Goal: Task Accomplishment & Management: Complete application form

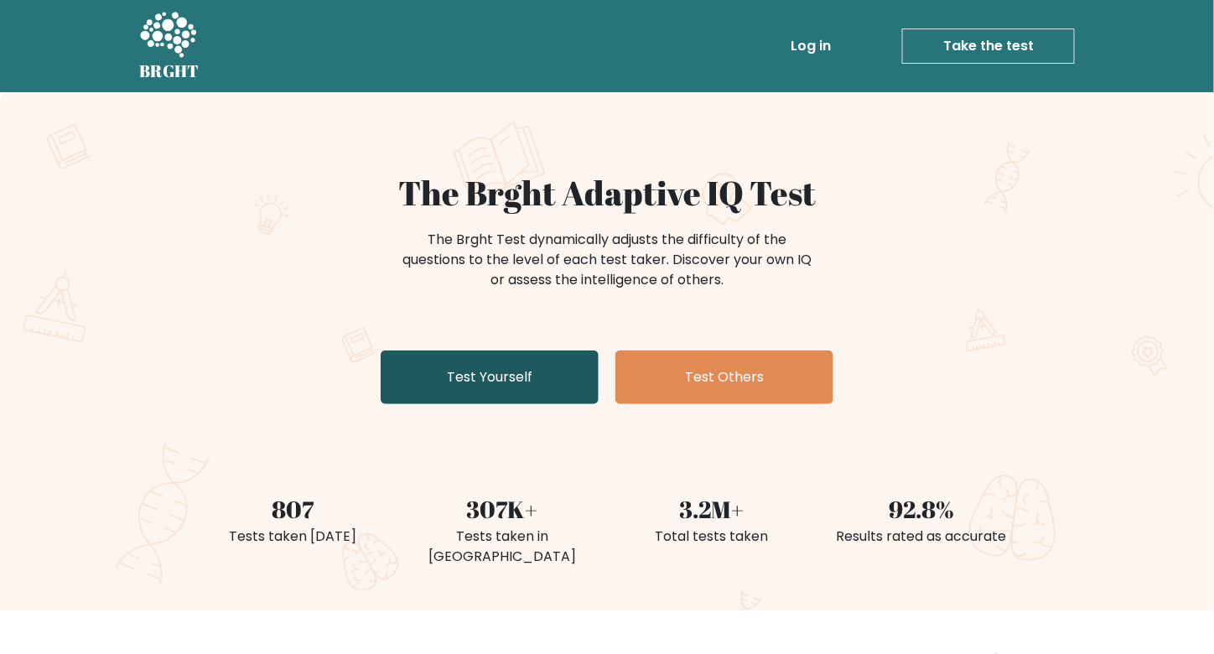
click at [597, 384] on link "Test Yourself" at bounding box center [490, 378] width 218 height 54
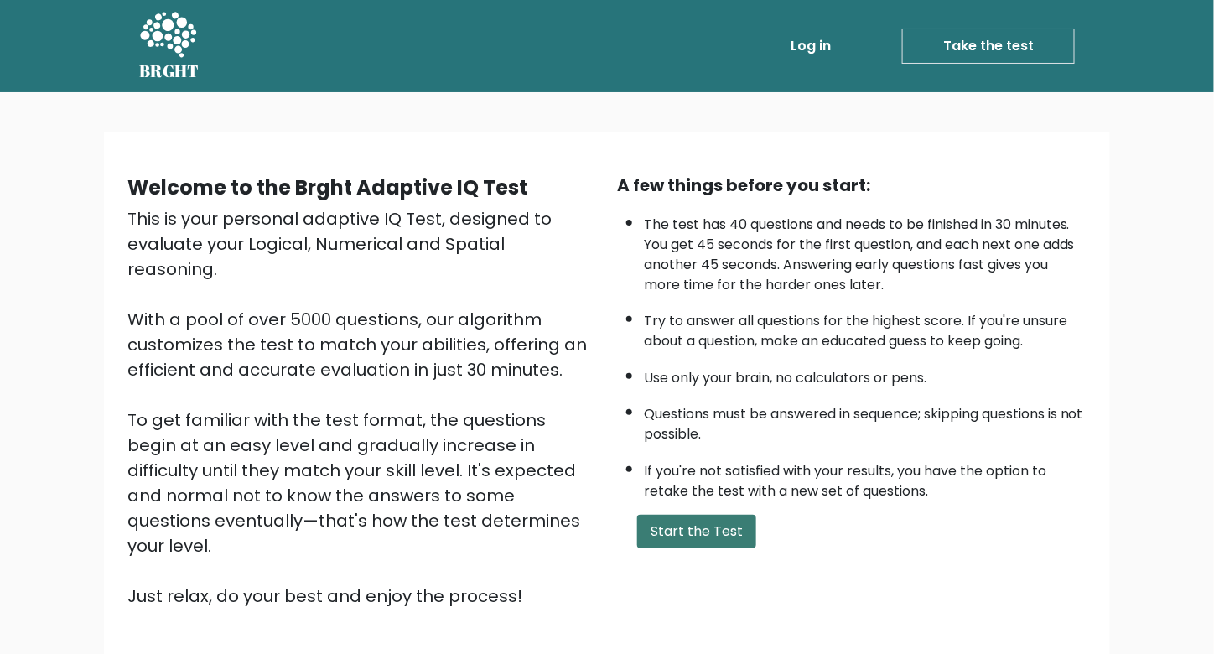
click at [723, 517] on button "Start the Test" at bounding box center [696, 532] width 119 height 34
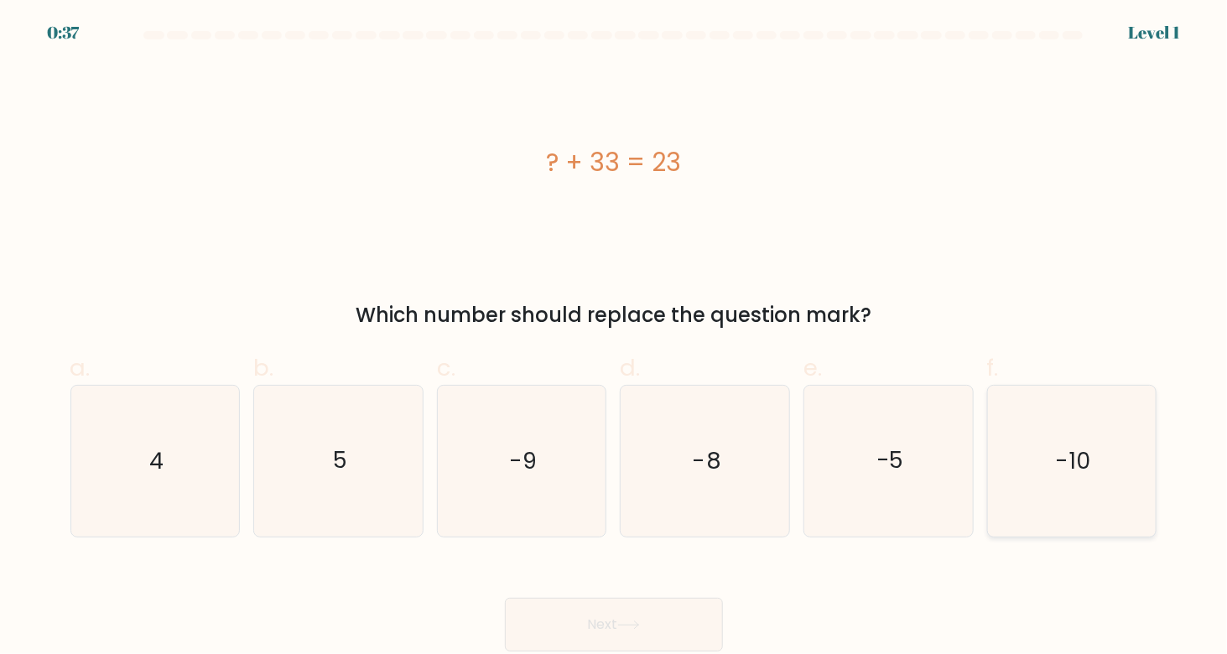
click at [1090, 501] on icon "-10" at bounding box center [1071, 461] width 150 height 150
click at [615, 338] on input "f. -10" at bounding box center [614, 332] width 1 height 11
radio input "true"
click at [685, 613] on button "Next" at bounding box center [614, 625] width 218 height 54
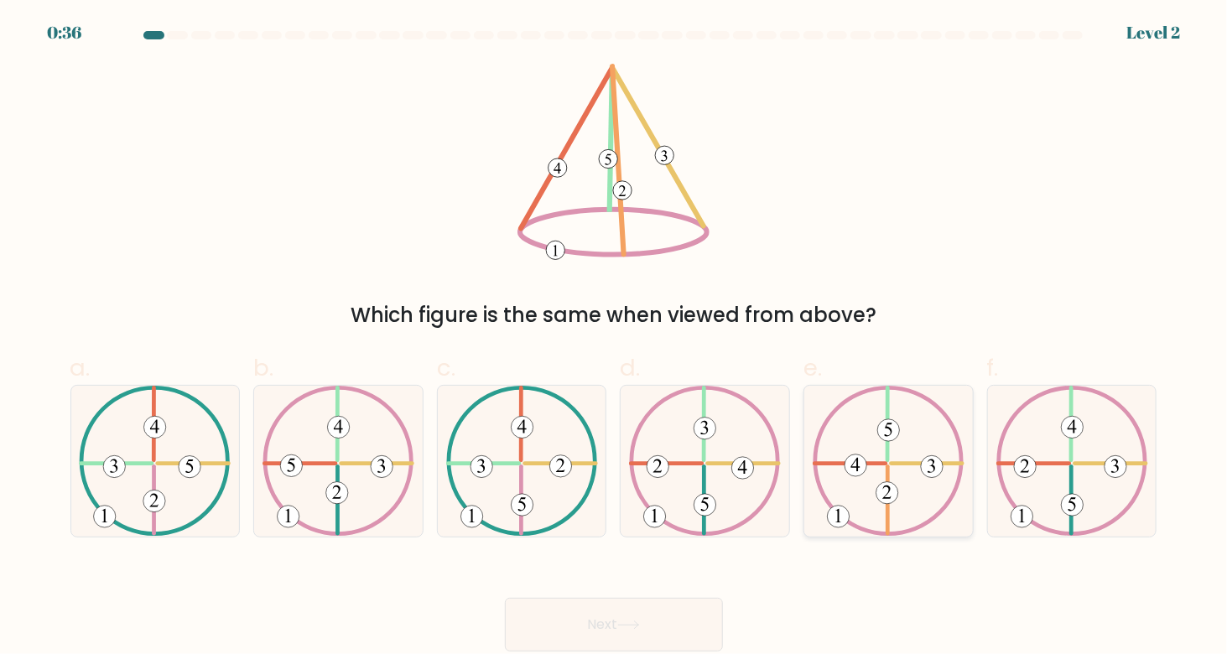
click at [856, 424] on icon at bounding box center [889, 461] width 152 height 150
click at [615, 338] on input "e." at bounding box center [614, 332] width 1 height 11
radio input "true"
click at [653, 632] on button "Next" at bounding box center [614, 625] width 218 height 54
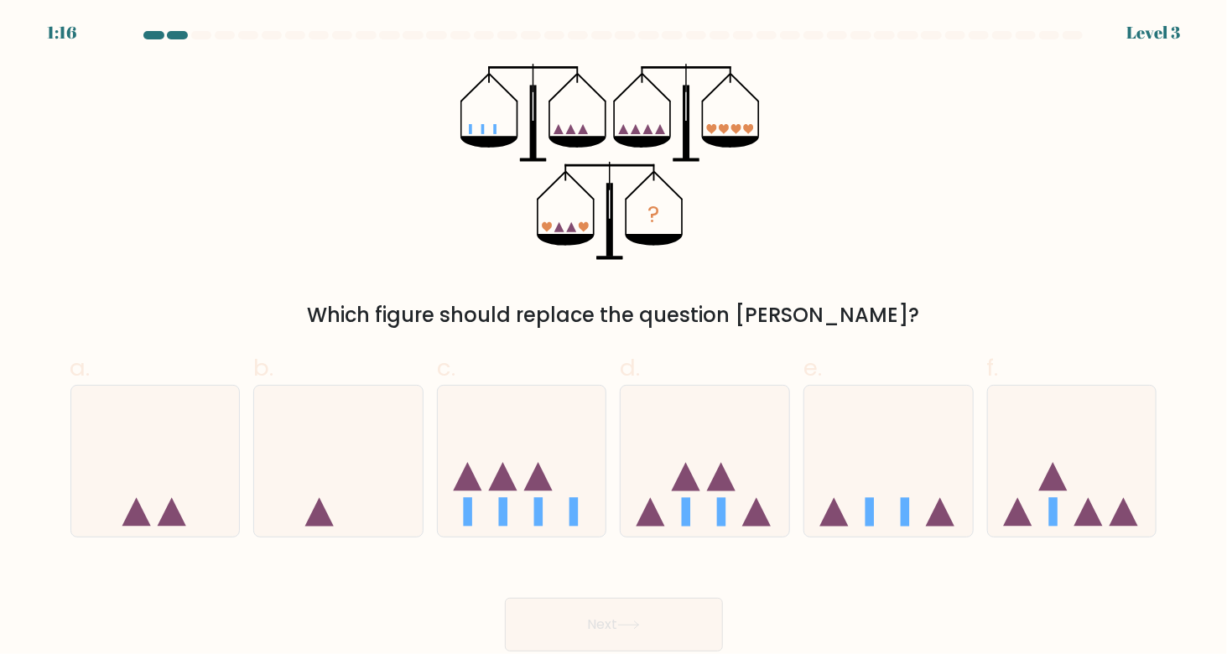
click at [686, 244] on icon "?" at bounding box center [613, 162] width 307 height 196
click at [907, 496] on icon at bounding box center [888, 461] width 169 height 139
click at [615, 338] on input "e." at bounding box center [614, 332] width 1 height 11
radio input "true"
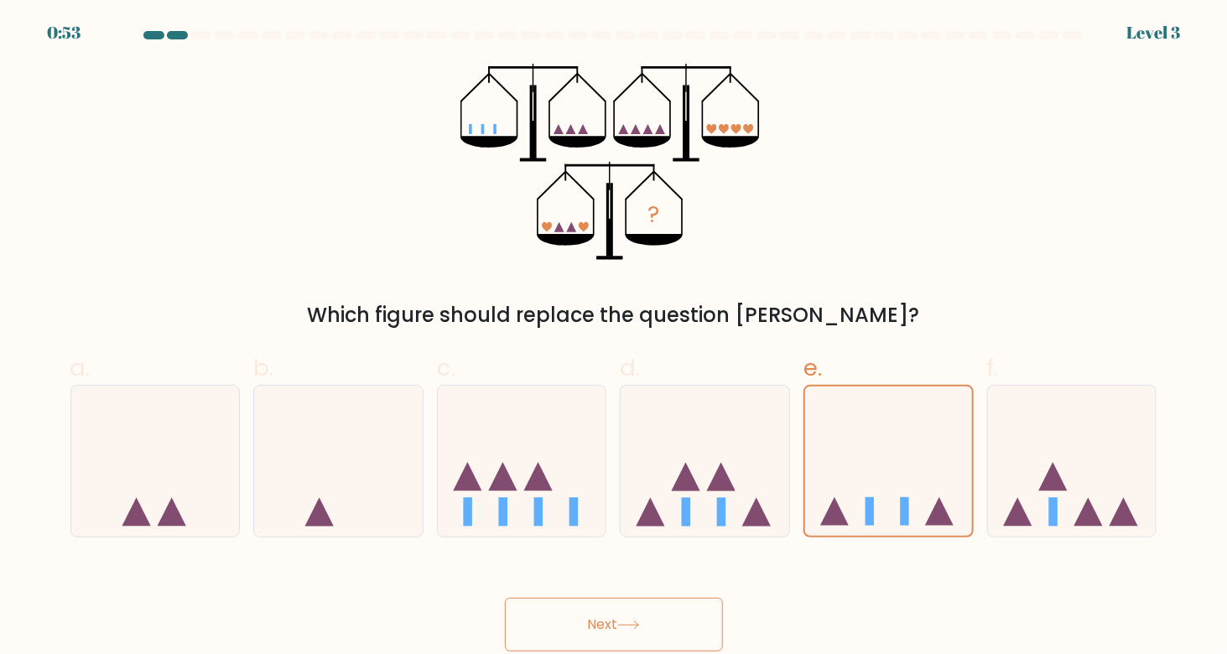
click at [637, 603] on button "Next" at bounding box center [614, 625] width 218 height 54
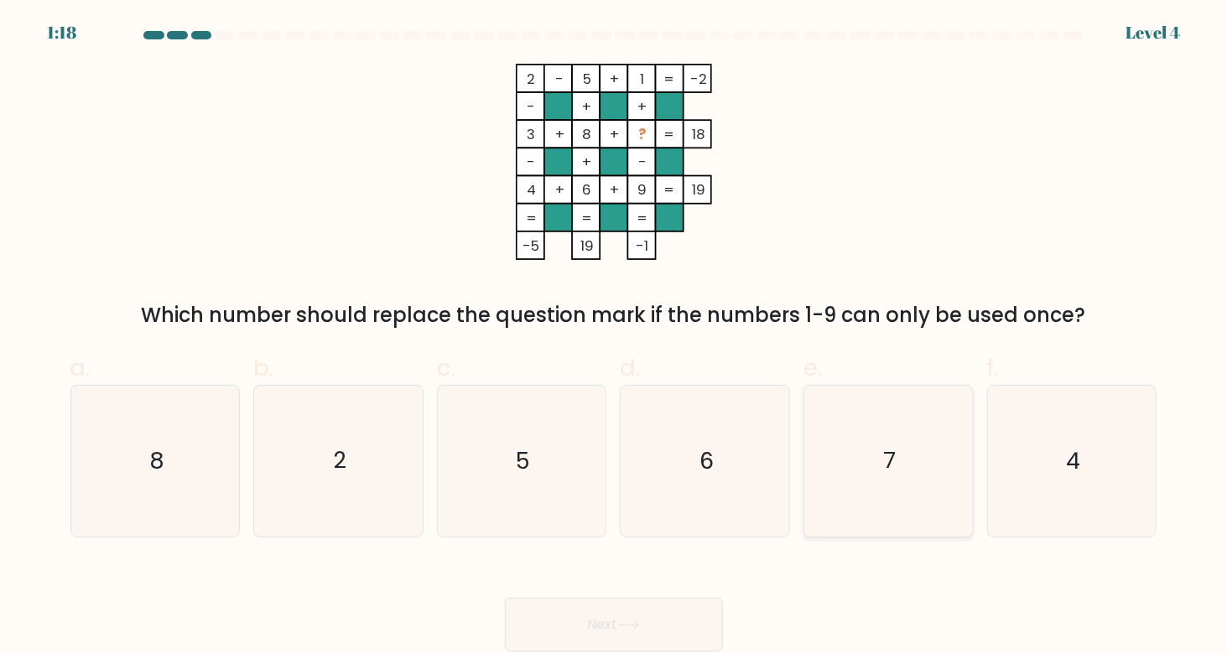
click at [884, 490] on icon "7" at bounding box center [889, 461] width 150 height 150
click at [615, 338] on input "e. 7" at bounding box center [614, 332] width 1 height 11
radio input "true"
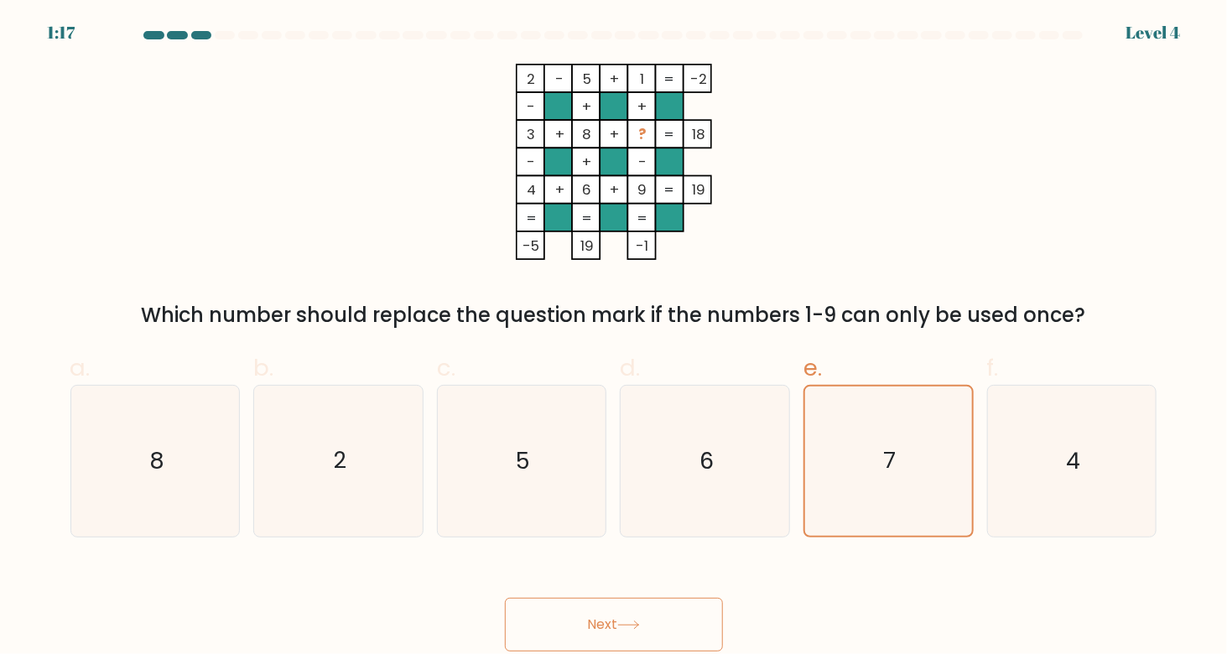
click at [608, 632] on button "Next" at bounding box center [614, 625] width 218 height 54
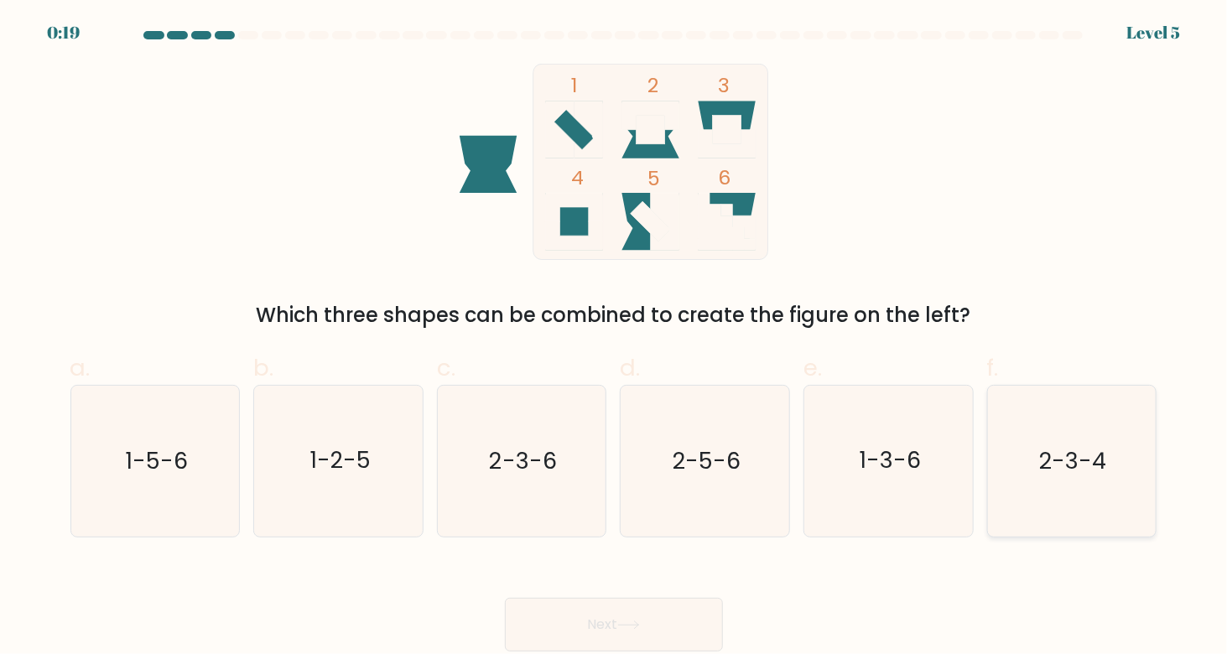
click at [1089, 426] on icon "2-3-4" at bounding box center [1071, 461] width 150 height 150
click at [615, 338] on input "f. 2-3-4" at bounding box center [614, 332] width 1 height 11
radio input "true"
click at [589, 623] on button "Next" at bounding box center [614, 625] width 218 height 54
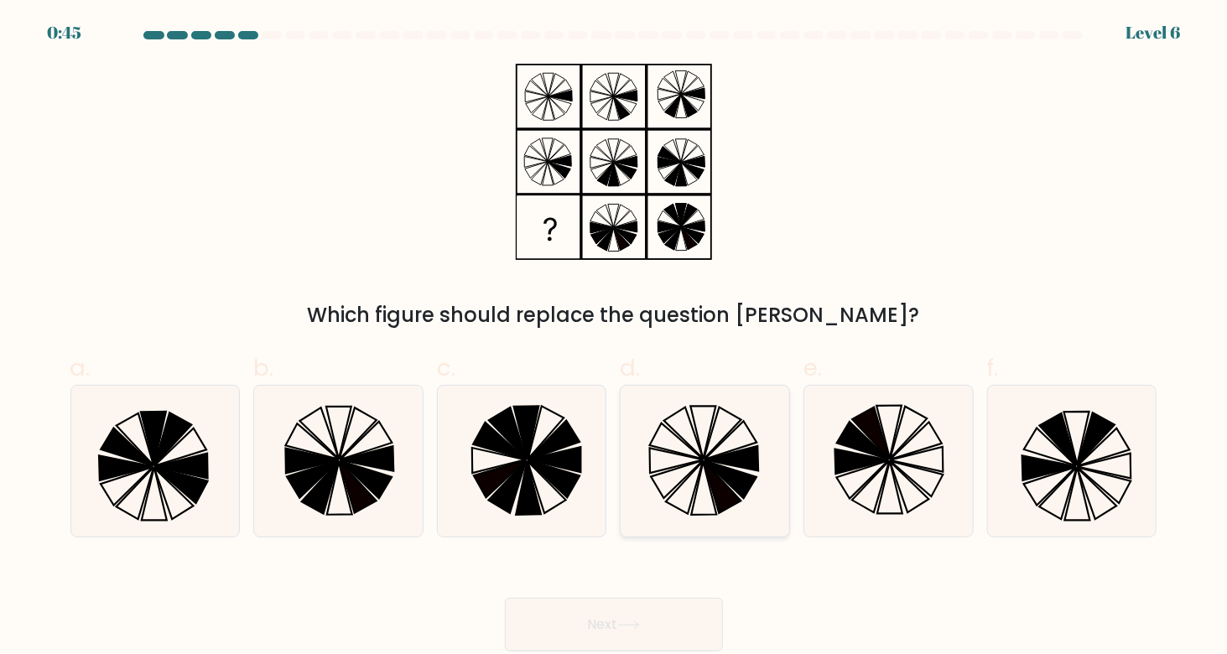
click at [707, 522] on icon at bounding box center [705, 461] width 150 height 150
click at [615, 338] on input "d." at bounding box center [614, 332] width 1 height 11
radio input "true"
click at [655, 612] on button "Next" at bounding box center [614, 625] width 218 height 54
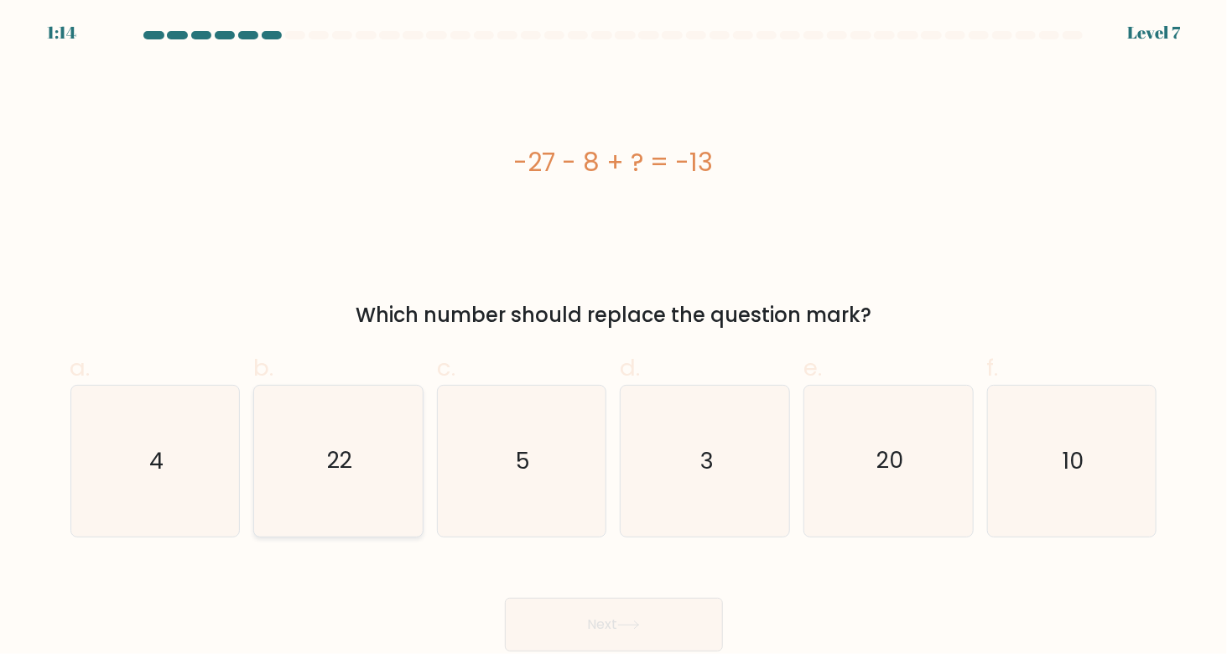
click at [401, 496] on icon "22" at bounding box center [338, 461] width 150 height 150
click at [614, 338] on input "b. 22" at bounding box center [614, 332] width 1 height 11
radio input "true"
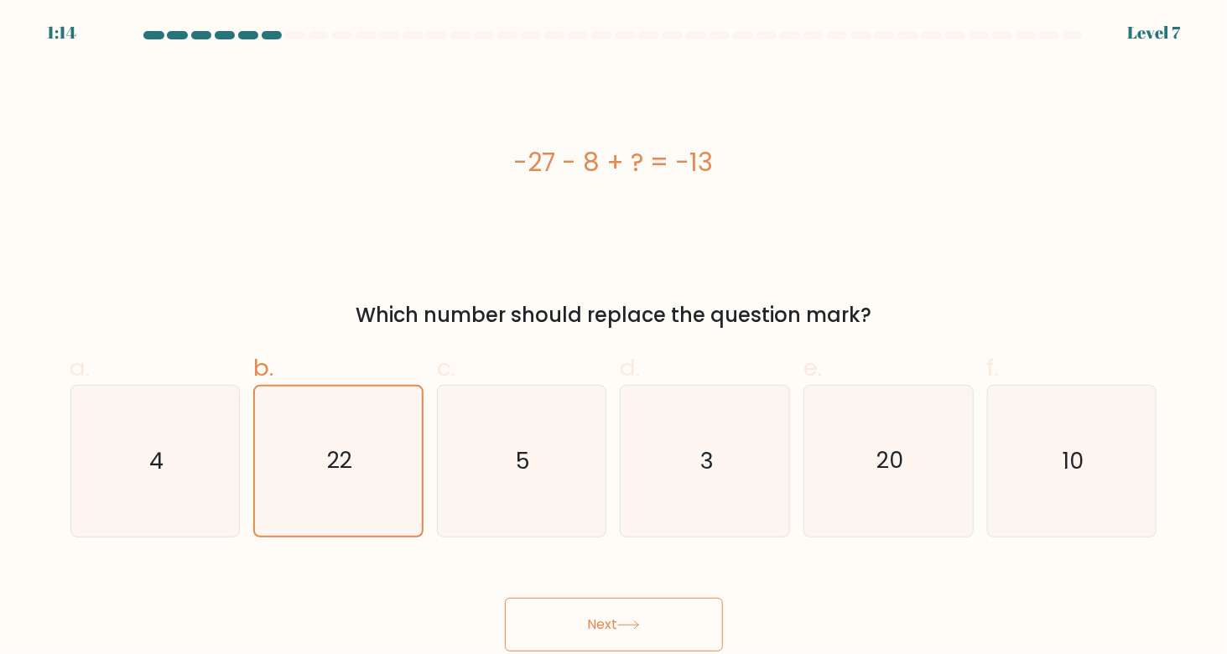
click at [637, 645] on button "Next" at bounding box center [614, 625] width 218 height 54
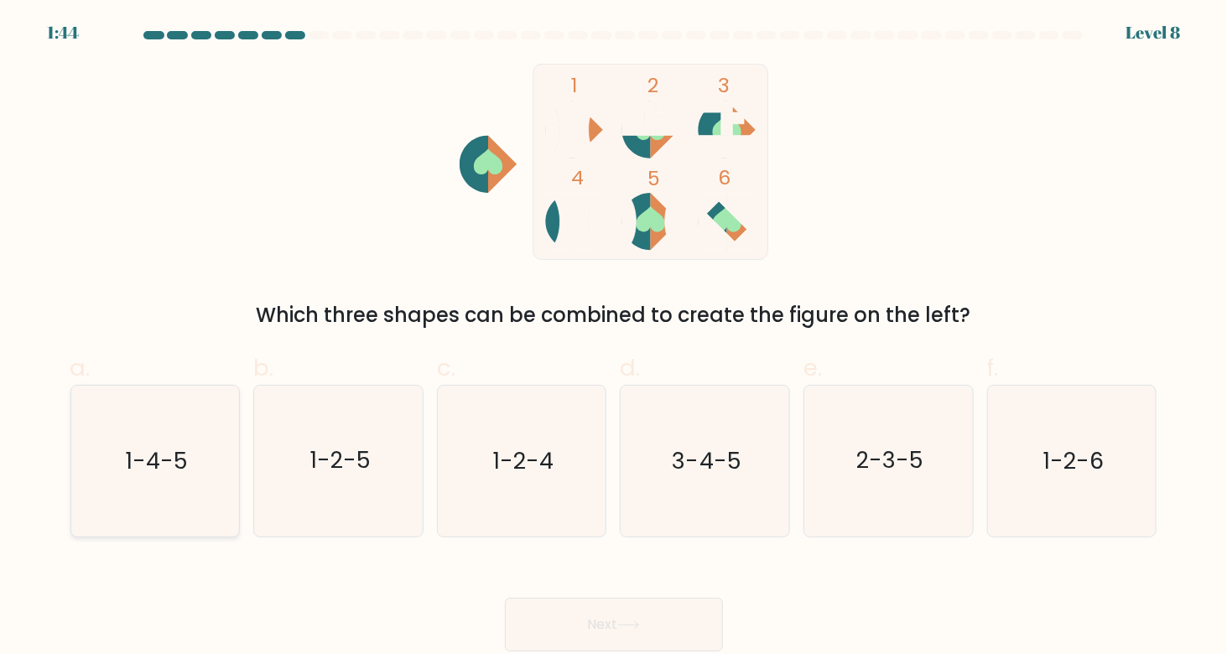
click at [107, 484] on icon "1-4-5" at bounding box center [155, 461] width 150 height 150
click at [614, 338] on input "a. 1-4-5" at bounding box center [614, 332] width 1 height 11
radio input "true"
click at [659, 628] on button "Next" at bounding box center [614, 625] width 218 height 54
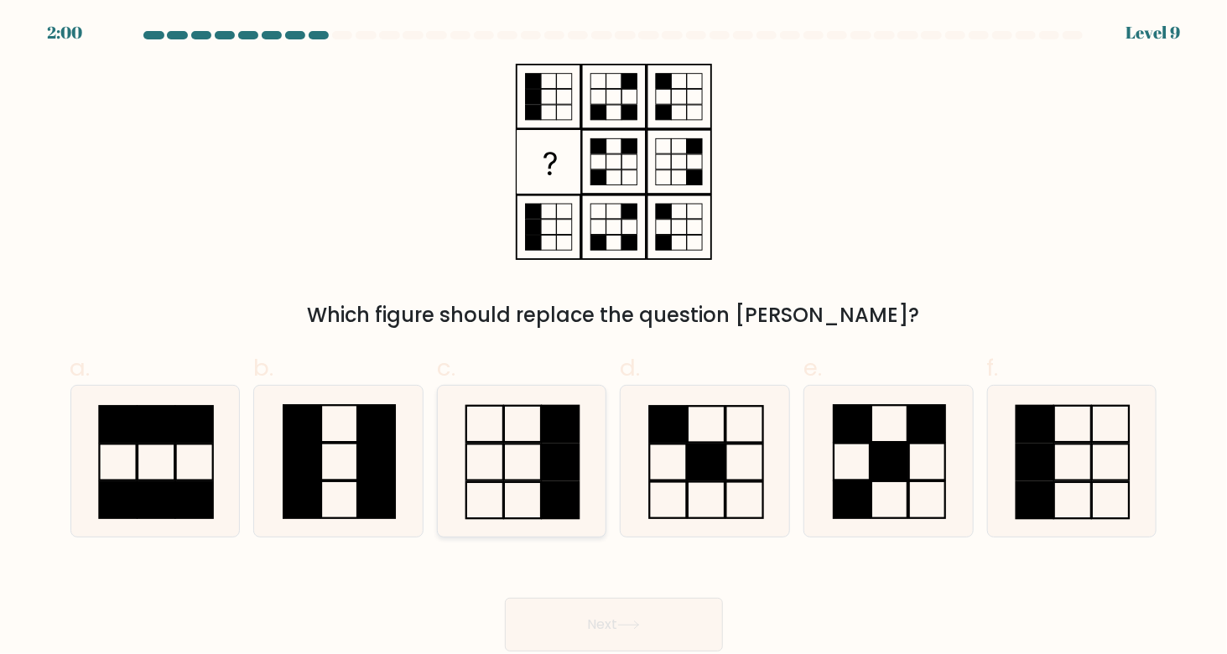
click at [538, 421] on icon at bounding box center [521, 461] width 150 height 150
click at [614, 338] on input "c." at bounding box center [614, 332] width 1 height 11
radio input "true"
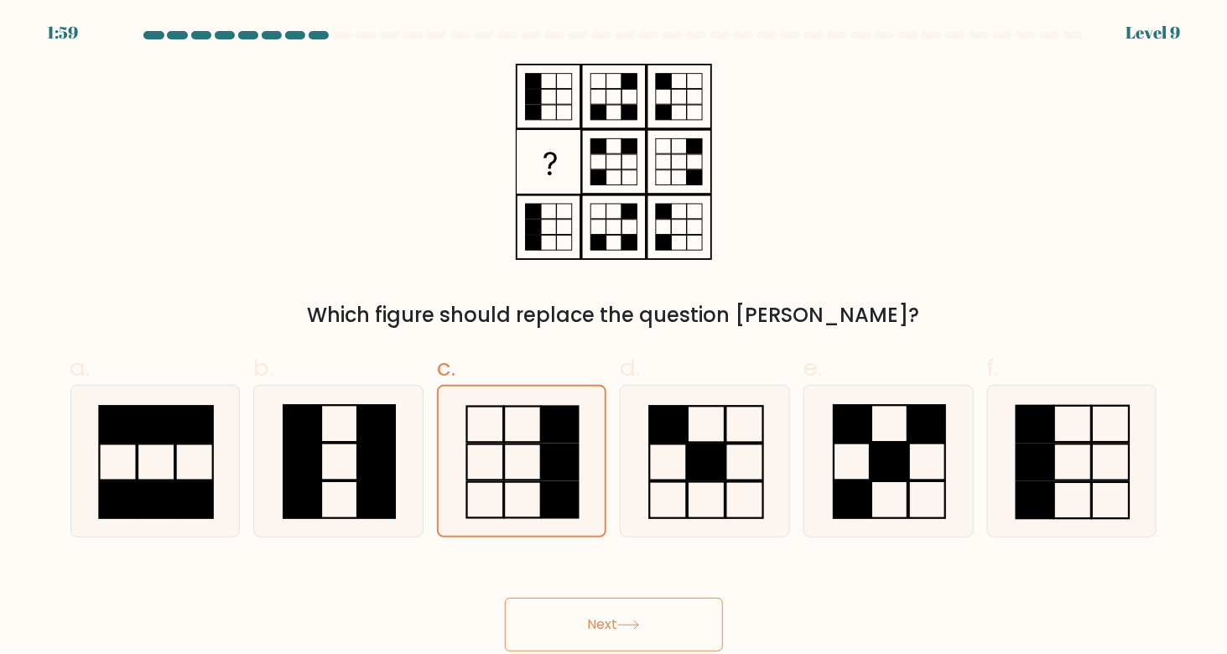
click at [666, 650] on button "Next" at bounding box center [614, 625] width 218 height 54
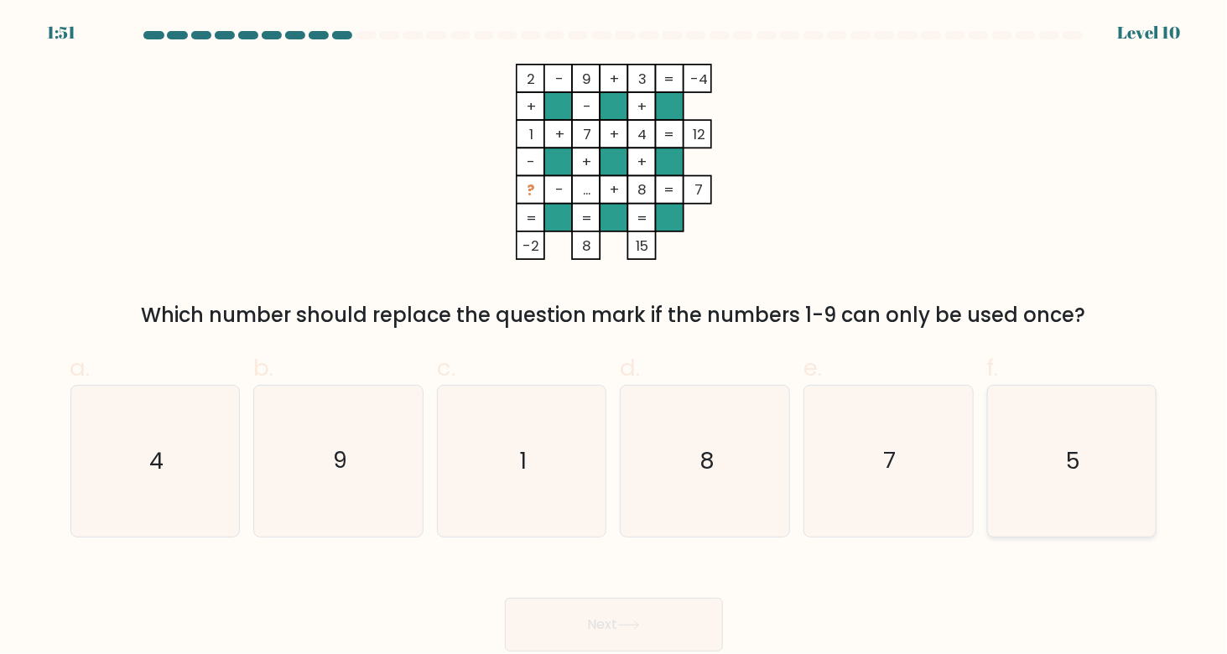
click at [1151, 409] on div "5" at bounding box center [1072, 461] width 170 height 152
click at [615, 338] on input "f. 5" at bounding box center [614, 332] width 1 height 11
radio input "true"
click at [639, 609] on button "Next" at bounding box center [614, 625] width 218 height 54
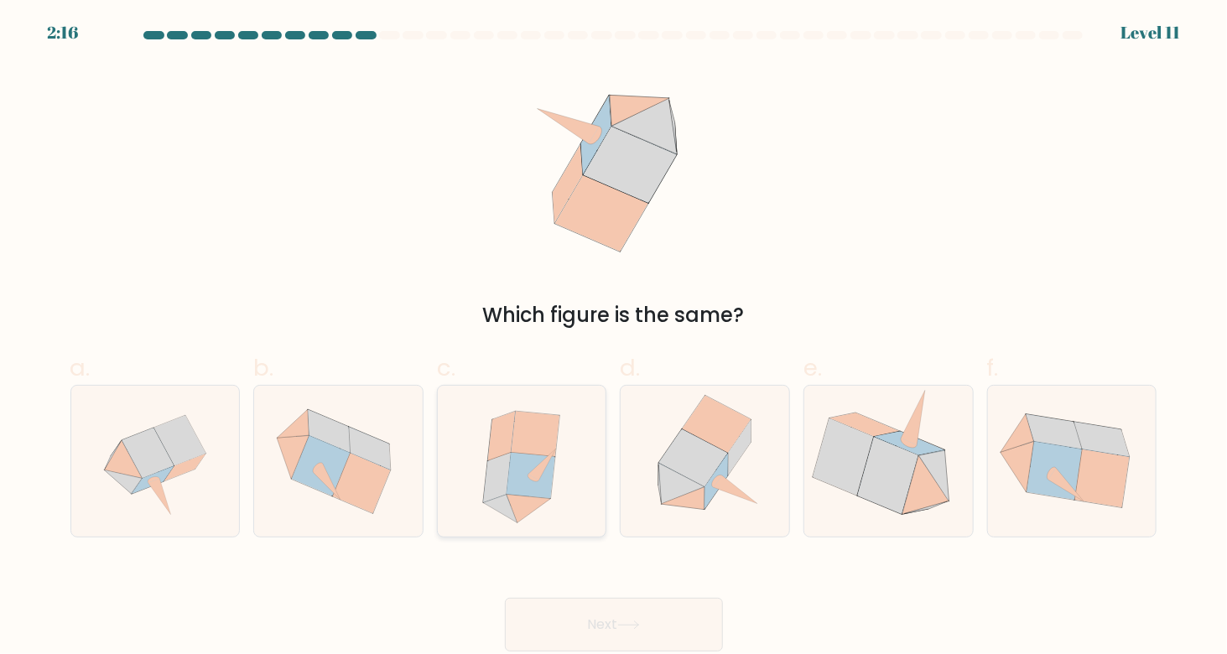
click at [561, 460] on icon at bounding box center [522, 461] width 134 height 150
click at [614, 338] on input "c." at bounding box center [614, 332] width 1 height 11
radio input "true"
click at [619, 628] on button "Next" at bounding box center [614, 625] width 218 height 54
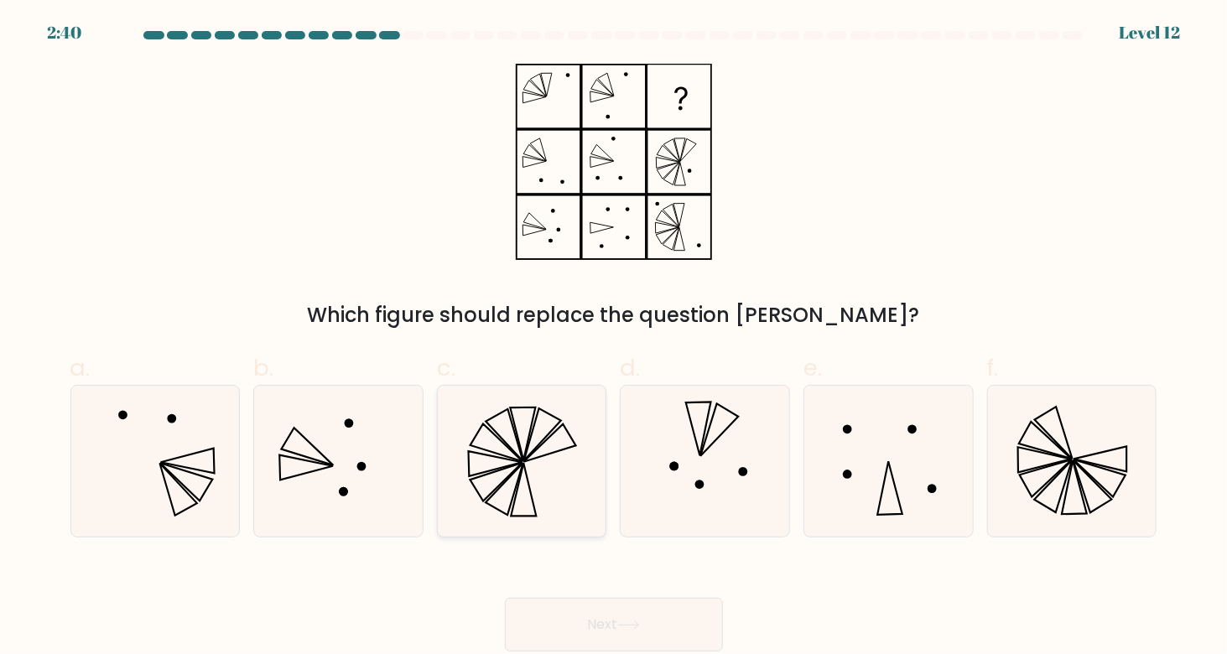
click at [547, 442] on icon at bounding box center [521, 461] width 150 height 150
click at [614, 338] on input "c." at bounding box center [614, 332] width 1 height 11
radio input "true"
click at [621, 619] on button "Next" at bounding box center [614, 625] width 218 height 54
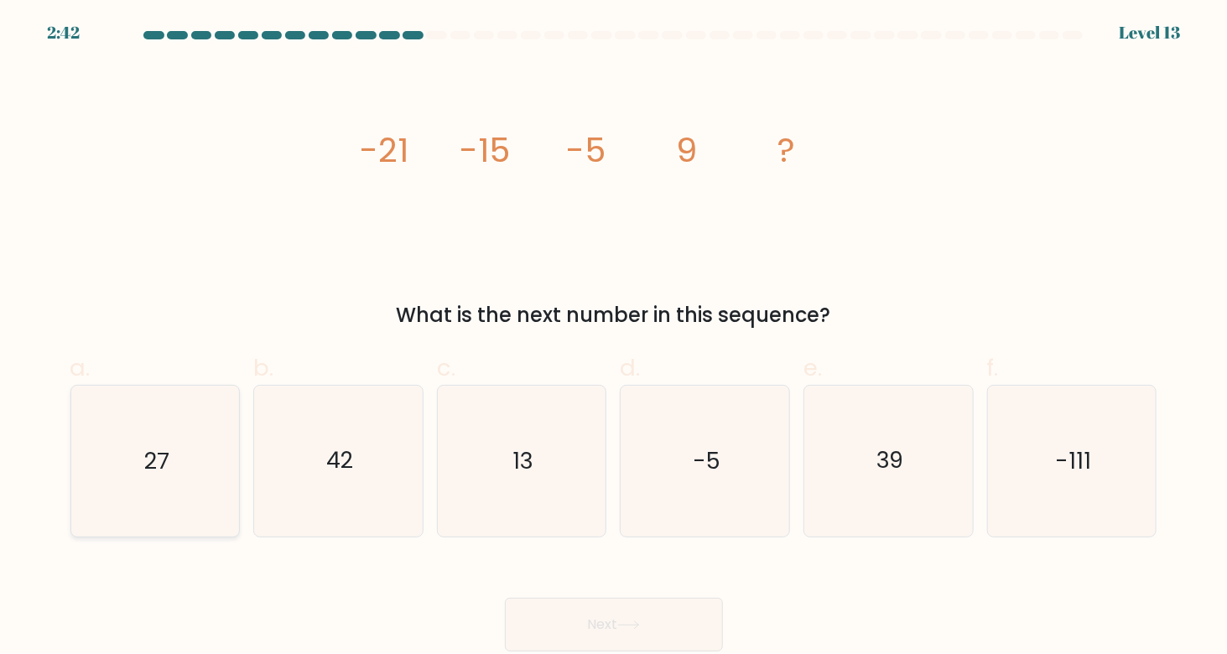
click at [135, 497] on icon "27" at bounding box center [155, 461] width 150 height 150
click at [614, 338] on input "a. 27" at bounding box center [614, 332] width 1 height 11
radio input "true"
click at [621, 621] on button "Next" at bounding box center [614, 625] width 218 height 54
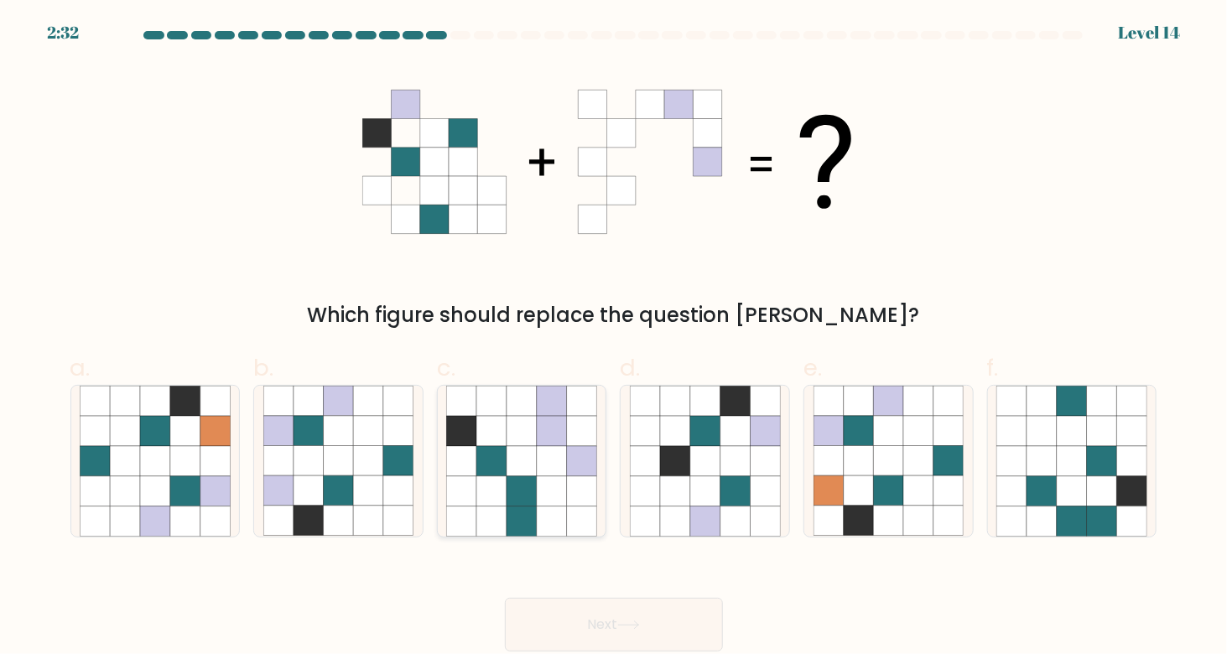
click at [488, 455] on icon at bounding box center [492, 461] width 30 height 30
click at [614, 338] on input "c." at bounding box center [614, 332] width 1 height 11
radio input "true"
click at [594, 626] on button "Next" at bounding box center [614, 625] width 218 height 54
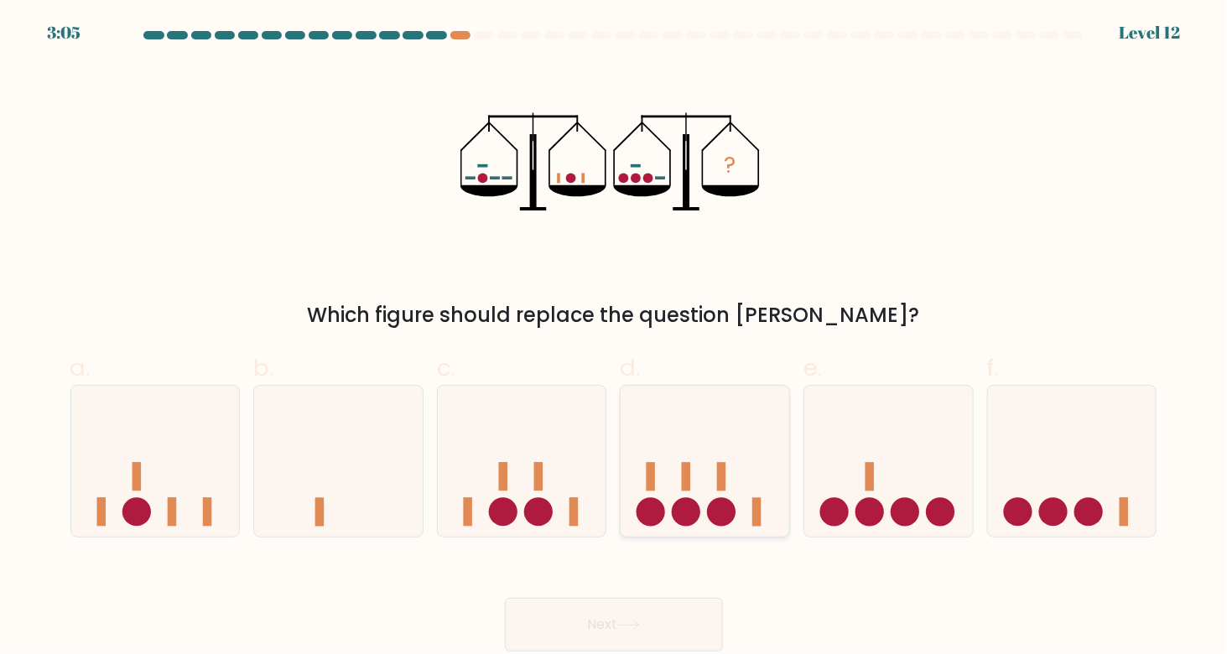
click at [741, 514] on icon at bounding box center [705, 461] width 169 height 139
click at [615, 338] on input "d." at bounding box center [614, 332] width 1 height 11
radio input "true"
click at [1074, 448] on icon at bounding box center [1072, 461] width 169 height 139
click at [615, 338] on input "f." at bounding box center [614, 332] width 1 height 11
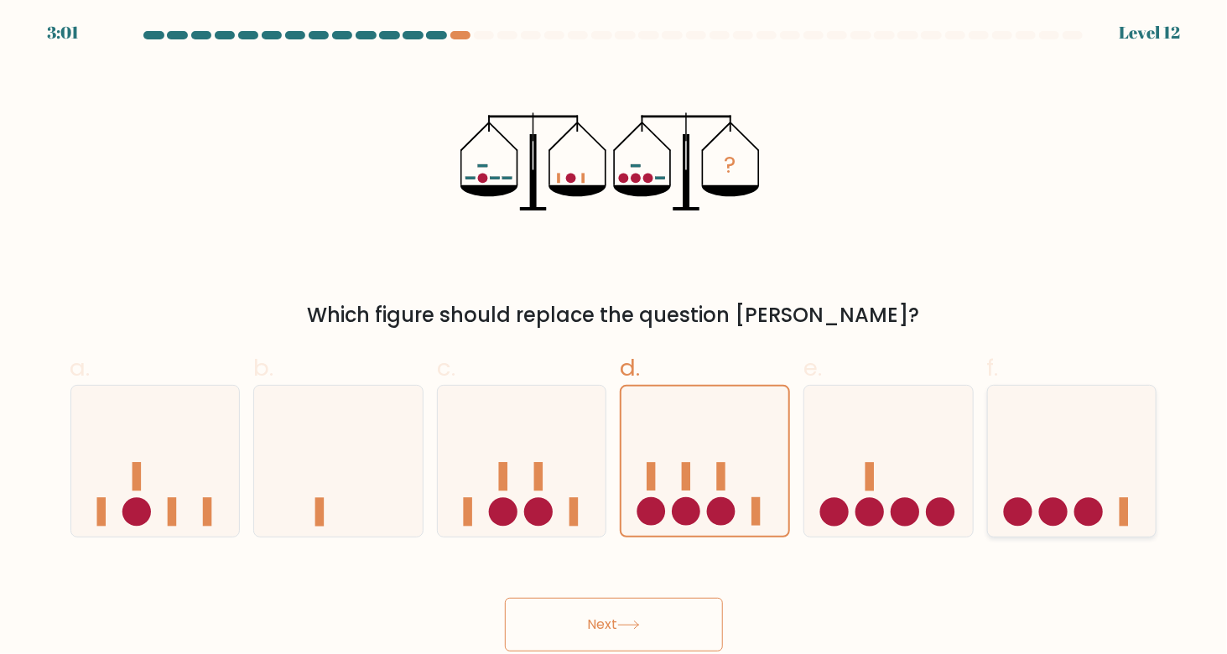
radio input "true"
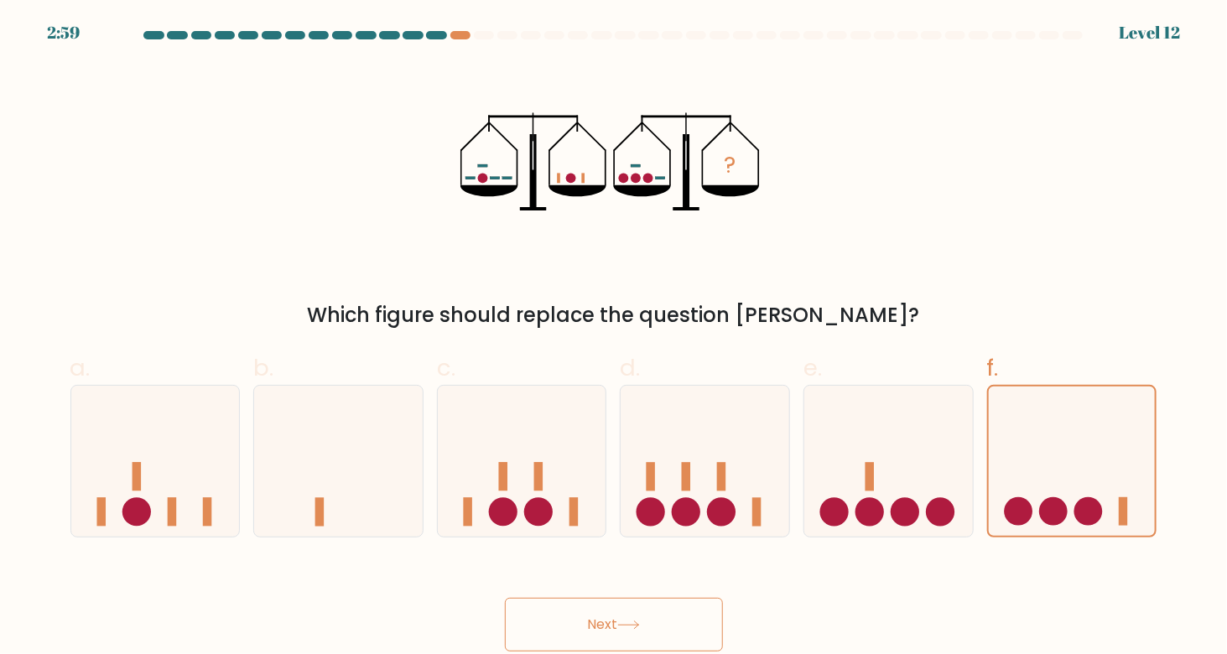
click at [669, 612] on button "Next" at bounding box center [614, 625] width 218 height 54
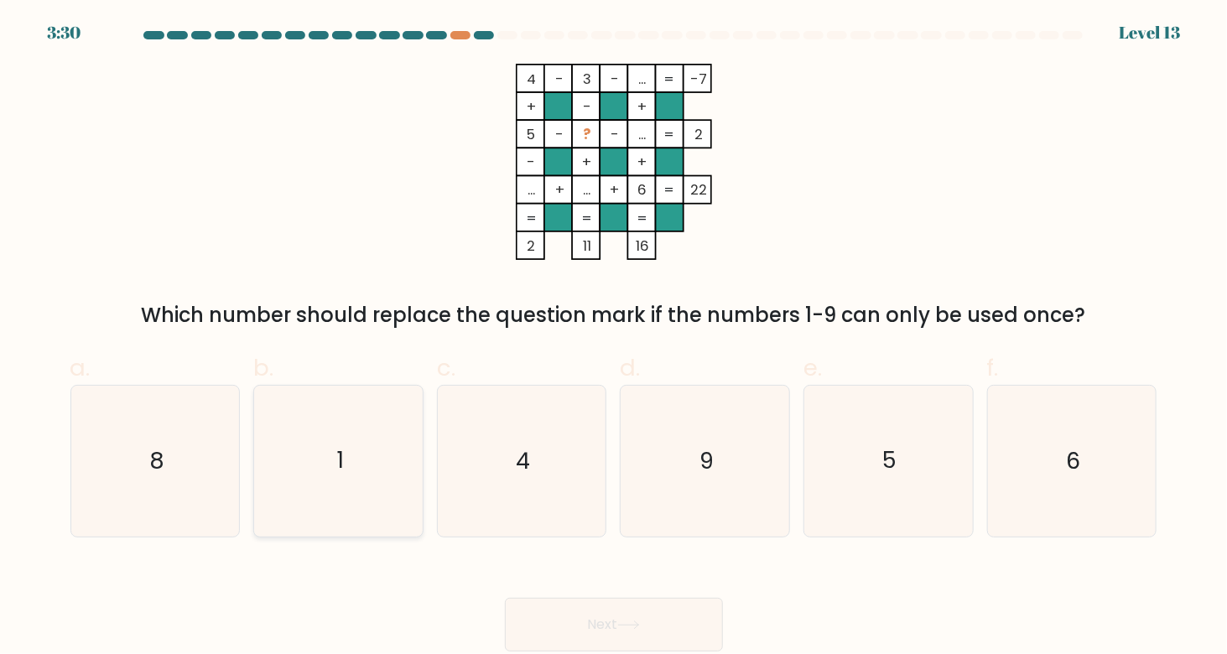
click at [351, 473] on icon "1" at bounding box center [338, 461] width 150 height 150
click at [614, 338] on input "b. 1" at bounding box center [614, 332] width 1 height 11
radio input "true"
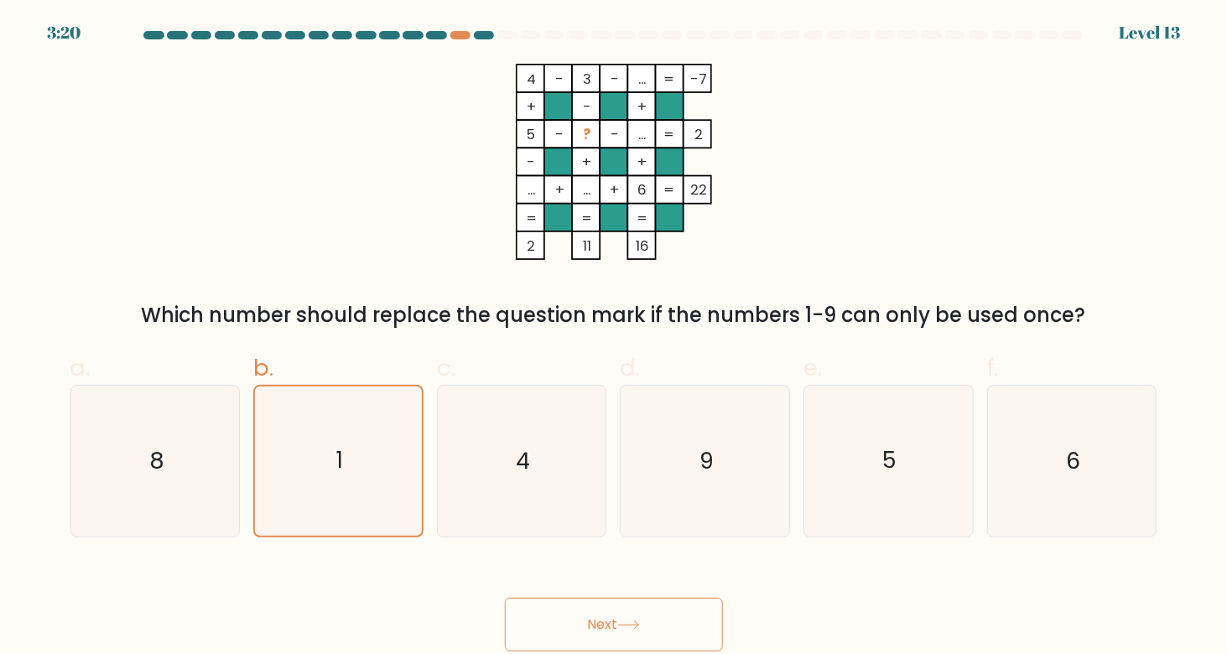
click at [609, 623] on button "Next" at bounding box center [614, 625] width 218 height 54
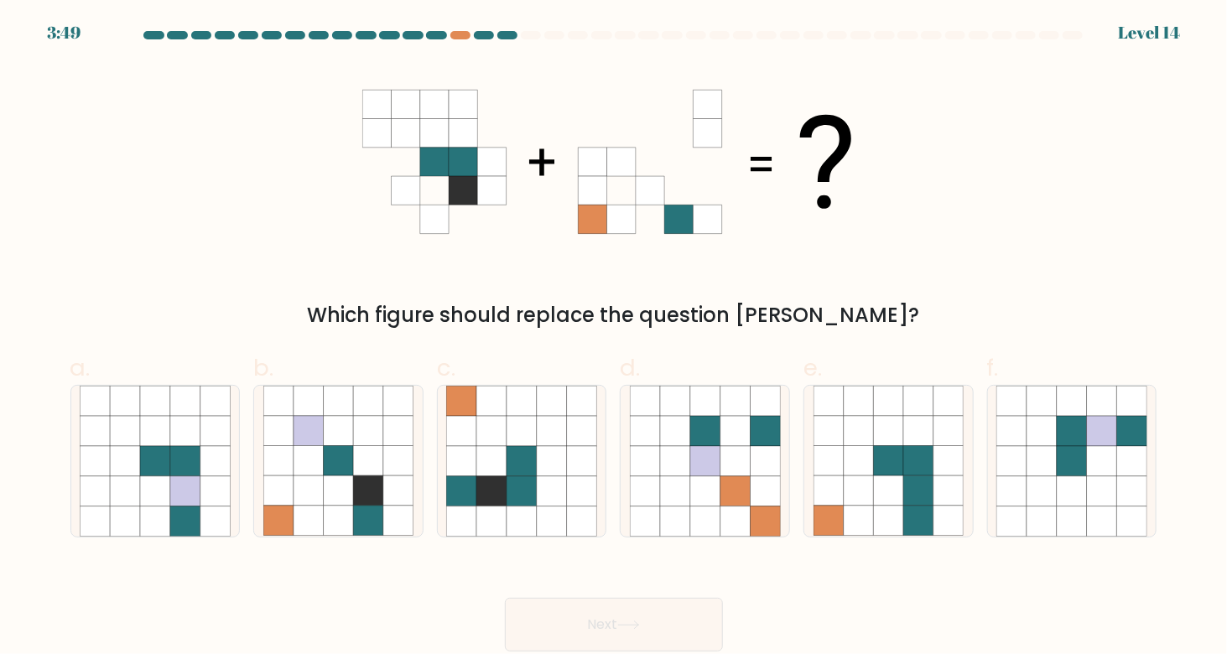
click at [370, 539] on form at bounding box center [613, 341] width 1227 height 621
click at [370, 511] on icon at bounding box center [368, 522] width 30 height 30
click at [614, 338] on input "b." at bounding box center [614, 332] width 1 height 11
radio input "true"
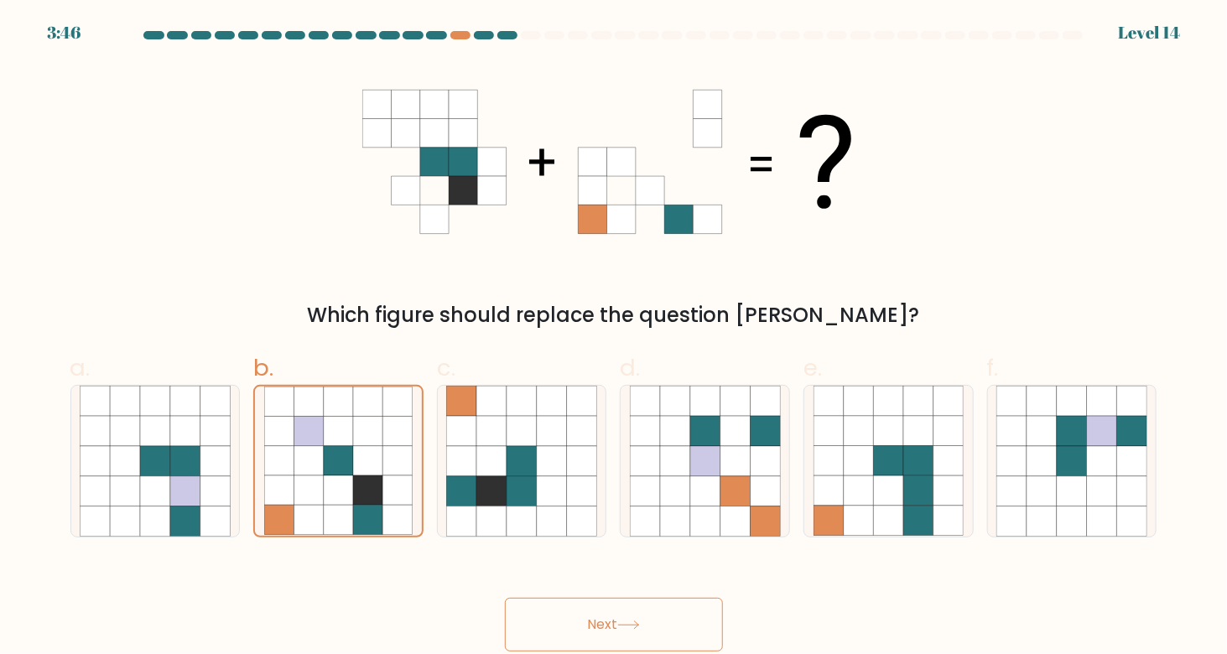
click at [629, 635] on button "Next" at bounding box center [614, 625] width 218 height 54
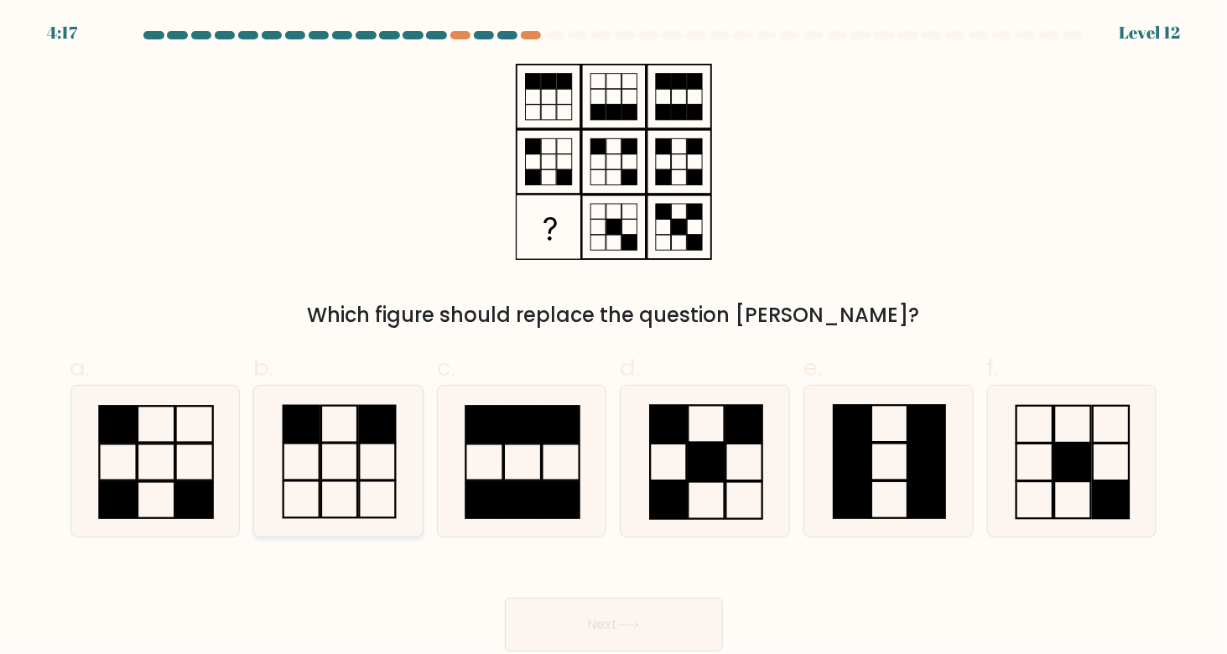
click at [268, 491] on icon at bounding box center [338, 461] width 150 height 150
click at [614, 338] on input "b." at bounding box center [614, 332] width 1 height 11
radio input "true"
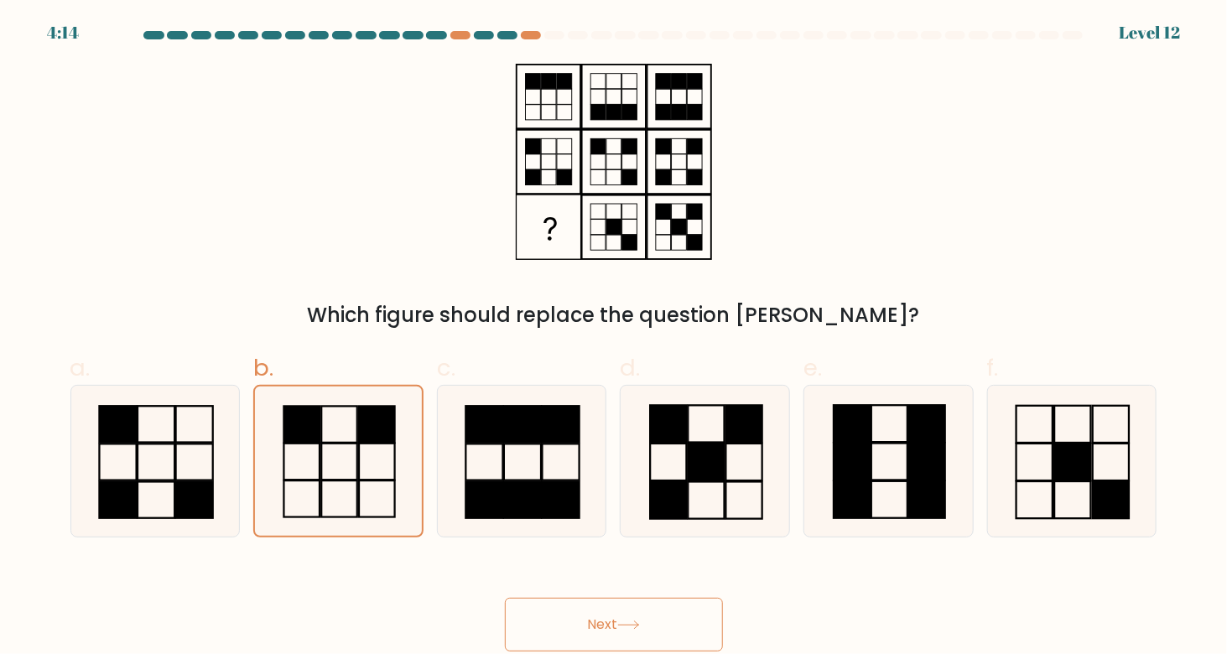
click at [624, 606] on button "Next" at bounding box center [614, 625] width 218 height 54
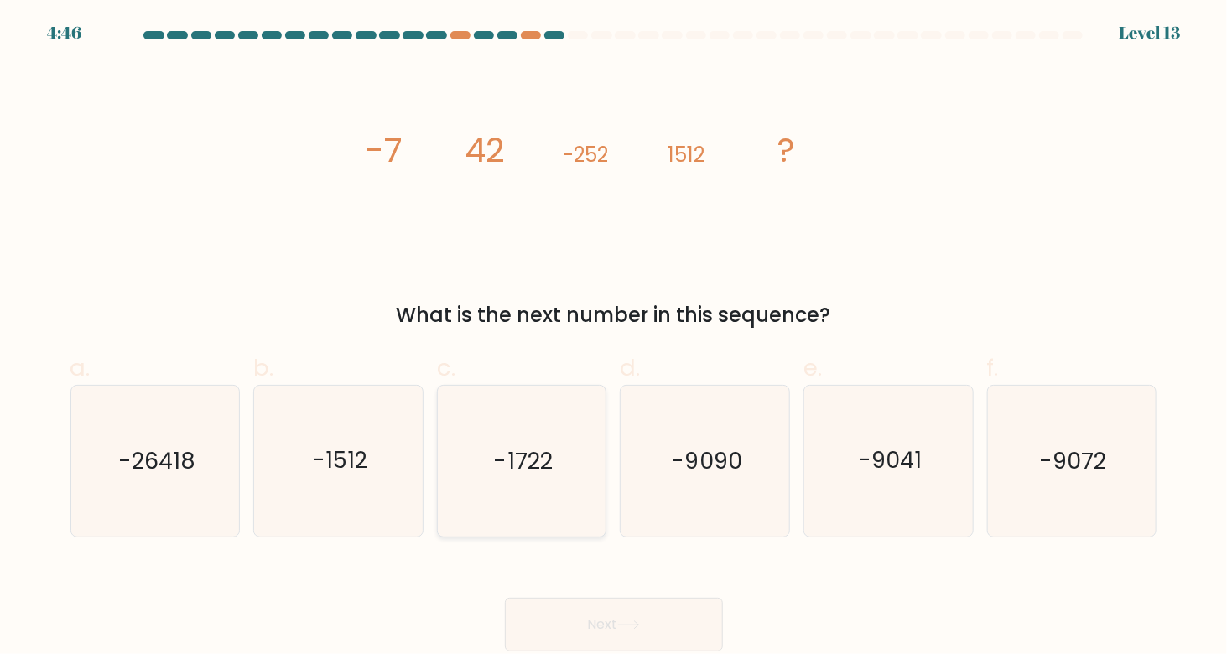
click at [528, 492] on icon "-1722" at bounding box center [521, 461] width 150 height 150
click at [614, 338] on input "c. -1722" at bounding box center [614, 332] width 1 height 11
radio input "true"
click at [635, 629] on button "Next" at bounding box center [614, 625] width 218 height 54
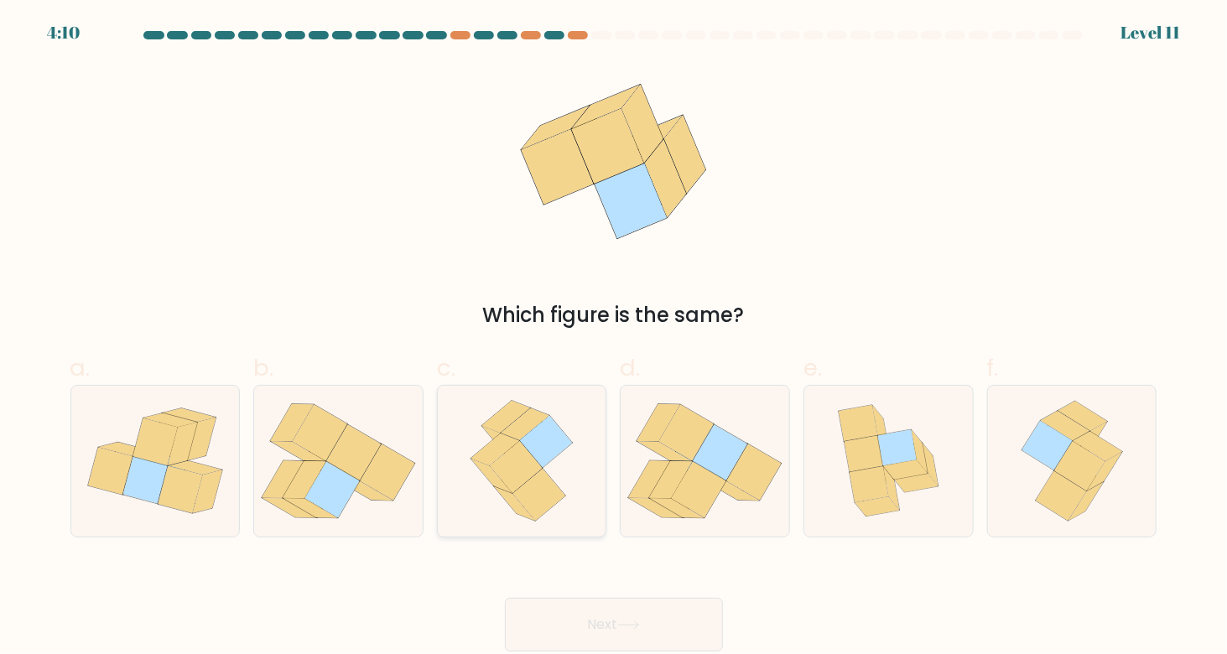
click at [513, 464] on icon at bounding box center [516, 467] width 53 height 52
click at [614, 338] on input "c." at bounding box center [614, 332] width 1 height 11
radio input "true"
click at [621, 600] on button "Next" at bounding box center [614, 625] width 218 height 54
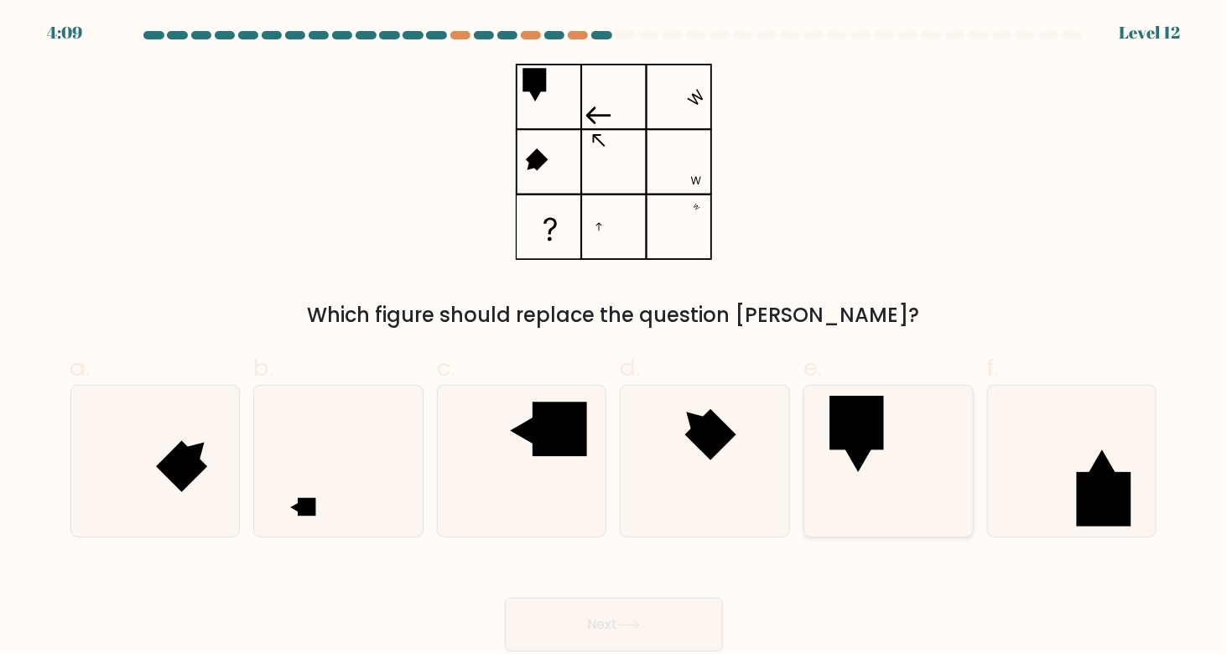
click at [907, 405] on icon at bounding box center [889, 461] width 150 height 150
click at [615, 338] on input "e." at bounding box center [614, 332] width 1 height 11
radio input "true"
click at [660, 603] on button "Next" at bounding box center [614, 625] width 218 height 54
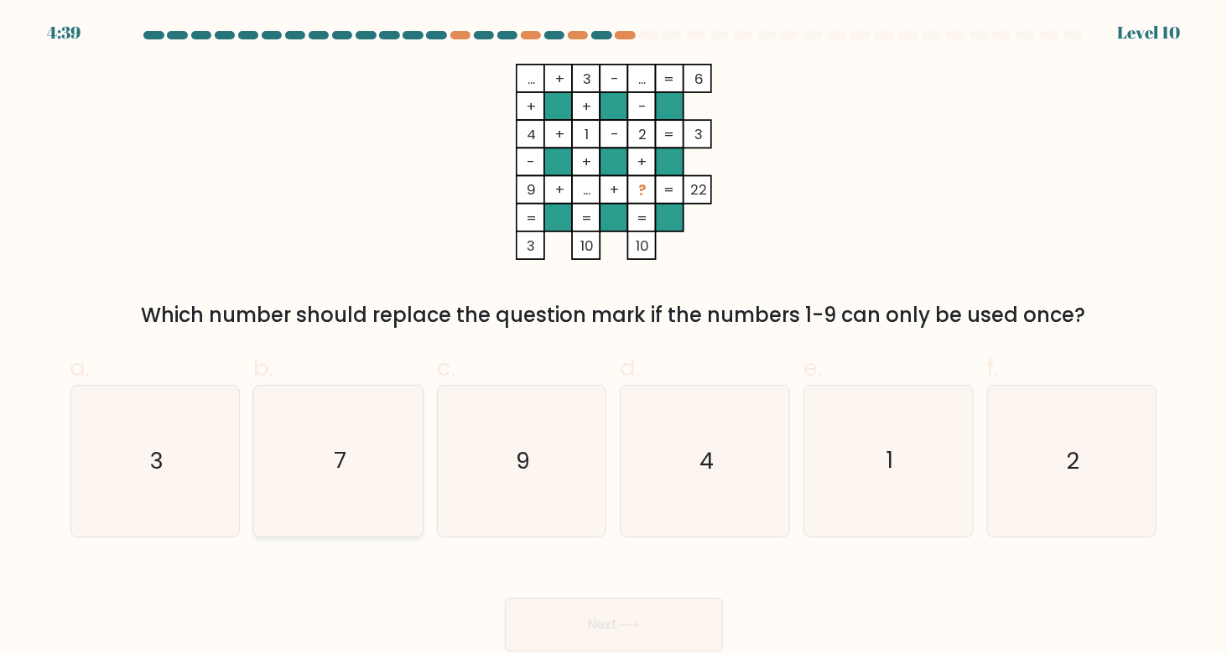
click at [340, 471] on text "7" at bounding box center [340, 460] width 13 height 31
click at [614, 338] on input "b. 7" at bounding box center [614, 332] width 1 height 11
radio input "true"
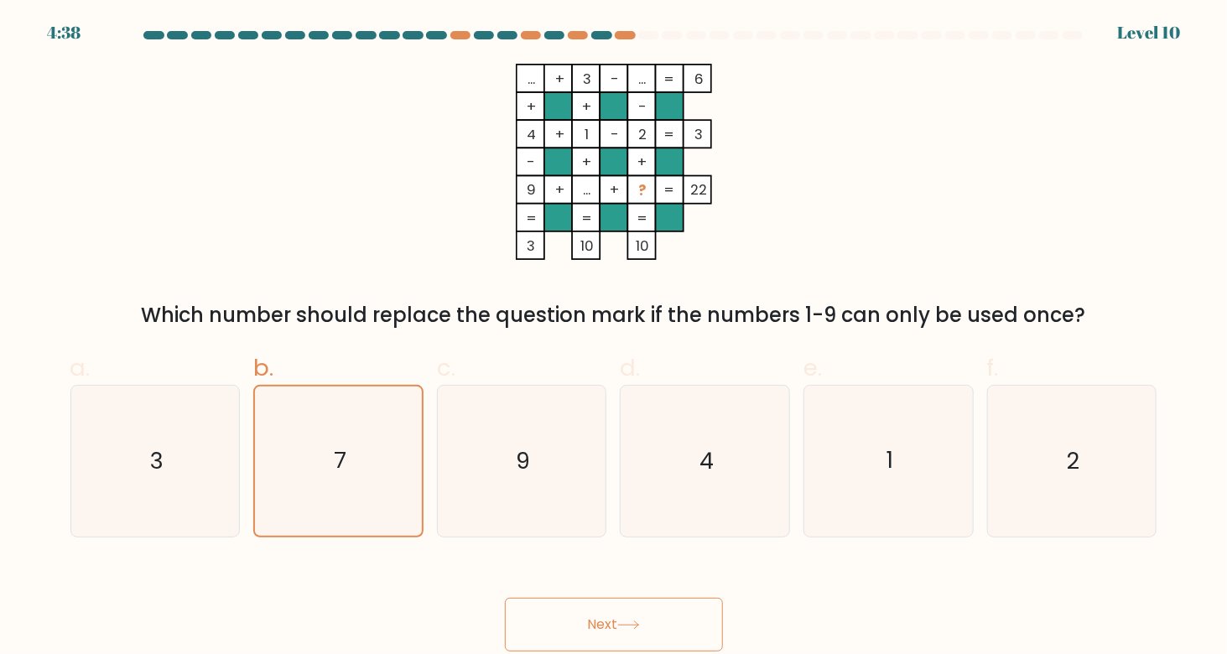
click at [548, 647] on button "Next" at bounding box center [614, 625] width 218 height 54
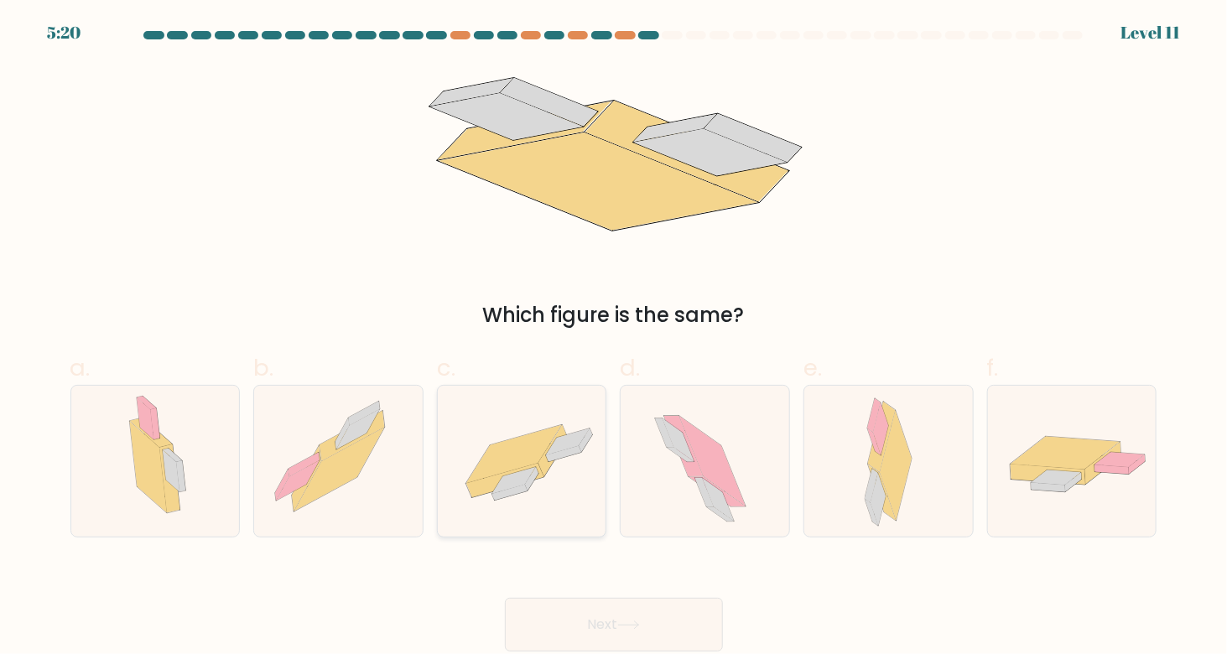
click at [541, 478] on icon at bounding box center [522, 461] width 169 height 117
click at [614, 338] on input "c." at bounding box center [614, 332] width 1 height 11
radio input "true"
click at [636, 625] on icon at bounding box center [628, 625] width 23 height 9
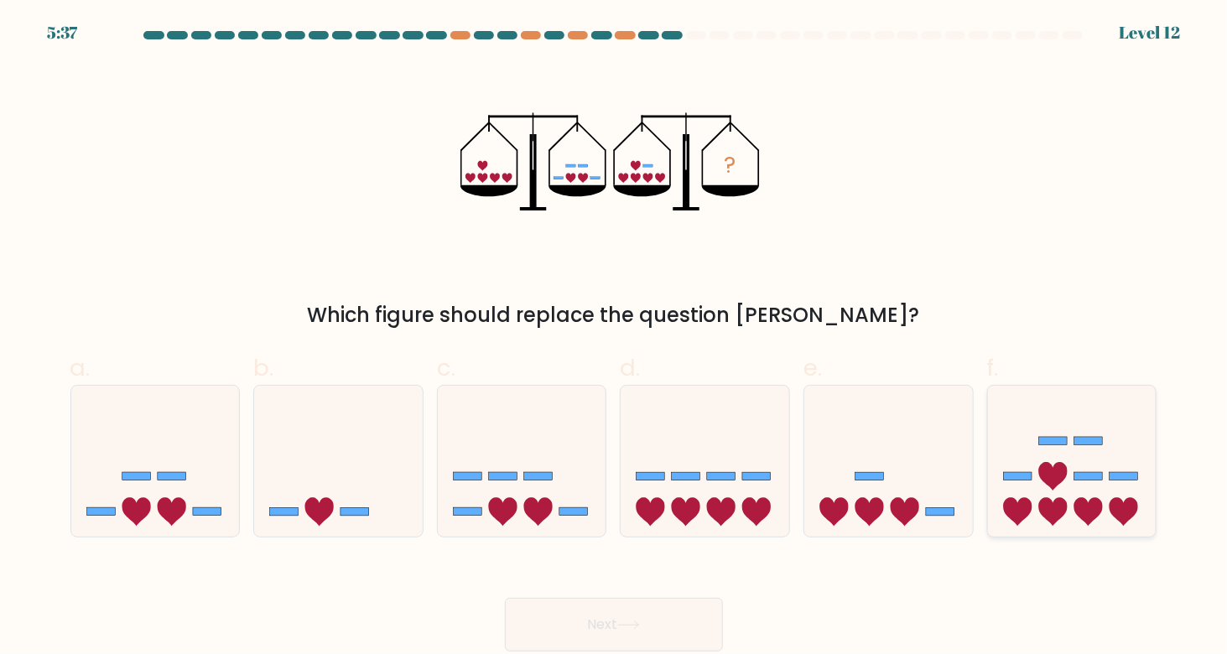
click at [1062, 474] on icon at bounding box center [1053, 476] width 29 height 29
click at [615, 338] on input "f." at bounding box center [614, 332] width 1 height 11
radio input "true"
click at [637, 612] on button "Next" at bounding box center [614, 625] width 218 height 54
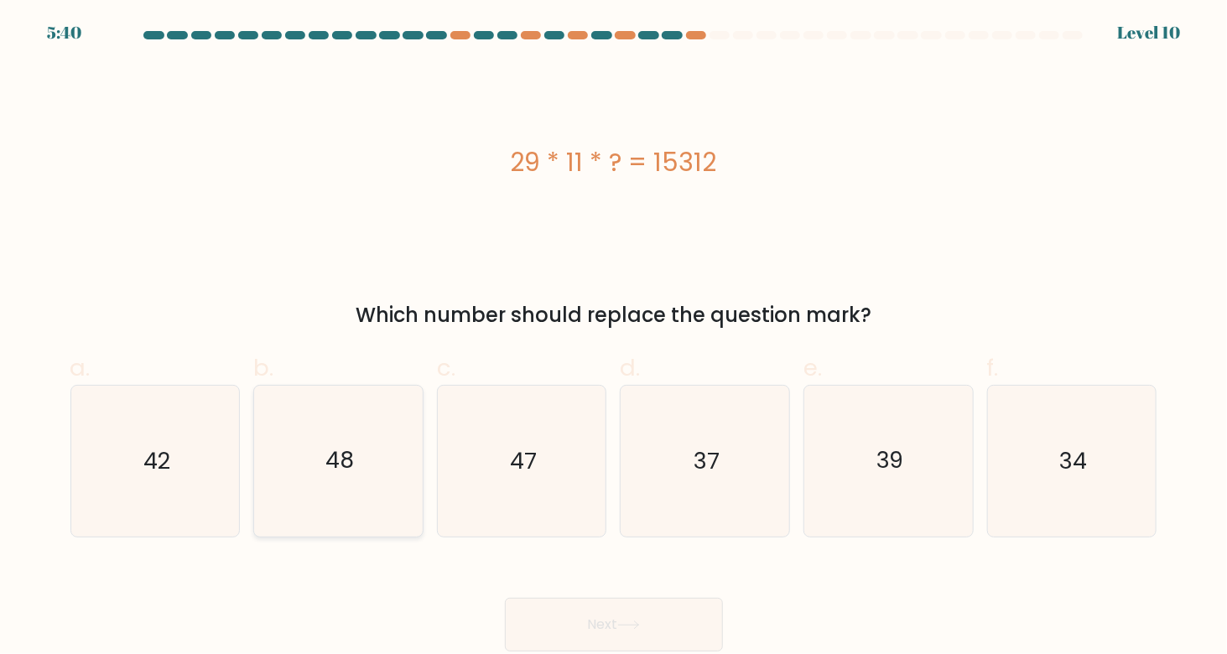
click at [407, 518] on icon "48" at bounding box center [338, 461] width 150 height 150
click at [614, 338] on input "b. 48" at bounding box center [614, 332] width 1 height 11
radio input "true"
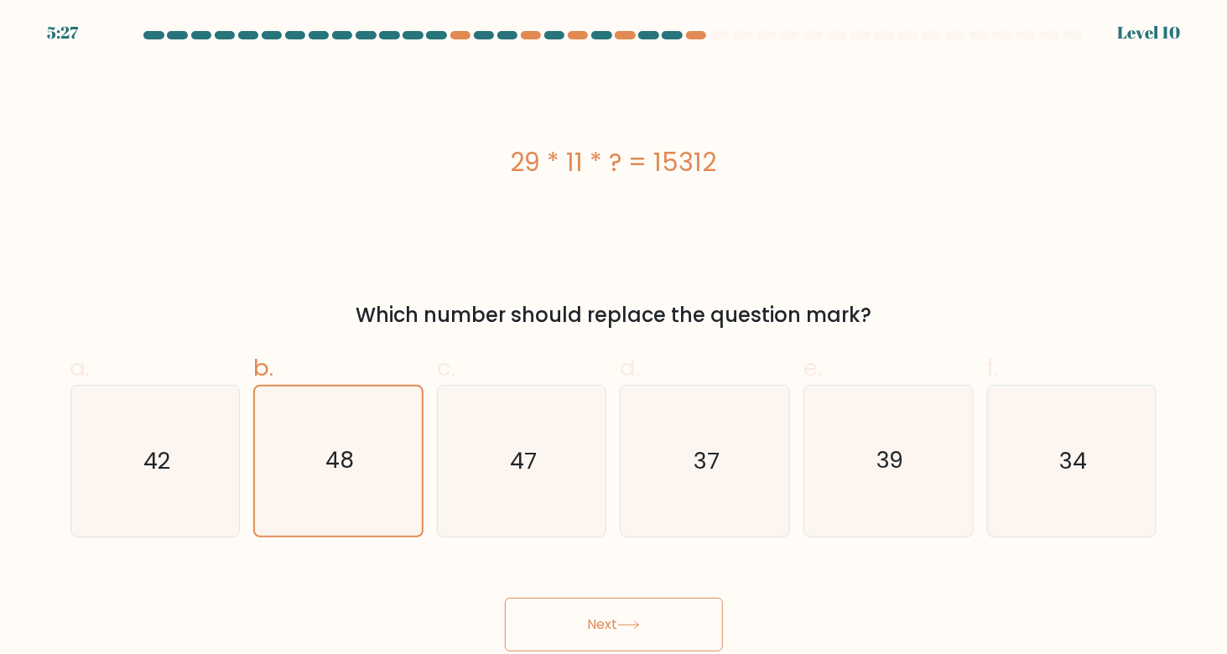
click at [665, 634] on button "Next" at bounding box center [614, 625] width 218 height 54
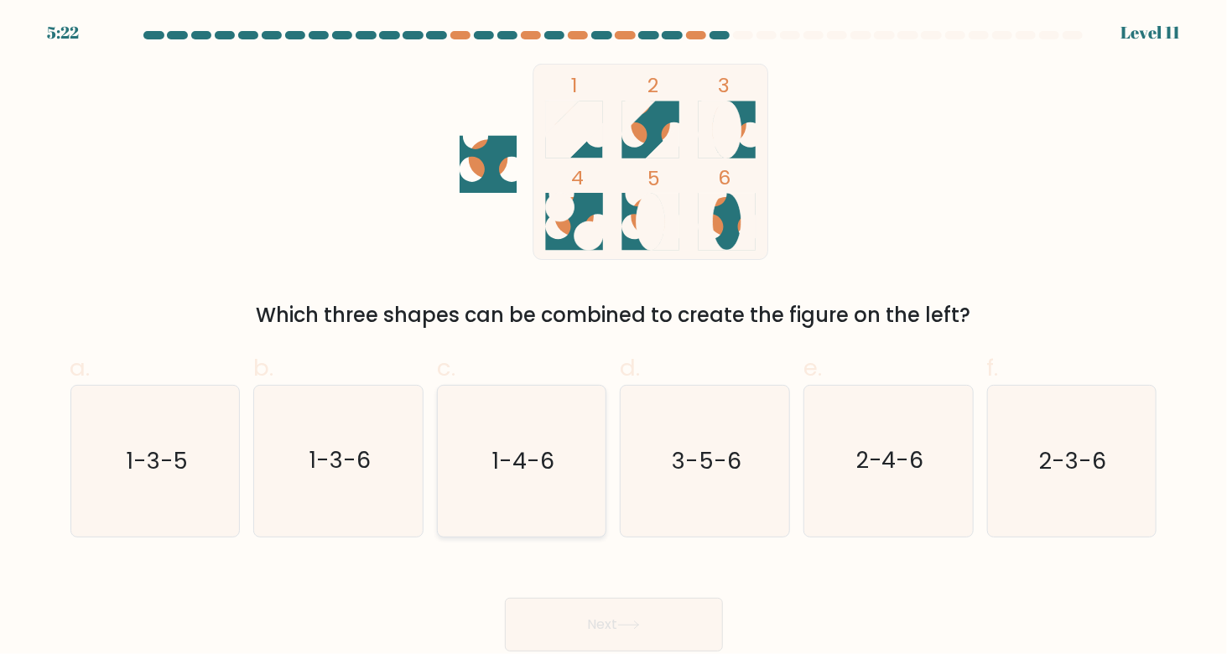
click at [529, 506] on icon "1-4-6" at bounding box center [521, 461] width 150 height 150
click at [614, 338] on input "c. 1-4-6" at bounding box center [614, 332] width 1 height 11
radio input "true"
click at [616, 616] on button "Next" at bounding box center [614, 625] width 218 height 54
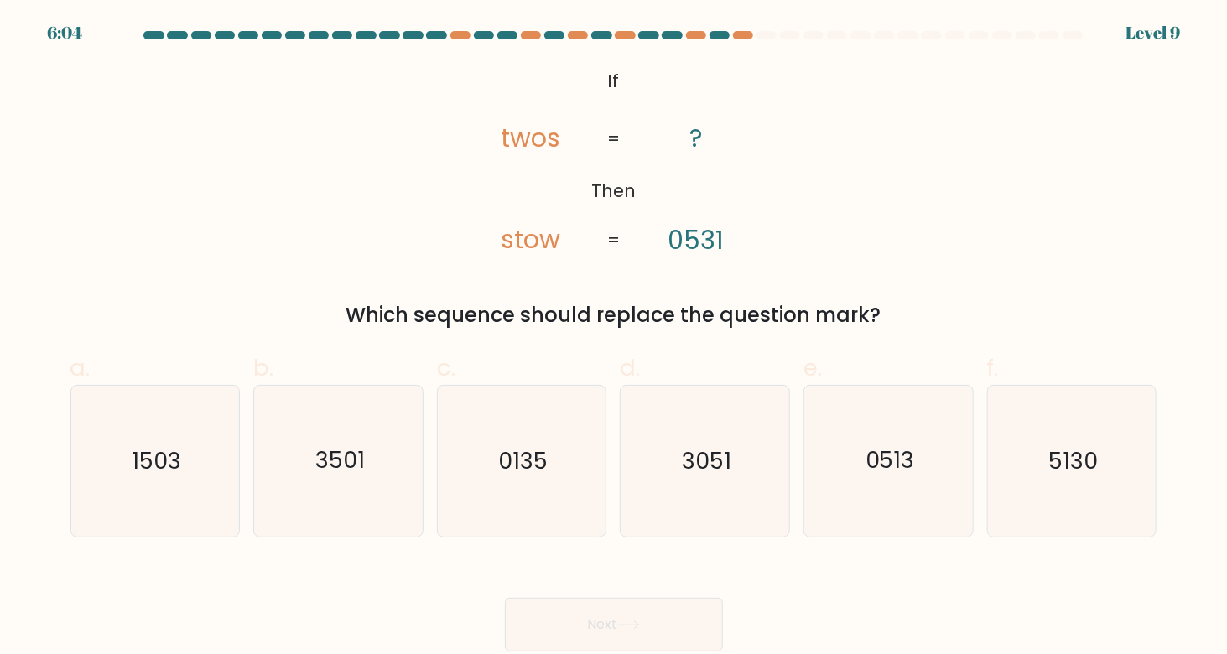
click at [616, 616] on button "Next" at bounding box center [614, 625] width 218 height 54
click at [1035, 454] on icon "5130" at bounding box center [1071, 461] width 150 height 150
click at [615, 338] on input "f. 5130" at bounding box center [614, 332] width 1 height 11
radio input "true"
click at [678, 611] on button "Next" at bounding box center [614, 625] width 218 height 54
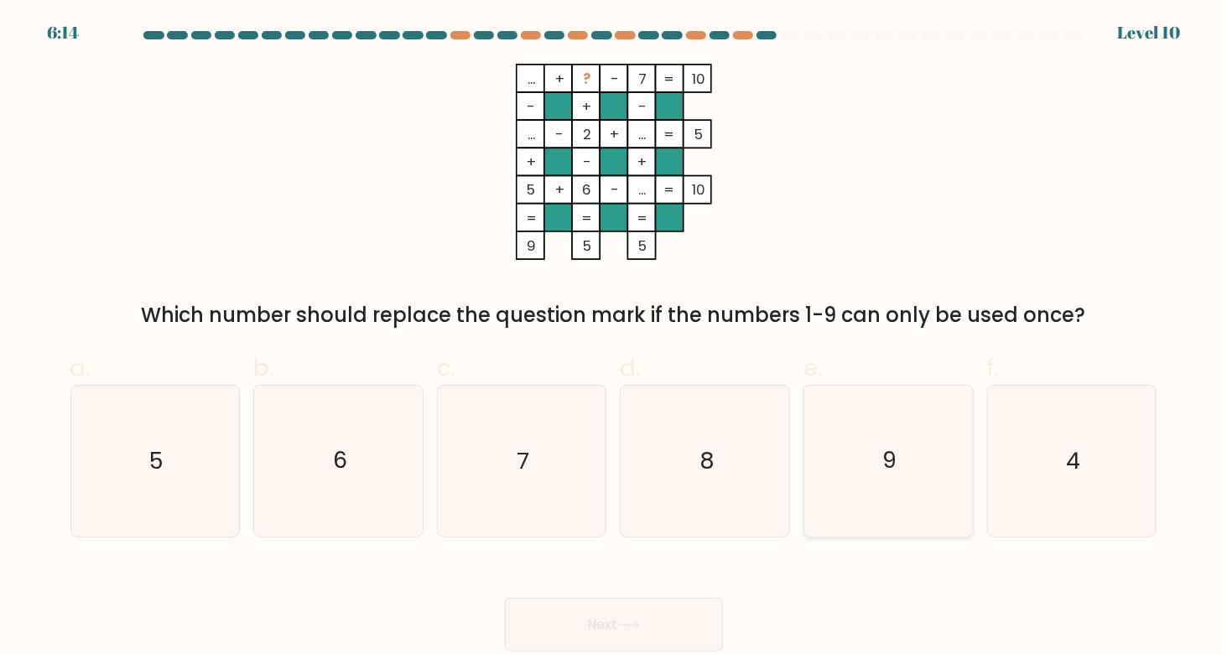
click at [886, 465] on text "9" at bounding box center [890, 460] width 14 height 31
click at [615, 338] on input "e. 9" at bounding box center [614, 332] width 1 height 11
radio input "true"
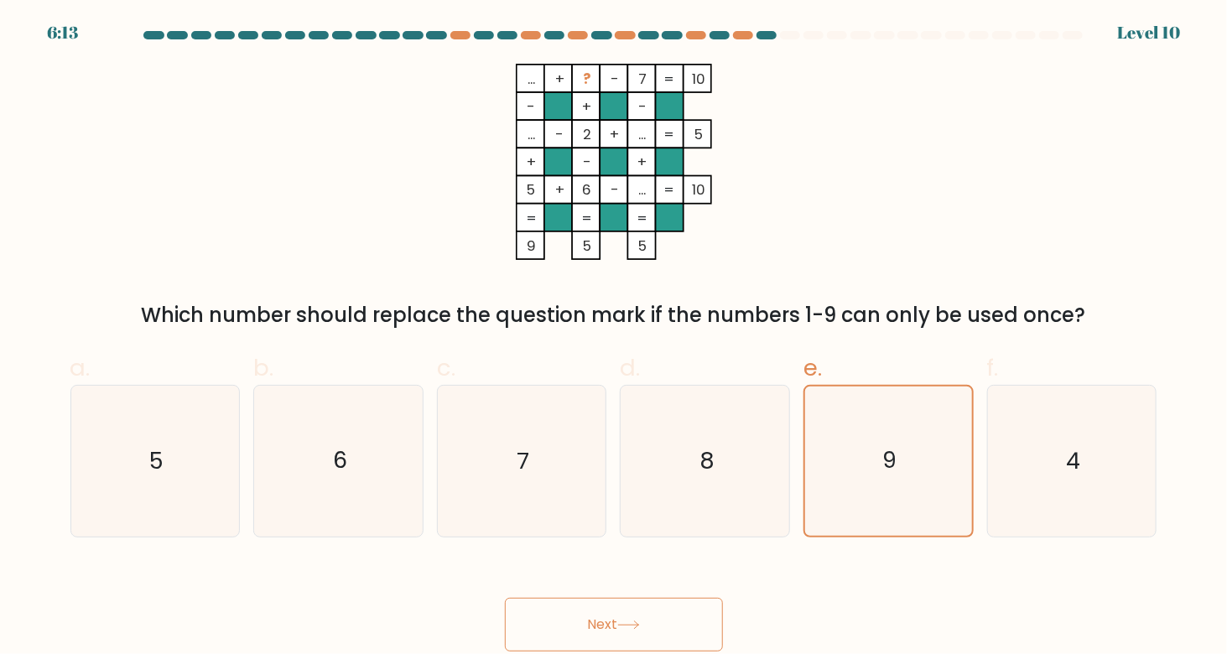
click at [668, 619] on button "Next" at bounding box center [614, 625] width 218 height 54
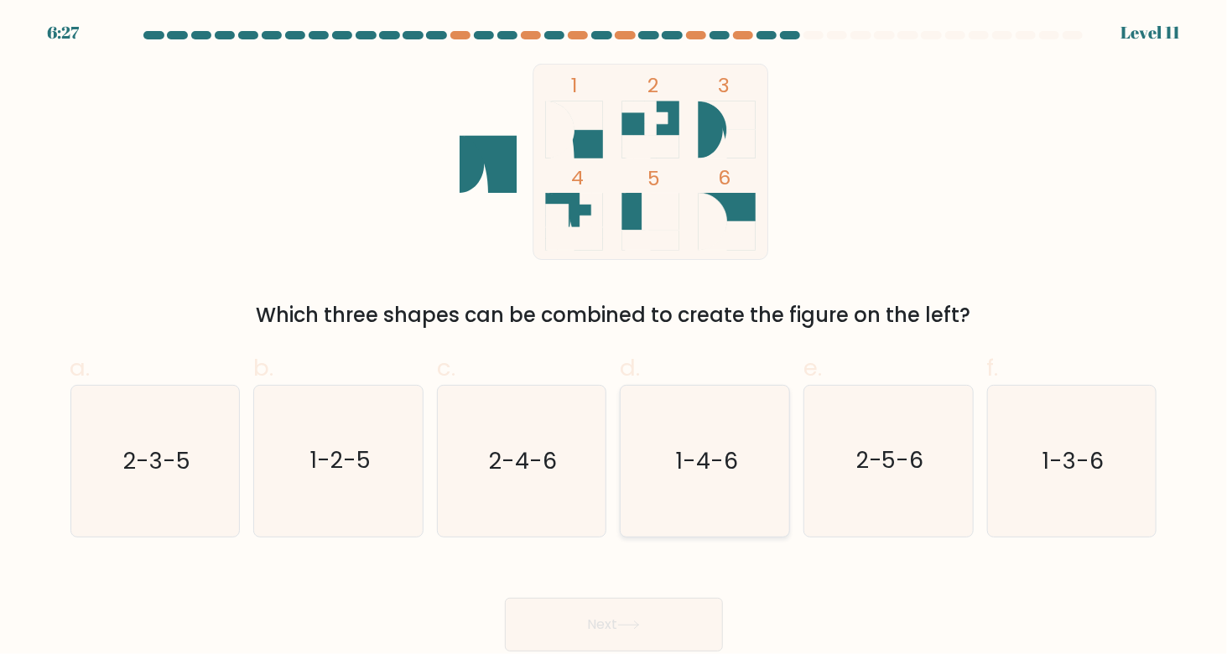
click at [723, 433] on icon "1-4-6" at bounding box center [705, 461] width 150 height 150
click at [615, 338] on input "d. 1-4-6" at bounding box center [614, 332] width 1 height 11
radio input "true"
click at [617, 629] on button "Next" at bounding box center [614, 625] width 218 height 54
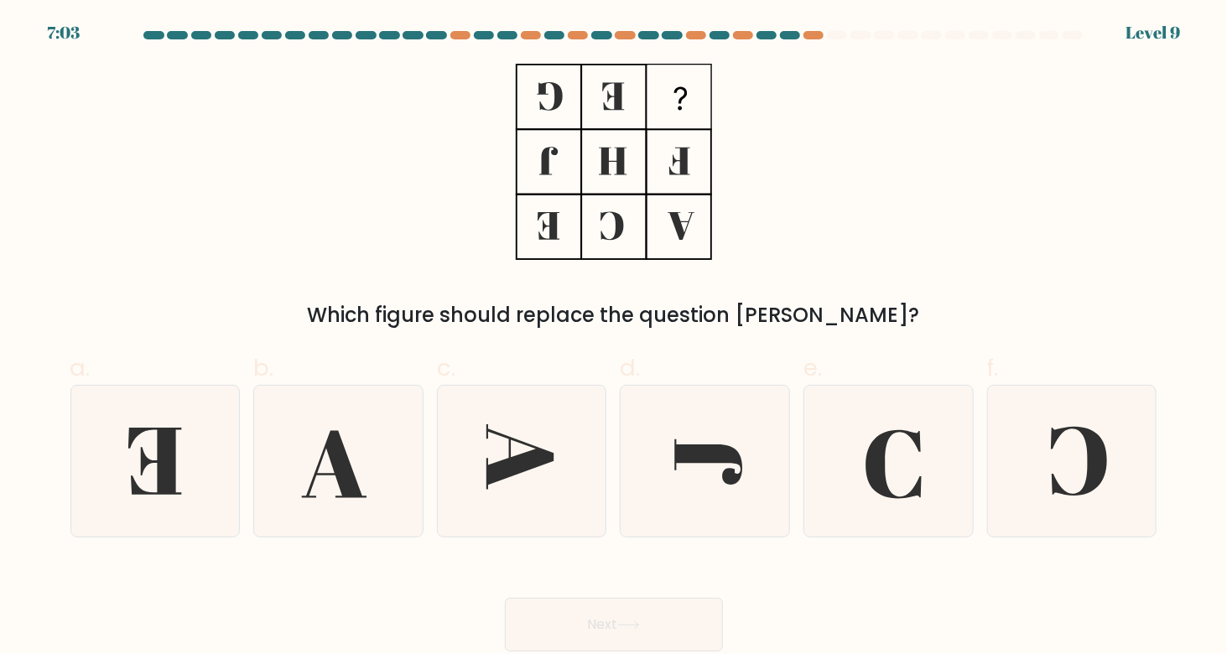
click at [617, 629] on button "Next" at bounding box center [614, 625] width 218 height 54
click at [1110, 475] on icon at bounding box center [1071, 461] width 150 height 150
click at [615, 338] on input "f." at bounding box center [614, 332] width 1 height 11
radio input "true"
click at [665, 622] on button "Next" at bounding box center [614, 625] width 218 height 54
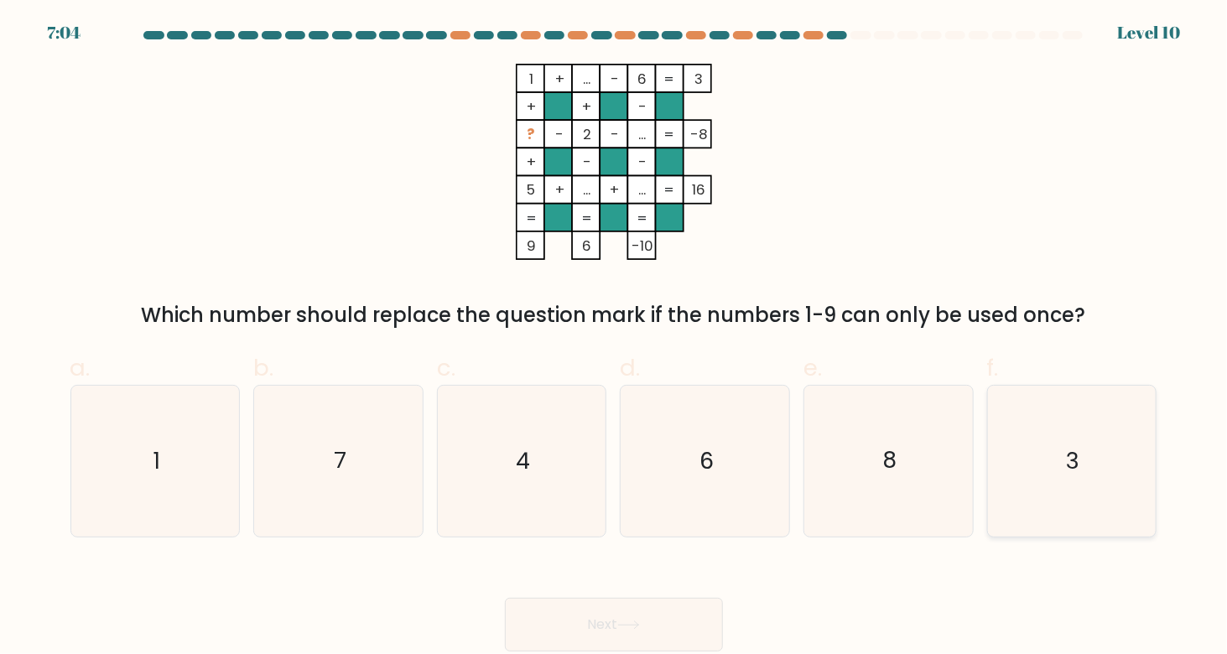
click at [1057, 459] on icon "3" at bounding box center [1071, 461] width 150 height 150
click at [615, 338] on input "f. 3" at bounding box center [614, 332] width 1 height 11
radio input "true"
click at [642, 618] on button "Next" at bounding box center [614, 625] width 218 height 54
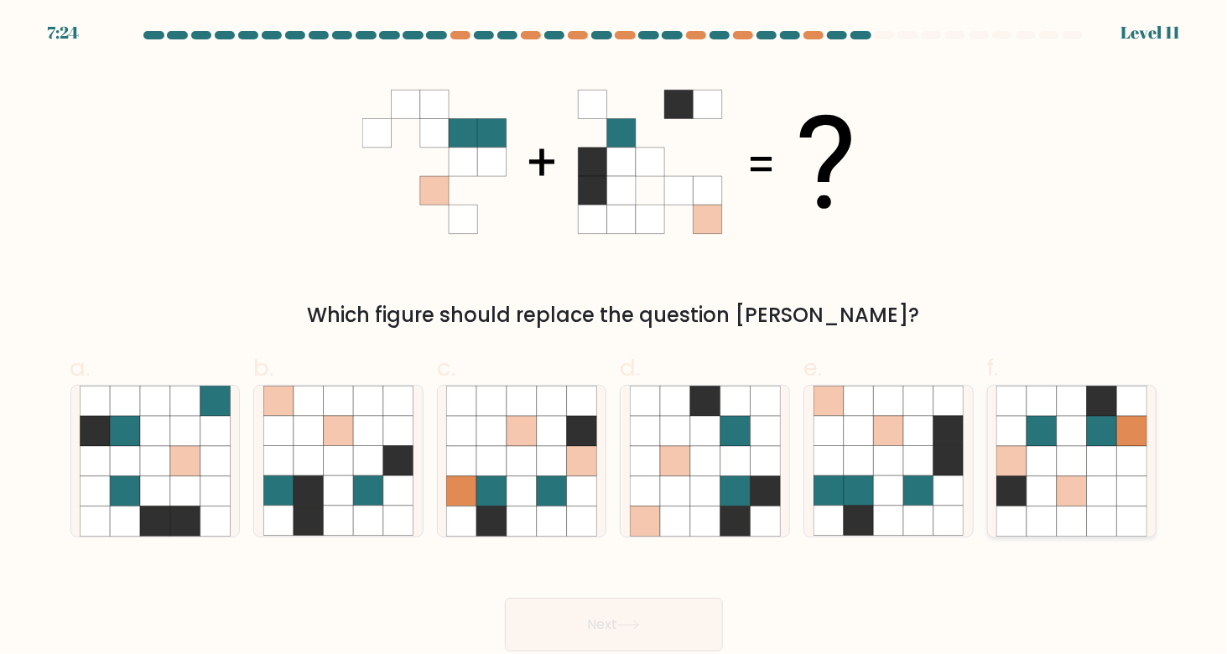
click at [1102, 476] on icon at bounding box center [1102, 461] width 30 height 30
click at [615, 338] on input "f." at bounding box center [614, 332] width 1 height 11
radio input "true"
click at [725, 517] on icon at bounding box center [735, 522] width 30 height 30
click at [615, 338] on input "d." at bounding box center [614, 332] width 1 height 11
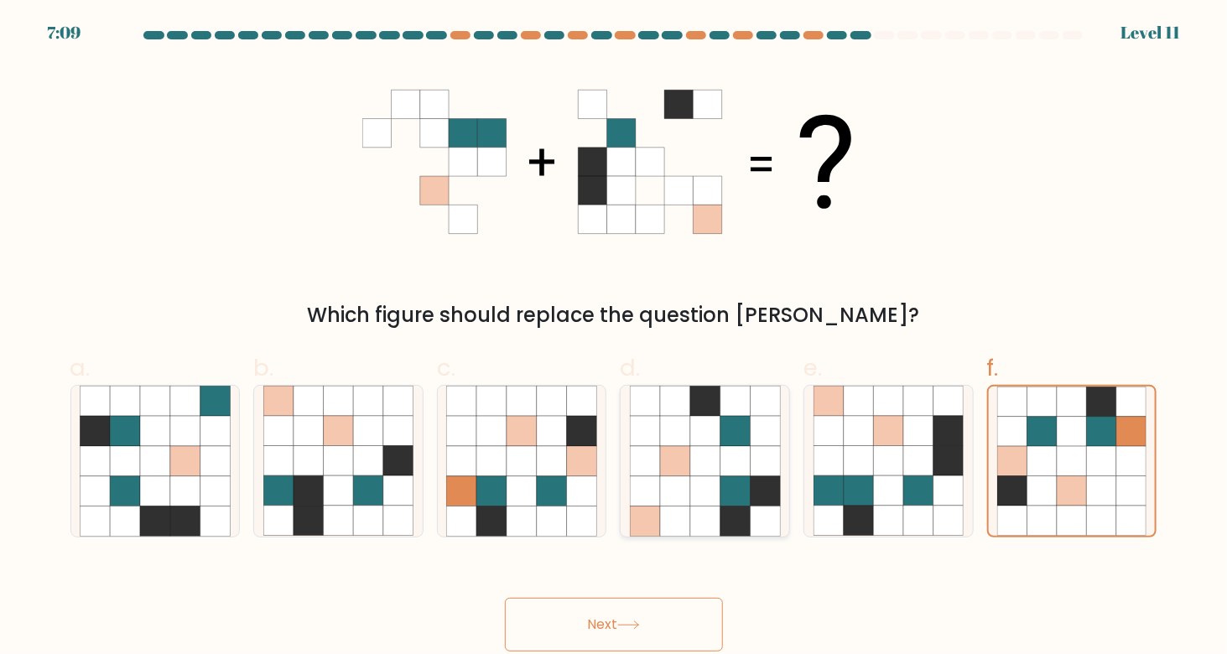
radio input "true"
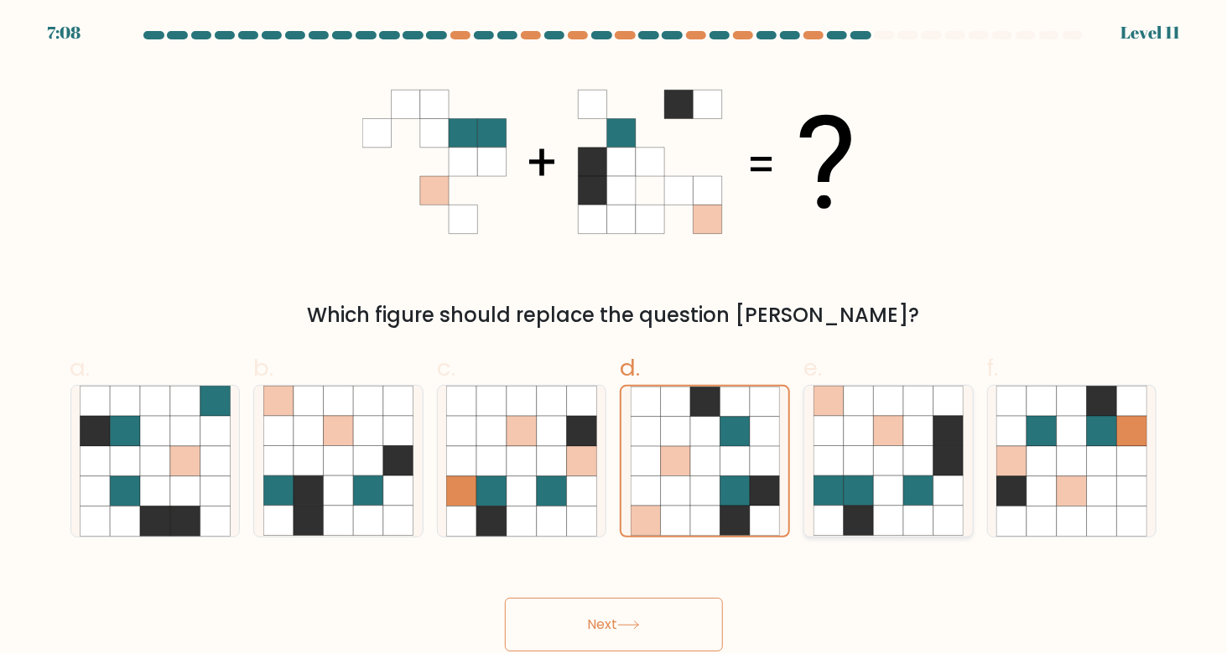
click at [890, 501] on icon at bounding box center [889, 491] width 30 height 30
click at [615, 338] on input "e." at bounding box center [614, 332] width 1 height 11
radio input "true"
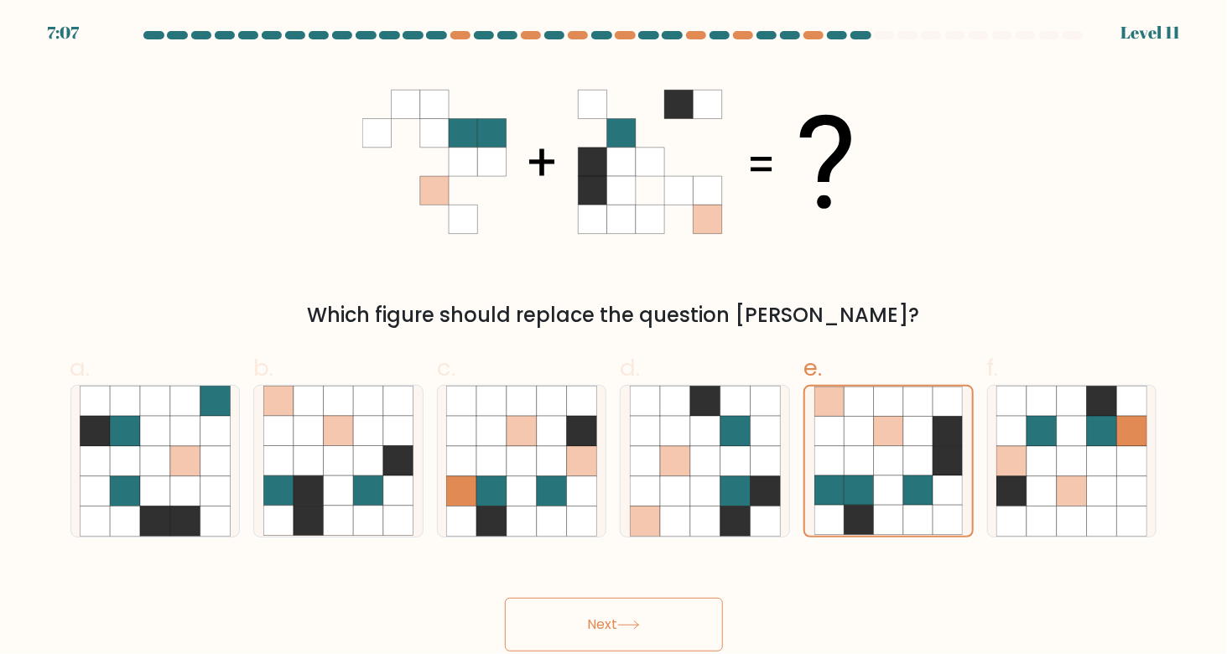
click at [650, 598] on button "Next" at bounding box center [614, 625] width 218 height 54
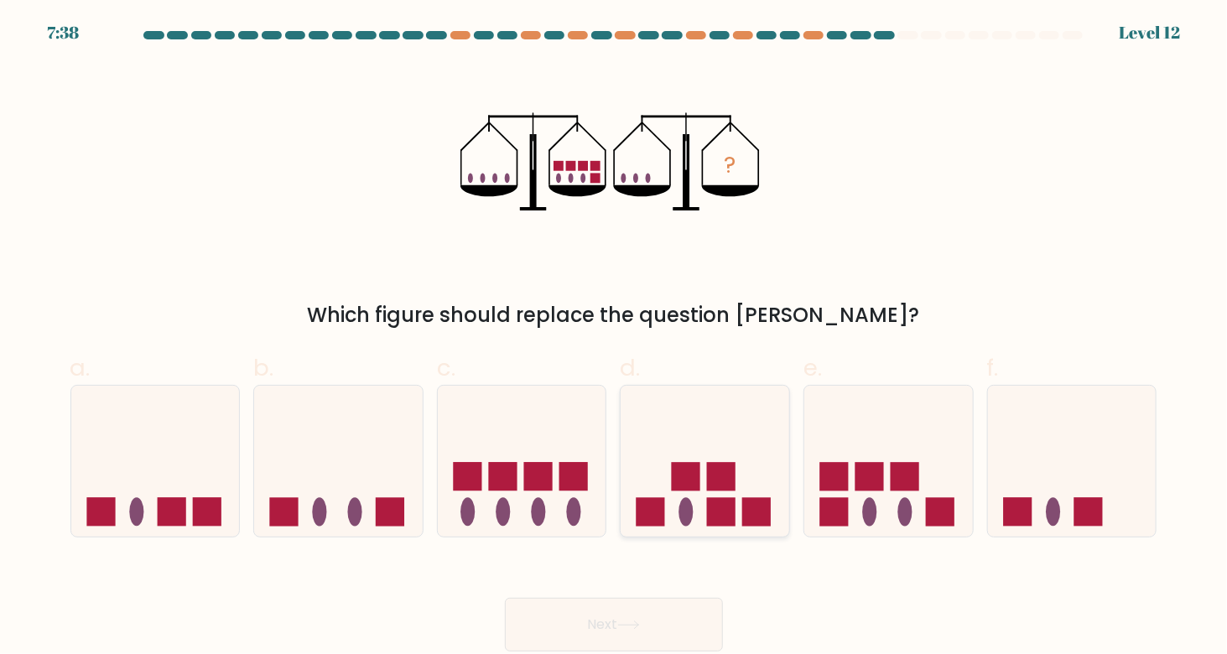
click at [705, 455] on icon at bounding box center [705, 461] width 169 height 139
click at [615, 338] on input "d." at bounding box center [614, 332] width 1 height 11
radio input "true"
click at [645, 646] on button "Next" at bounding box center [614, 625] width 218 height 54
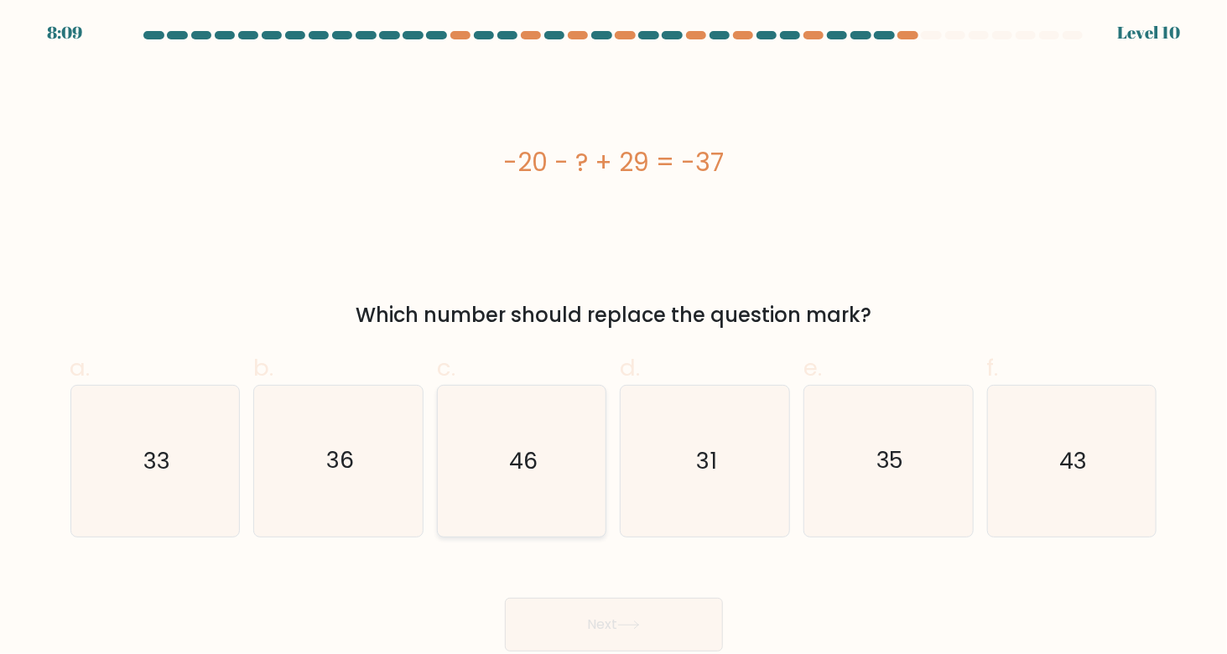
click at [501, 415] on icon "46" at bounding box center [521, 461] width 150 height 150
click at [614, 338] on input "c. 46" at bounding box center [614, 332] width 1 height 11
radio input "true"
click at [622, 617] on button "Next" at bounding box center [614, 625] width 218 height 54
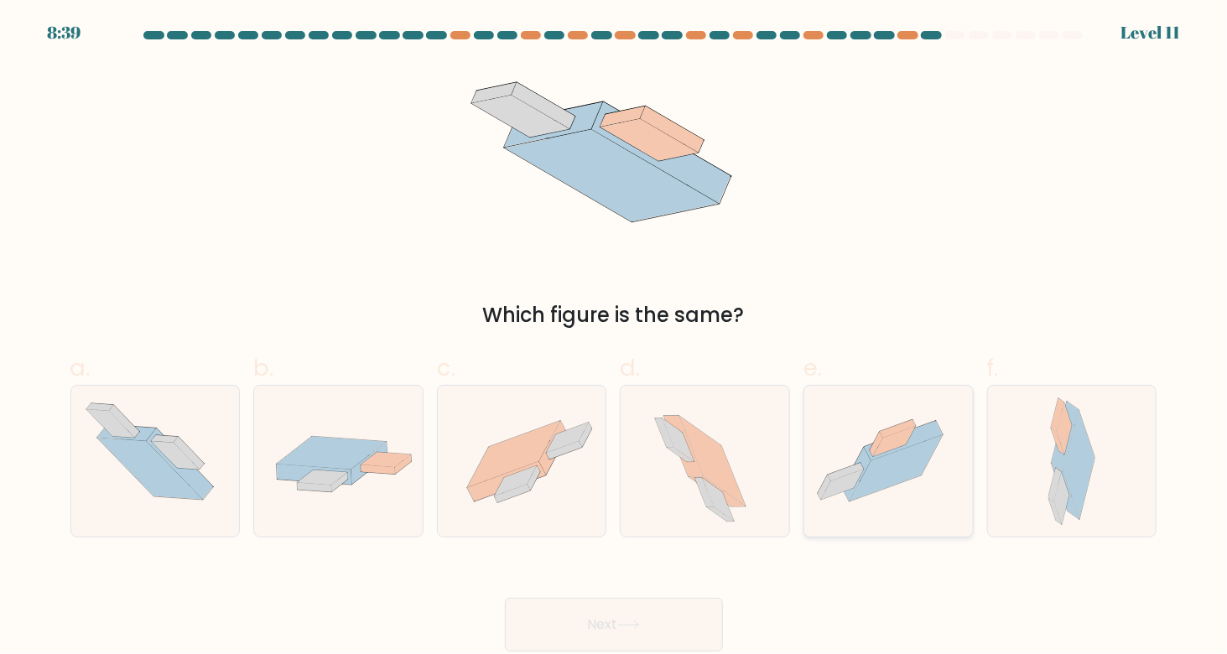
click at [884, 424] on icon at bounding box center [888, 461] width 169 height 126
click at [615, 338] on input "e." at bounding box center [614, 332] width 1 height 11
radio input "true"
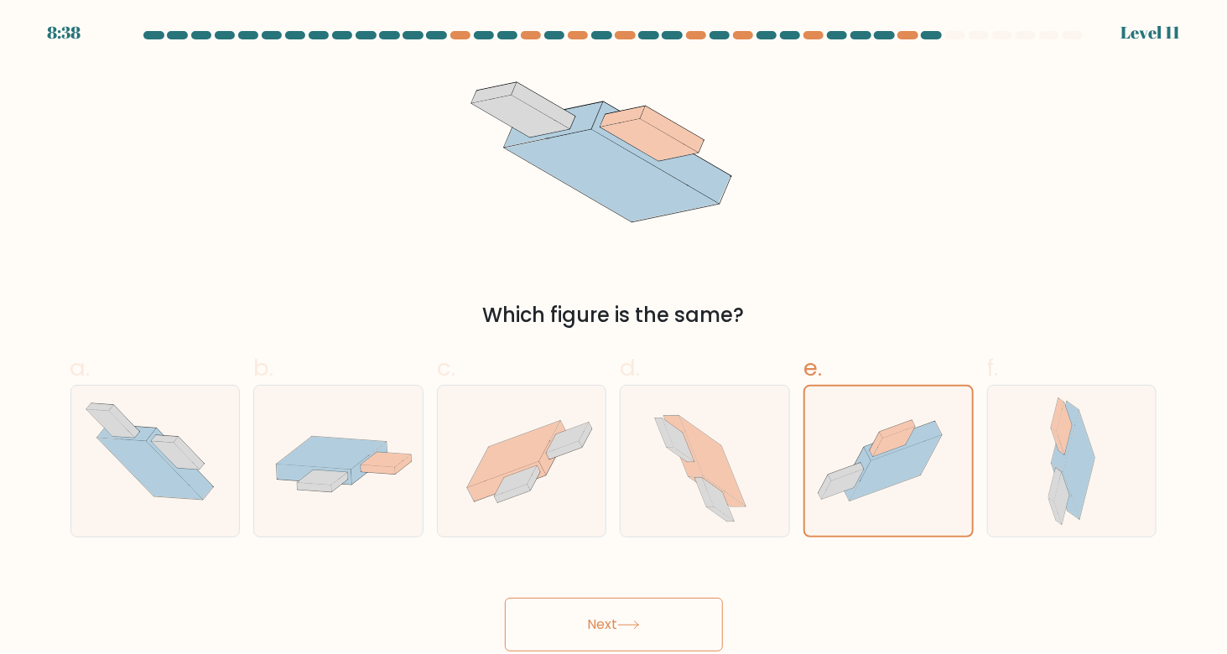
click at [676, 626] on button "Next" at bounding box center [614, 625] width 218 height 54
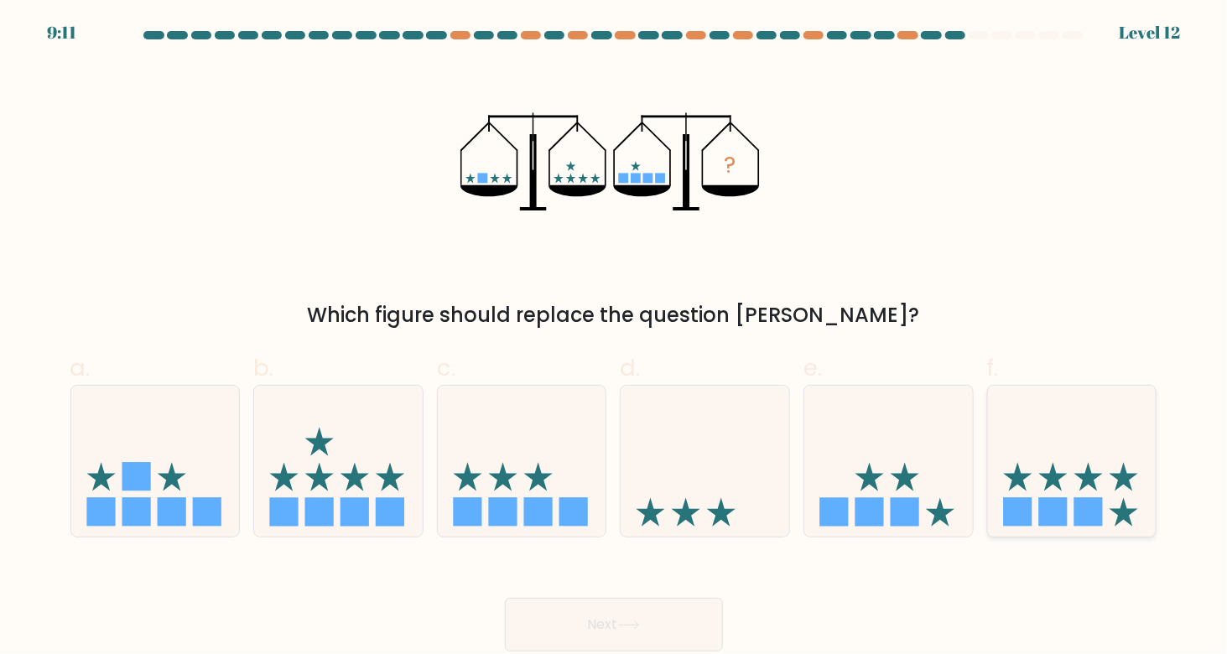
click at [1067, 484] on icon at bounding box center [1072, 461] width 169 height 139
click at [615, 338] on input "f." at bounding box center [614, 332] width 1 height 11
radio input "true"
click at [174, 492] on icon at bounding box center [155, 461] width 169 height 139
click at [614, 338] on input "a." at bounding box center [614, 332] width 1 height 11
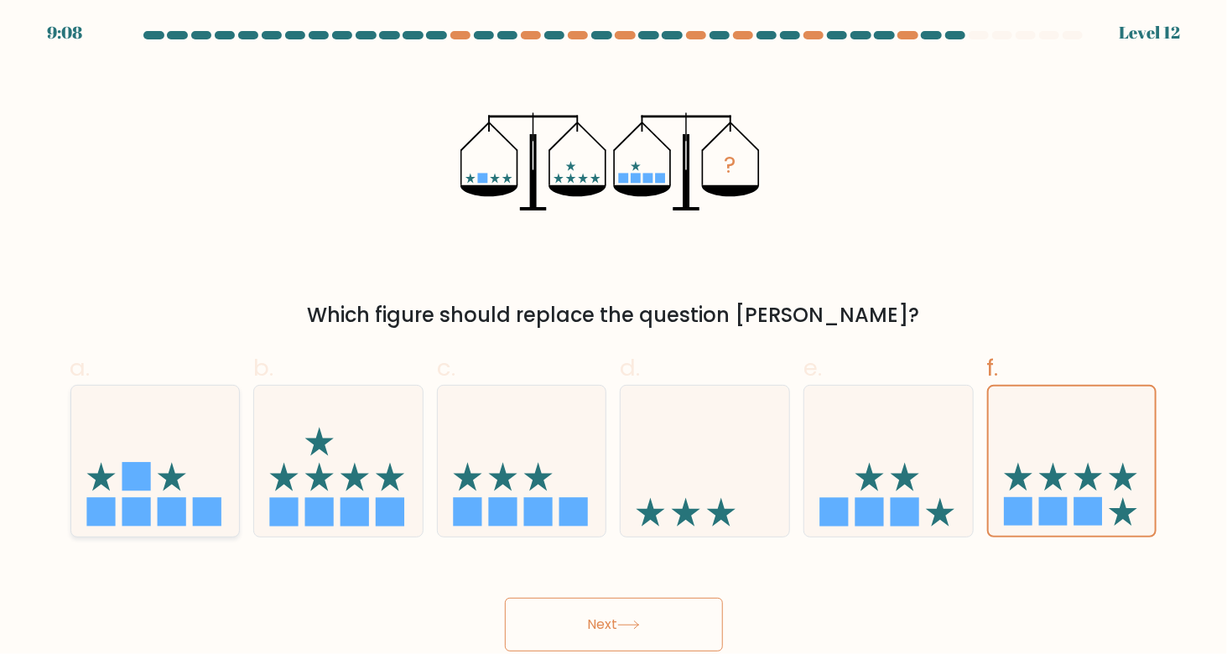
radio input "true"
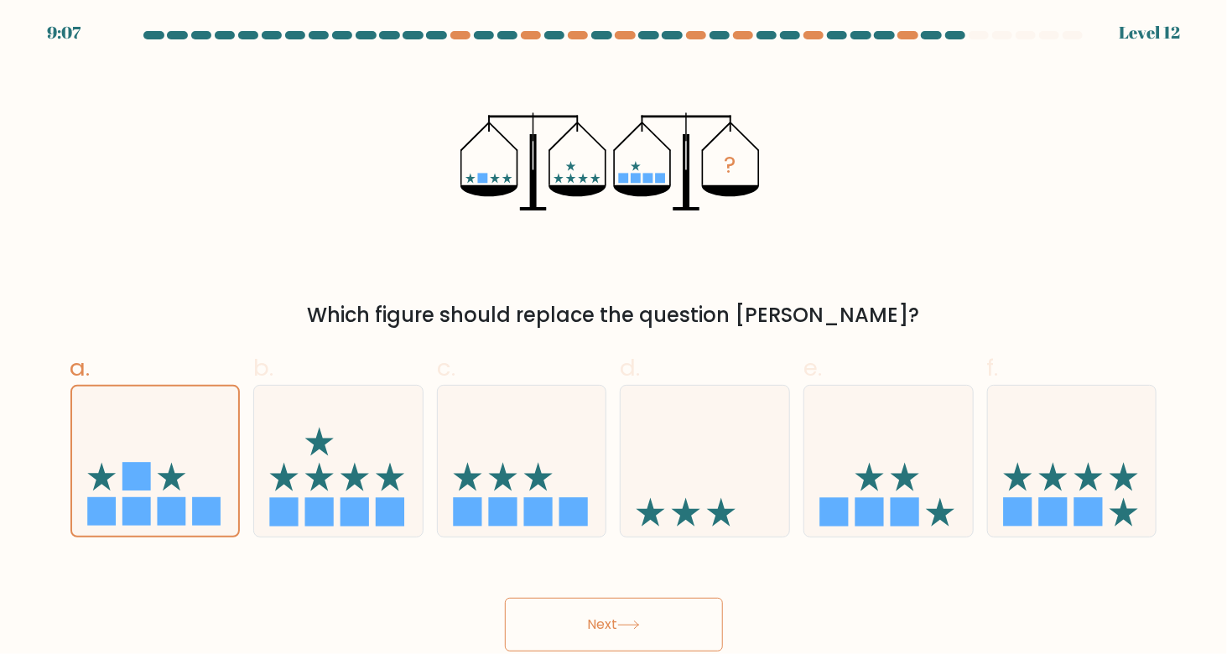
click at [592, 613] on button "Next" at bounding box center [614, 625] width 218 height 54
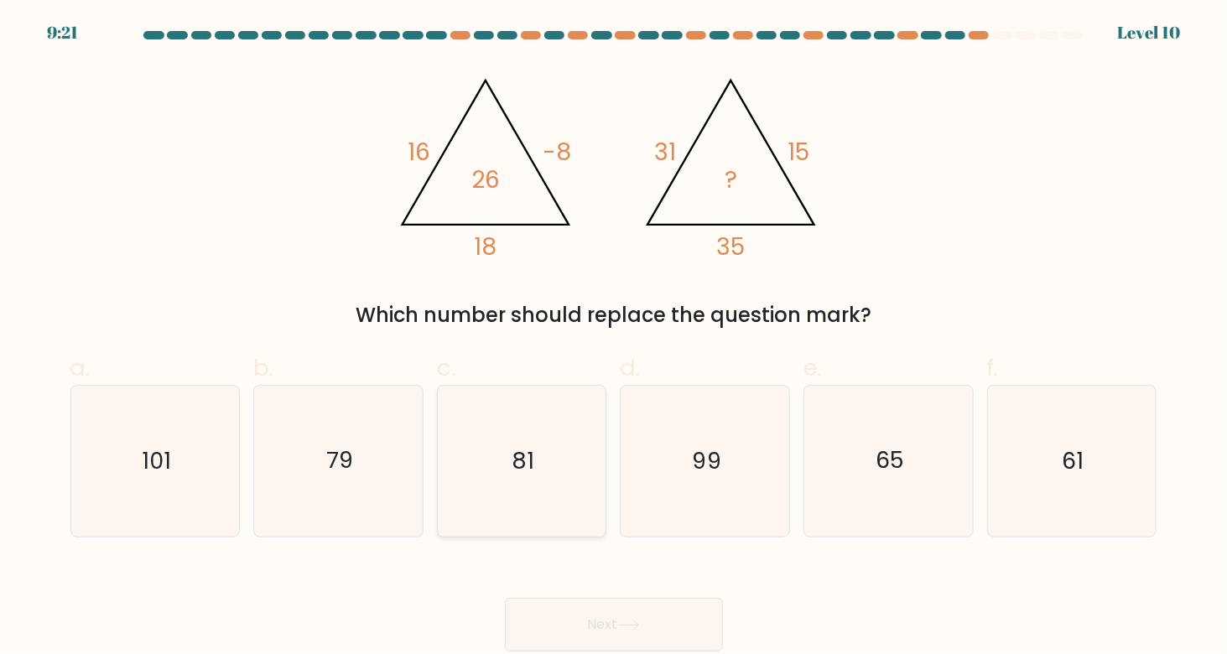
click at [517, 481] on icon "81" at bounding box center [521, 461] width 150 height 150
click at [614, 338] on input "c. 81" at bounding box center [614, 332] width 1 height 11
radio input "true"
click at [596, 611] on button "Next" at bounding box center [614, 625] width 218 height 54
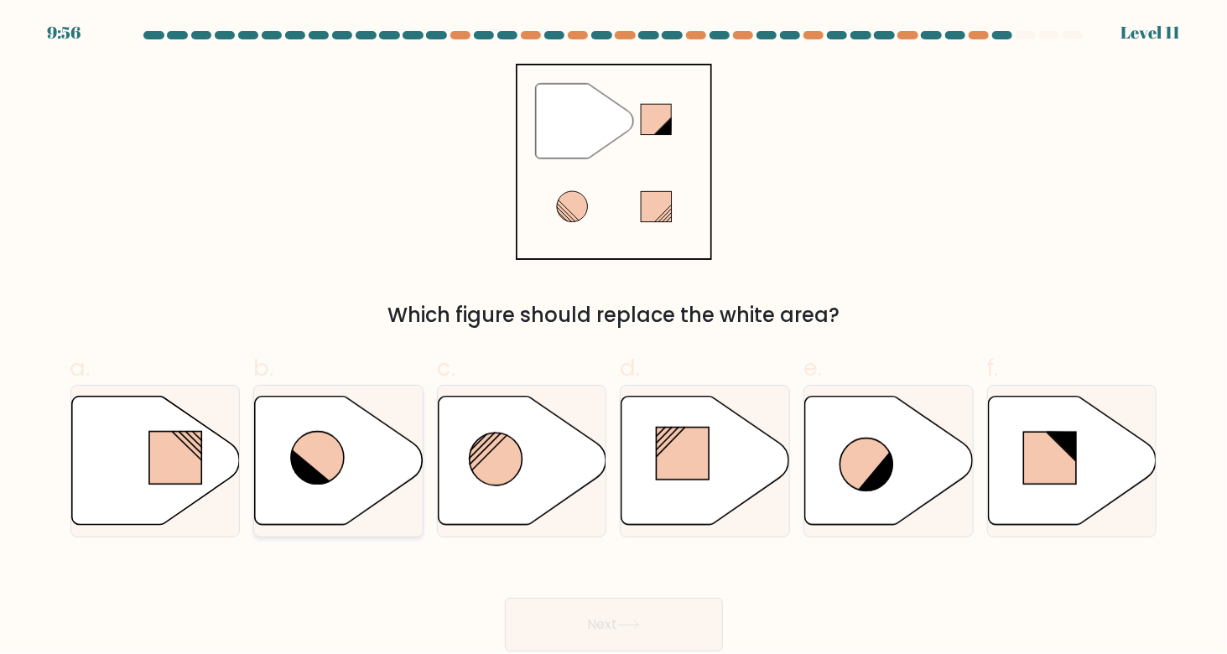
click at [341, 485] on icon at bounding box center [339, 460] width 169 height 129
click at [614, 338] on input "b." at bounding box center [614, 332] width 1 height 11
radio input "true"
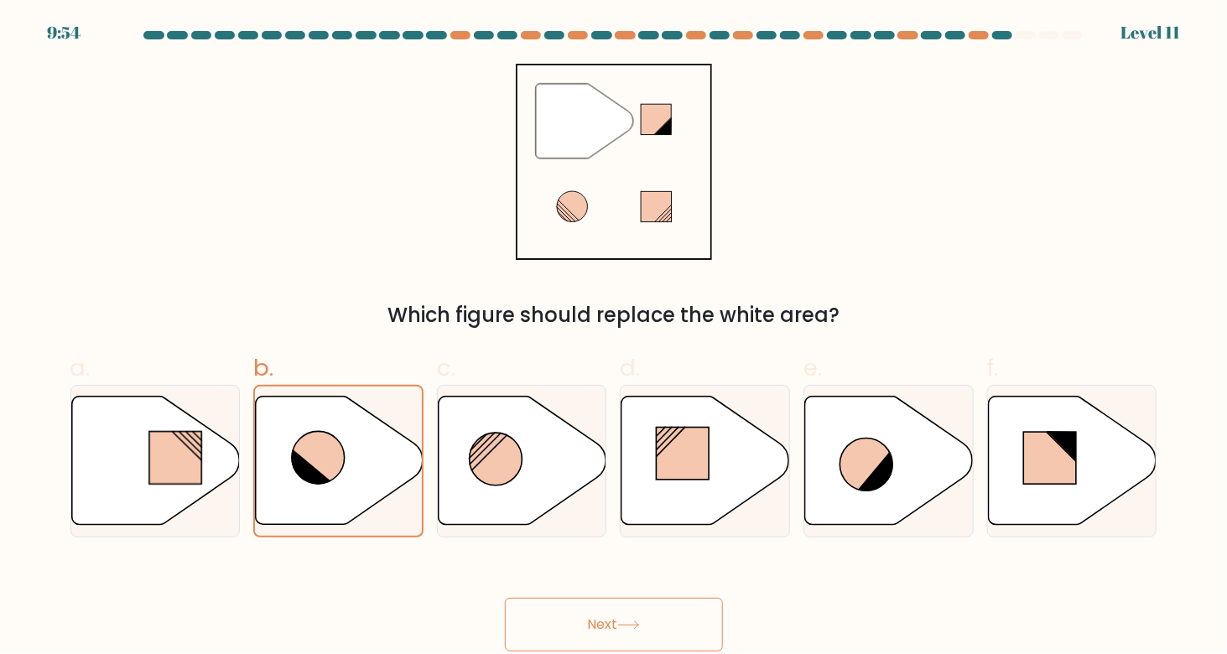
click at [615, 642] on button "Next" at bounding box center [614, 625] width 218 height 54
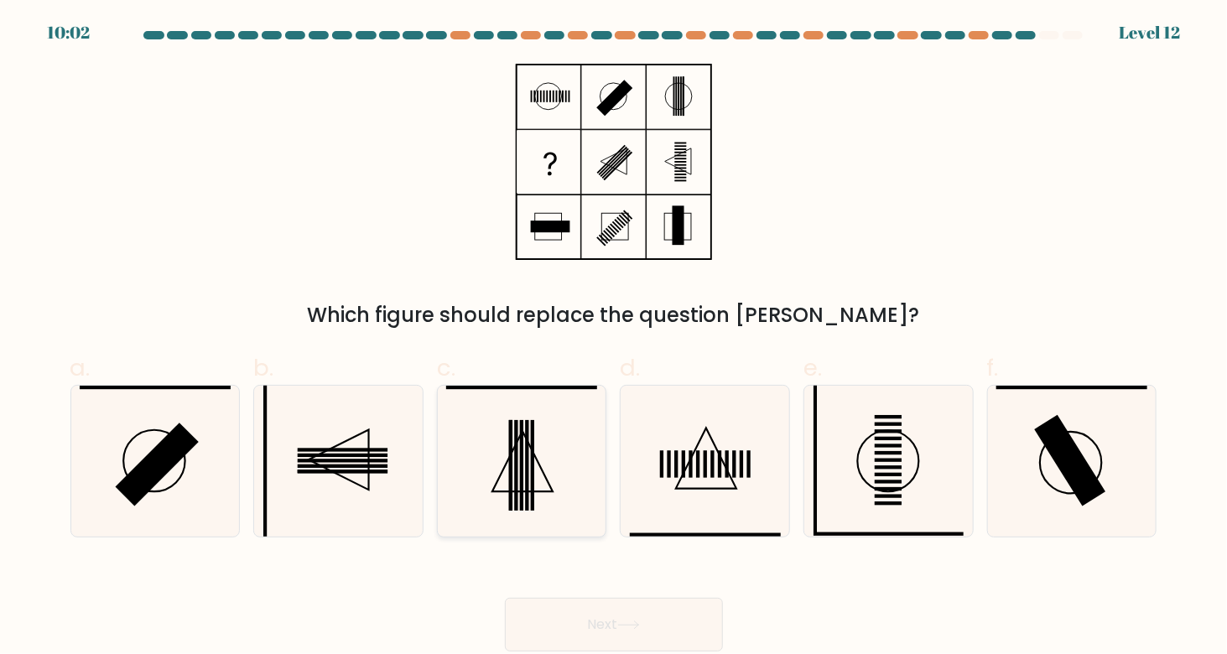
click at [528, 495] on rect at bounding box center [526, 465] width 3 height 91
click at [614, 338] on input "c." at bounding box center [614, 332] width 1 height 11
radio input "true"
click at [626, 613] on button "Next" at bounding box center [614, 625] width 218 height 54
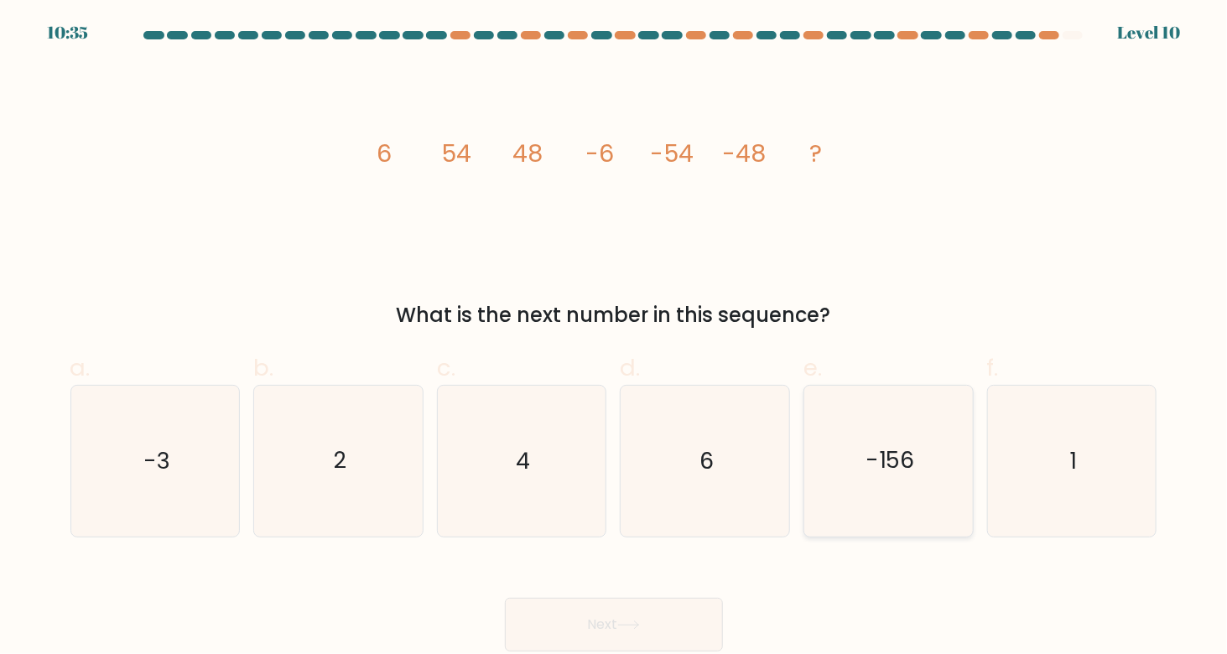
click at [843, 421] on icon "-156" at bounding box center [889, 461] width 150 height 150
click at [615, 338] on input "e. -156" at bounding box center [614, 332] width 1 height 11
radio input "true"
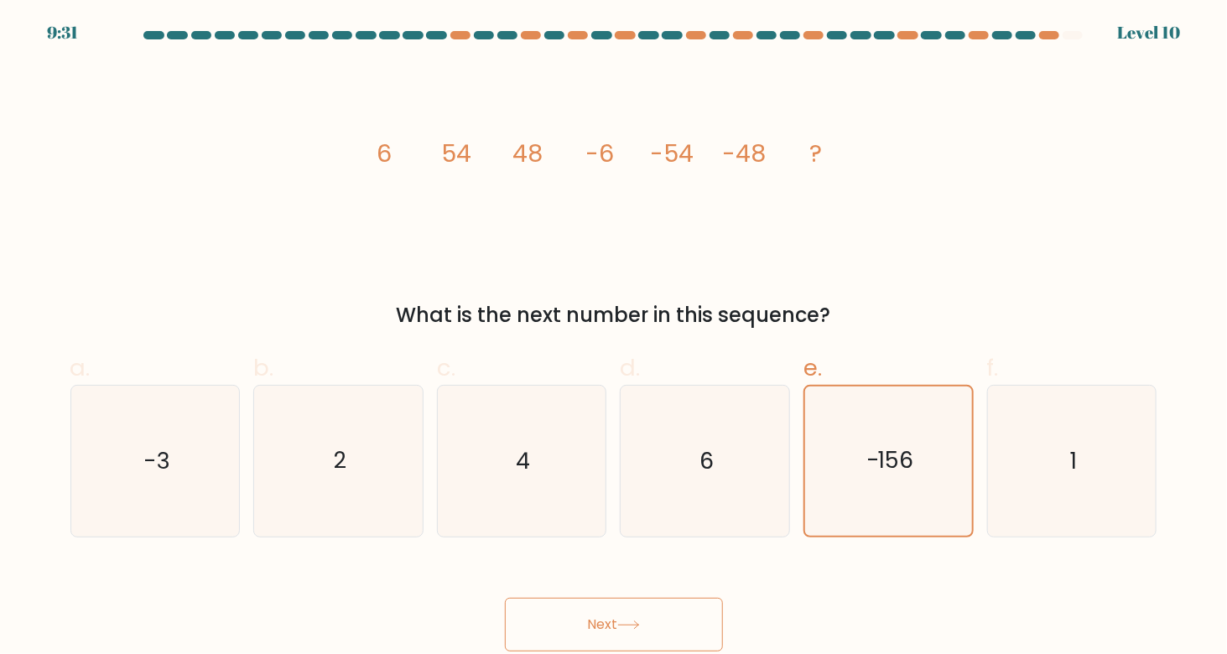
click at [691, 621] on button "Next" at bounding box center [614, 625] width 218 height 54
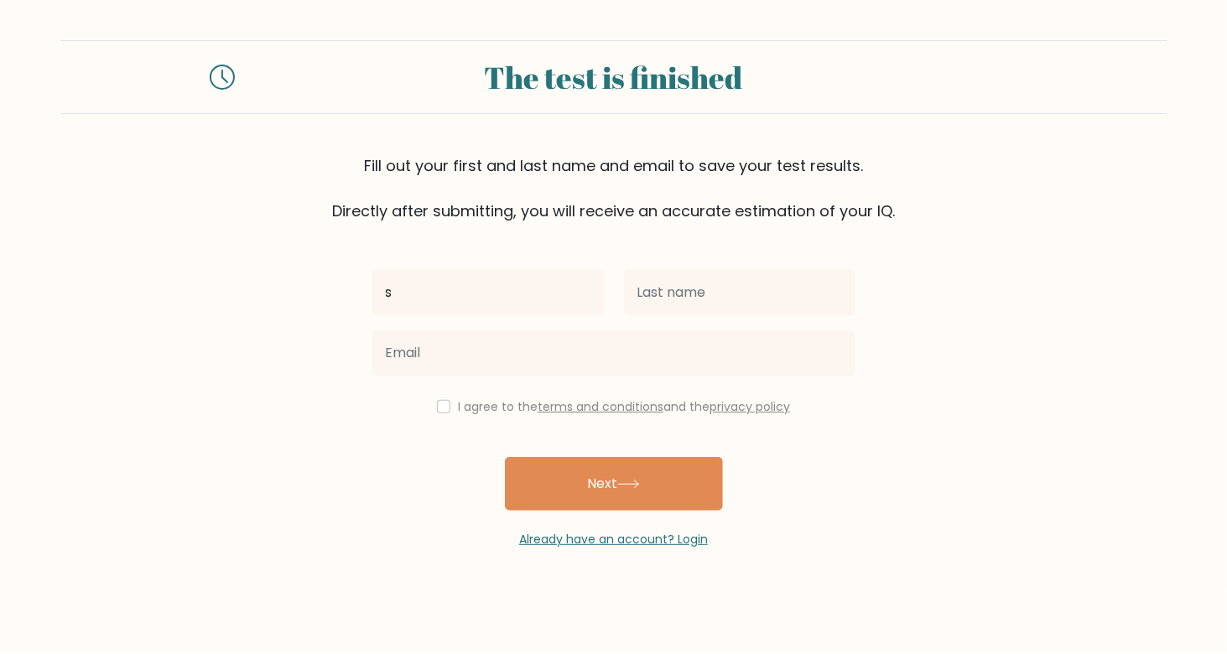
type input "s"
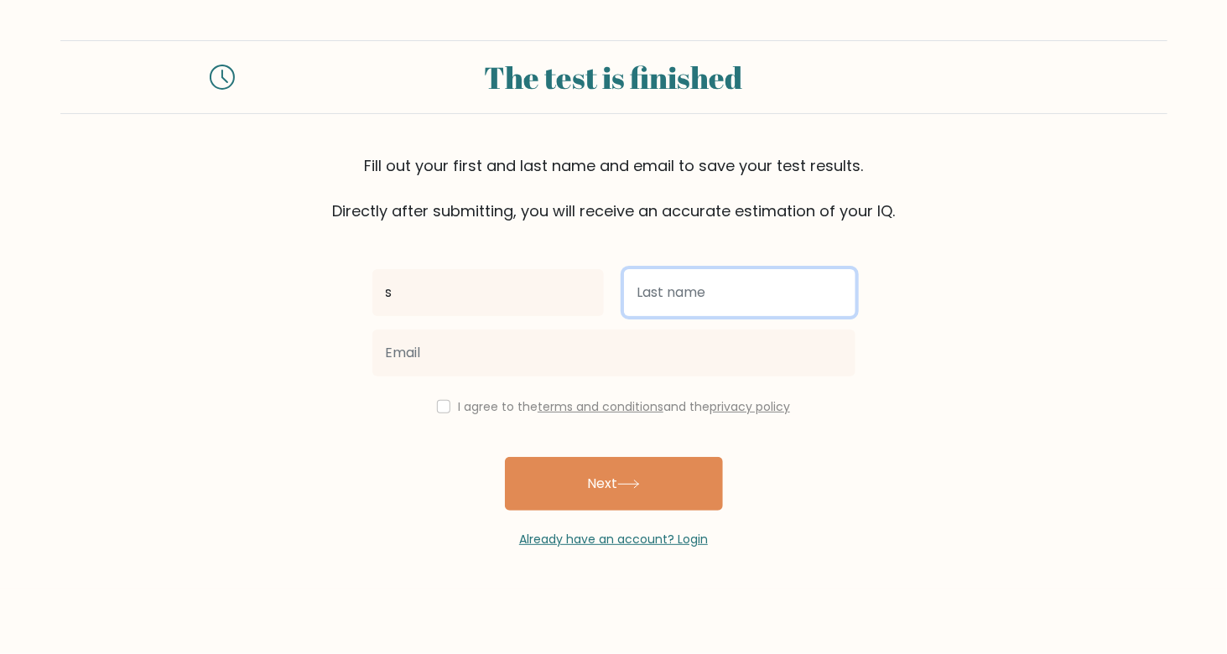
click at [751, 284] on input "text" at bounding box center [739, 292] width 231 height 47
type input "n"
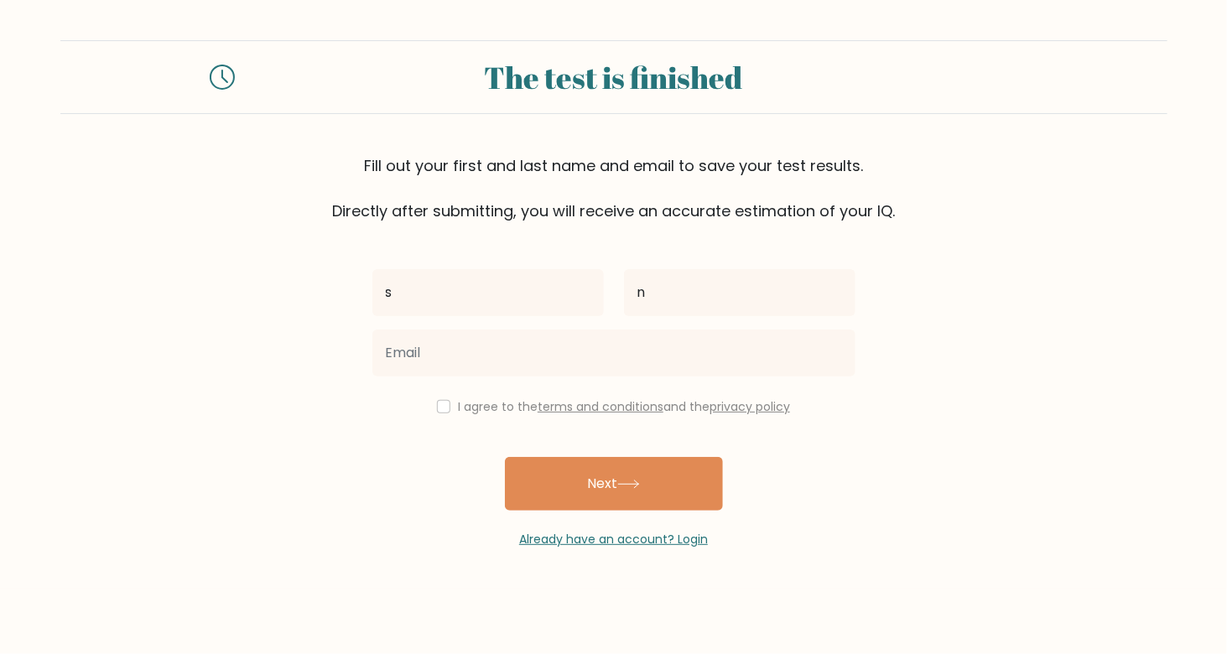
click at [656, 388] on div "s n I agree to the terms and conditions and the privacy policy Next Already hav…" at bounding box center [613, 385] width 503 height 326
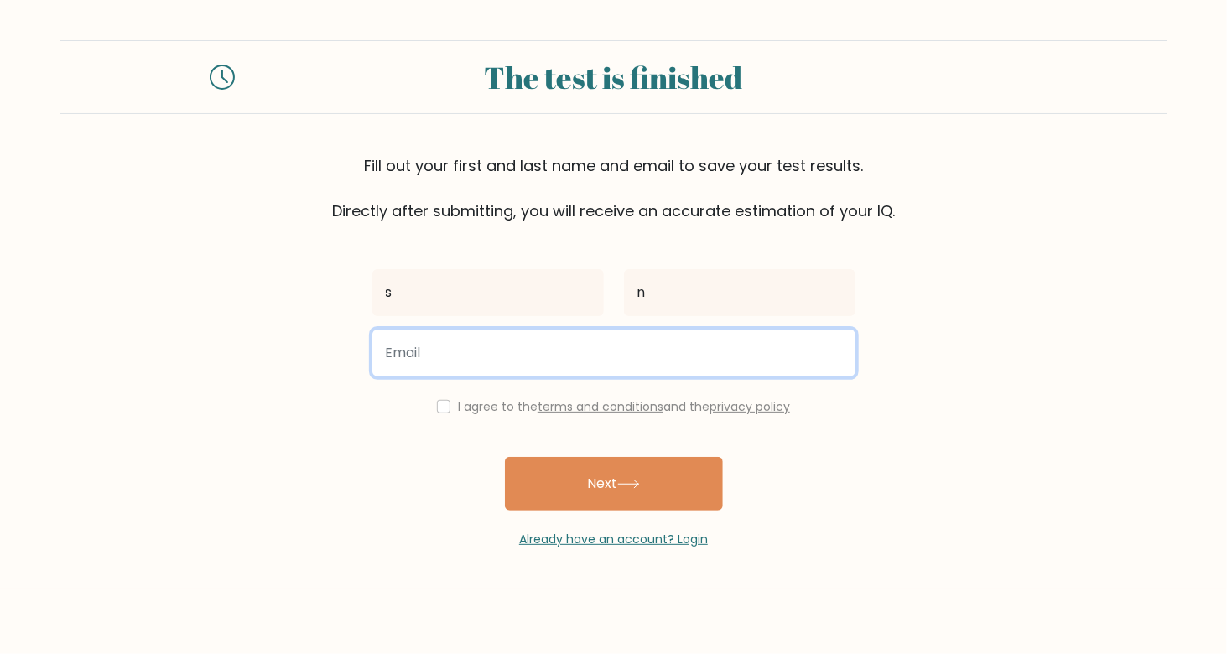
click at [632, 373] on input "email" at bounding box center [613, 353] width 483 height 47
type input "sarulathanatarajan22@gmail.com"
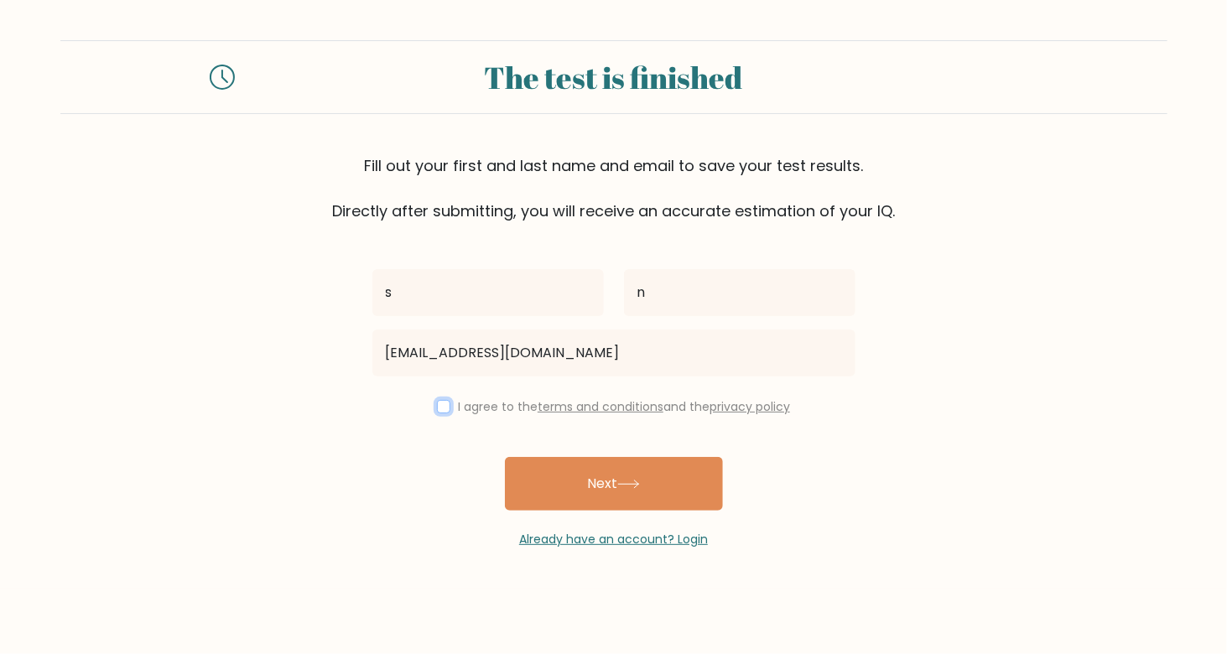
click at [439, 408] on input "checkbox" at bounding box center [443, 406] width 13 height 13
checkbox input "true"
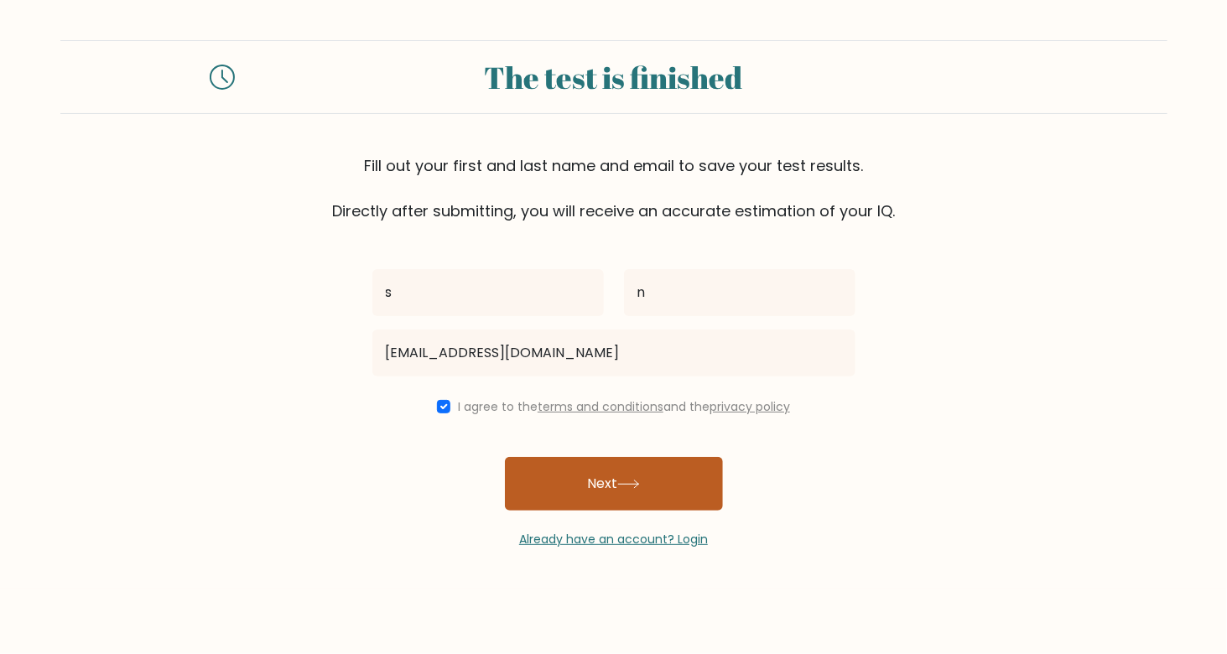
click at [548, 485] on button "Next" at bounding box center [614, 484] width 218 height 54
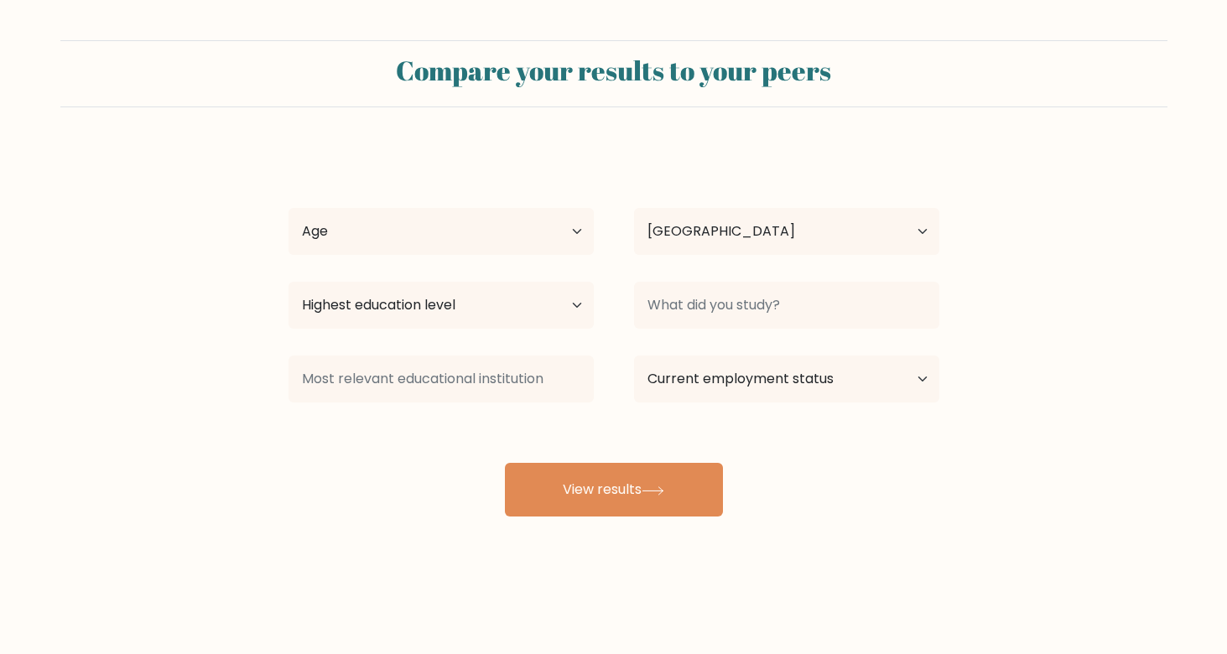
select select "IN"
click at [533, 234] on select "Age Under 18 years old 18-24 years old 25-34 years old 35-44 years old 45-54 ye…" at bounding box center [440, 231] width 305 height 47
select select "18_24"
click at [288, 208] on select "Age Under 18 years old 18-24 years old 25-34 years old 35-44 years old 45-54 ye…" at bounding box center [440, 231] width 305 height 47
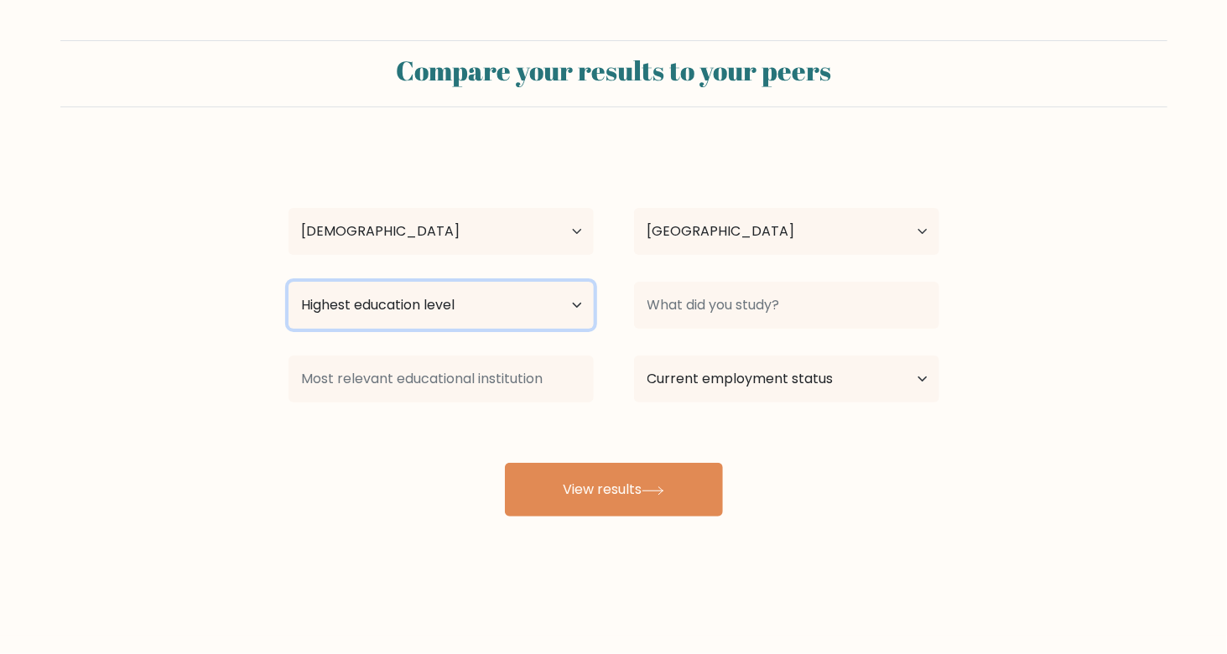
click at [464, 308] on select "Highest education level No schooling Primary Lower Secondary Upper Secondary Oc…" at bounding box center [440, 305] width 305 height 47
select select "masters_degree"
click at [288, 282] on select "Highest education level No schooling Primary Lower Secondary Upper Secondary Oc…" at bounding box center [440, 305] width 305 height 47
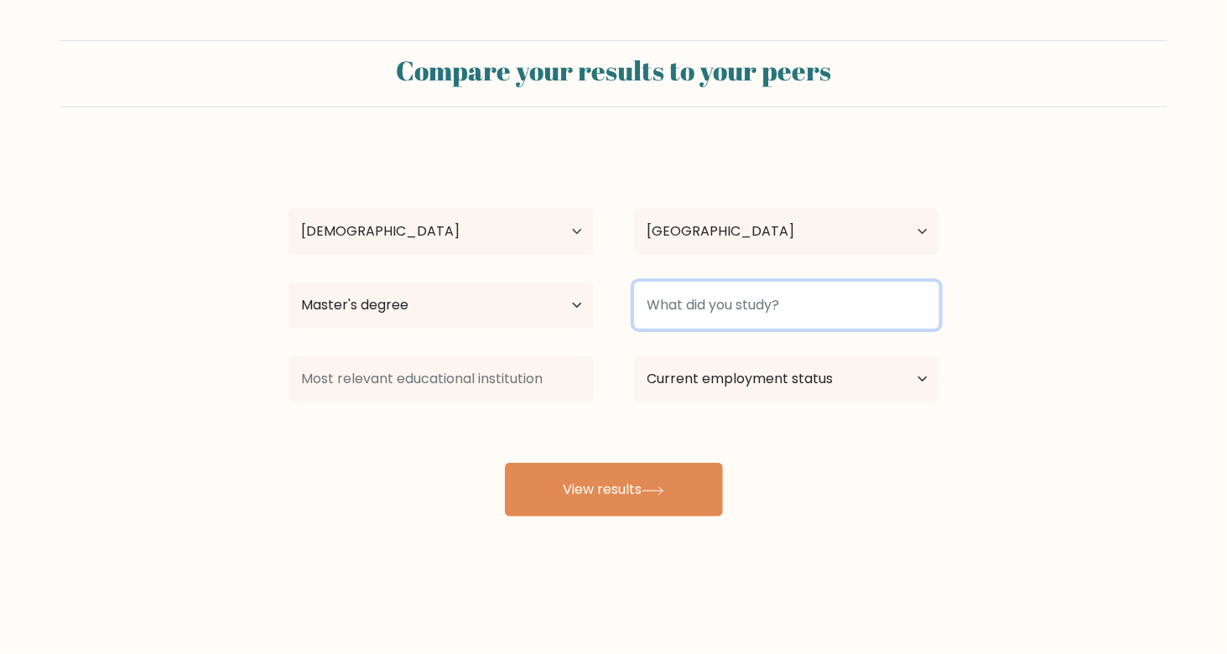
click at [741, 320] on input at bounding box center [786, 305] width 305 height 47
type input "mba"
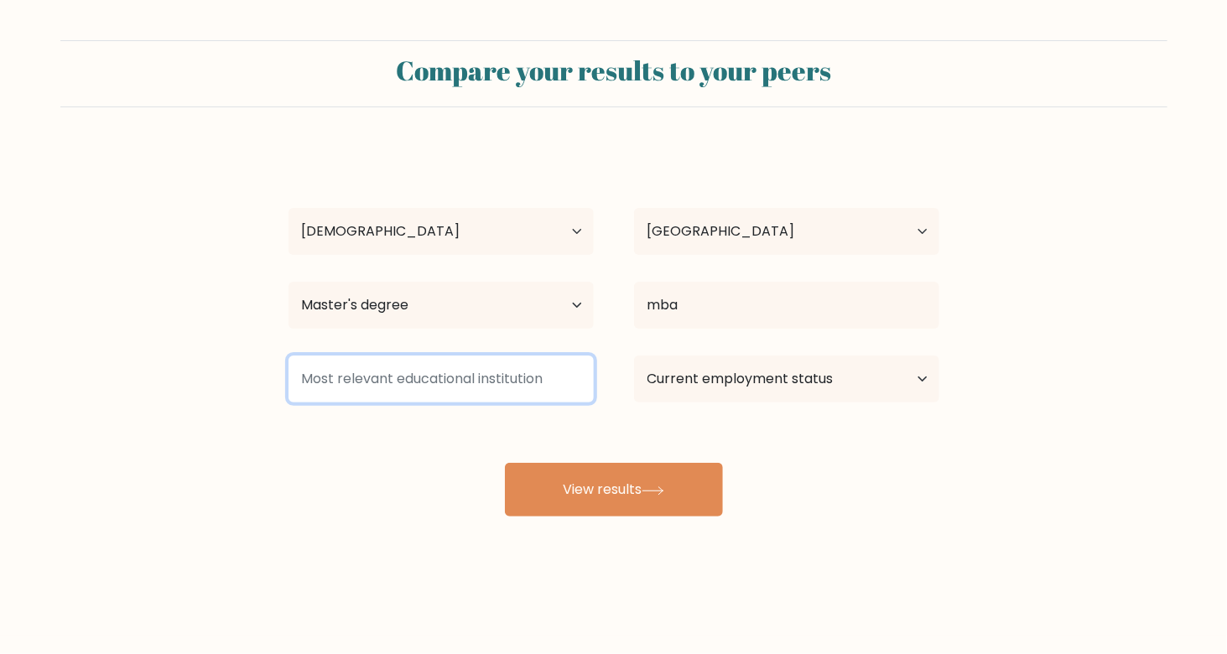
click at [512, 373] on input at bounding box center [440, 379] width 305 height 47
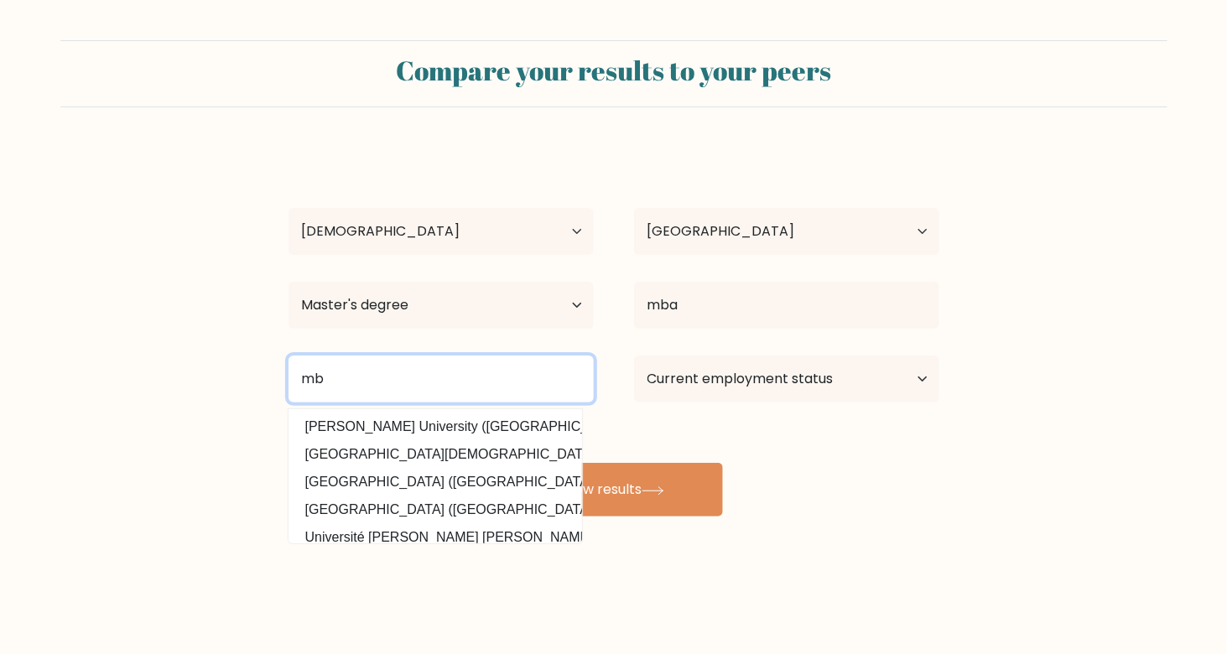
type input "m"
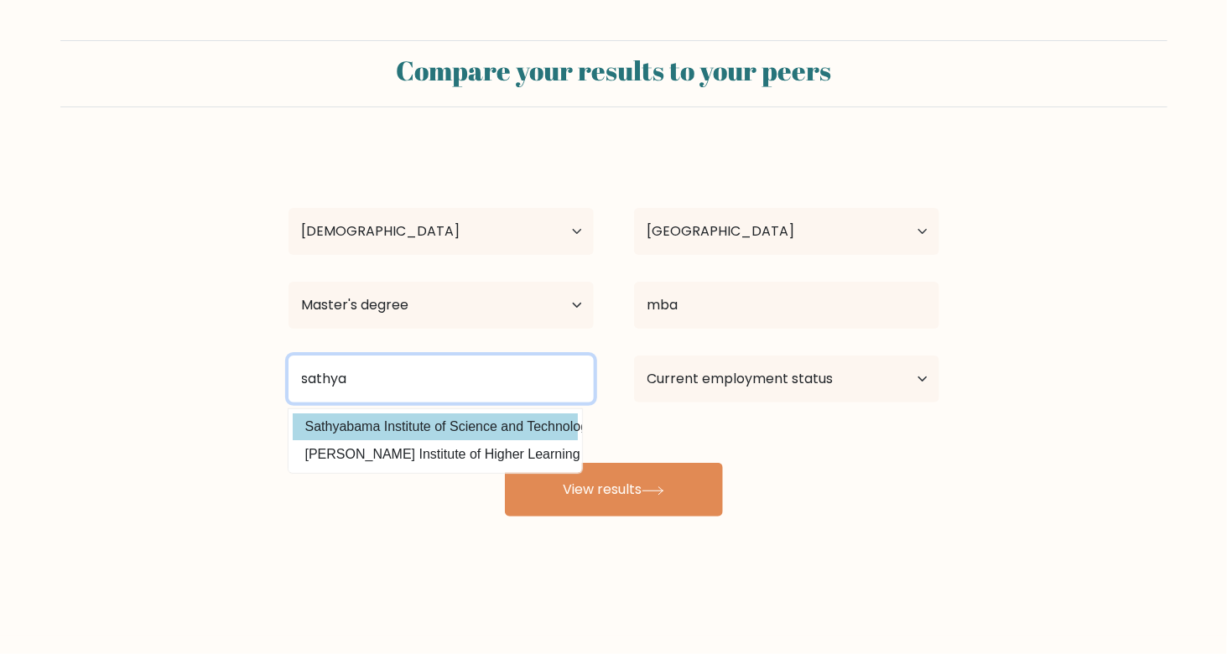
type input "sathya"
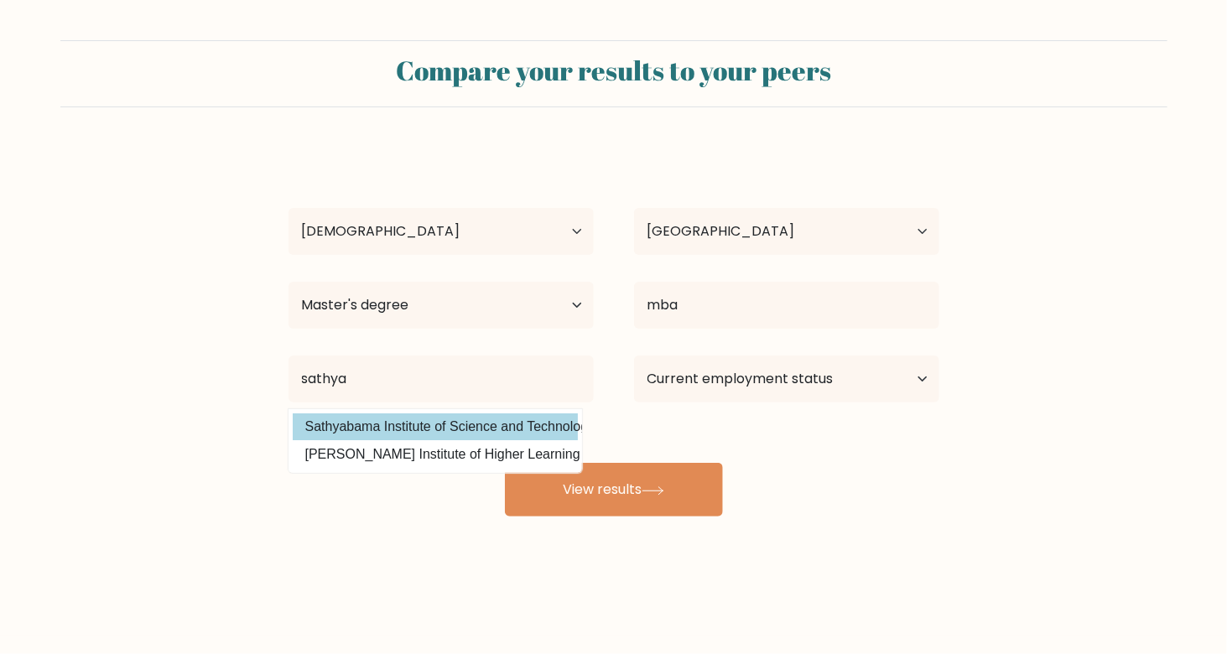
click at [511, 434] on div "s n Age Under 18 years old 18-24 years old 25-34 years old 35-44 years old 45-5…" at bounding box center [613, 332] width 671 height 369
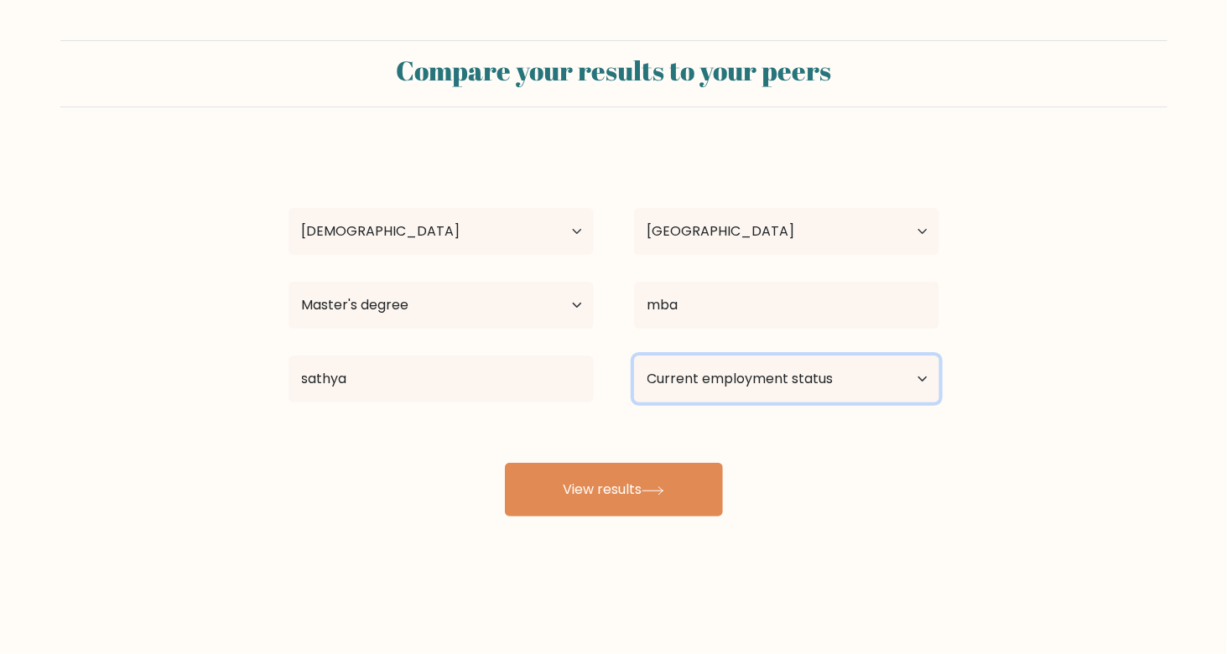
click at [718, 377] on select "Current employment status Employed Student Retired Other / prefer not to answer" at bounding box center [786, 379] width 305 height 47
select select "employed"
click at [634, 356] on select "Current employment status Employed Student Retired Other / prefer not to answer" at bounding box center [786, 379] width 305 height 47
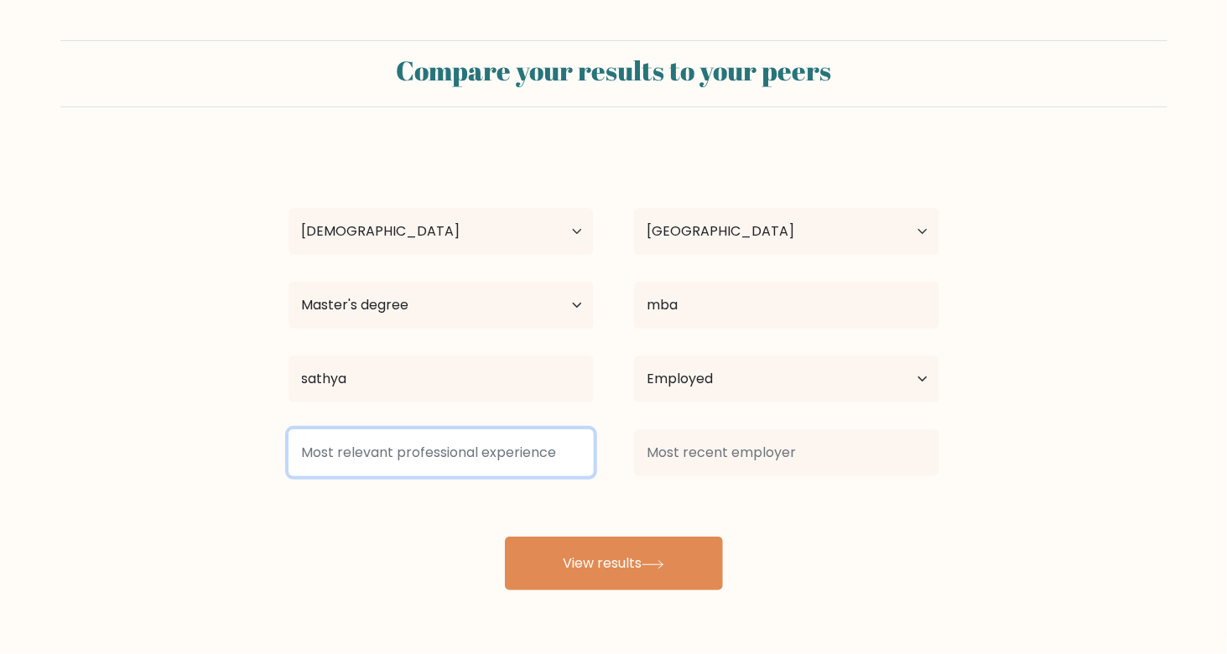
click at [520, 465] on input at bounding box center [440, 452] width 305 height 47
type input "c"
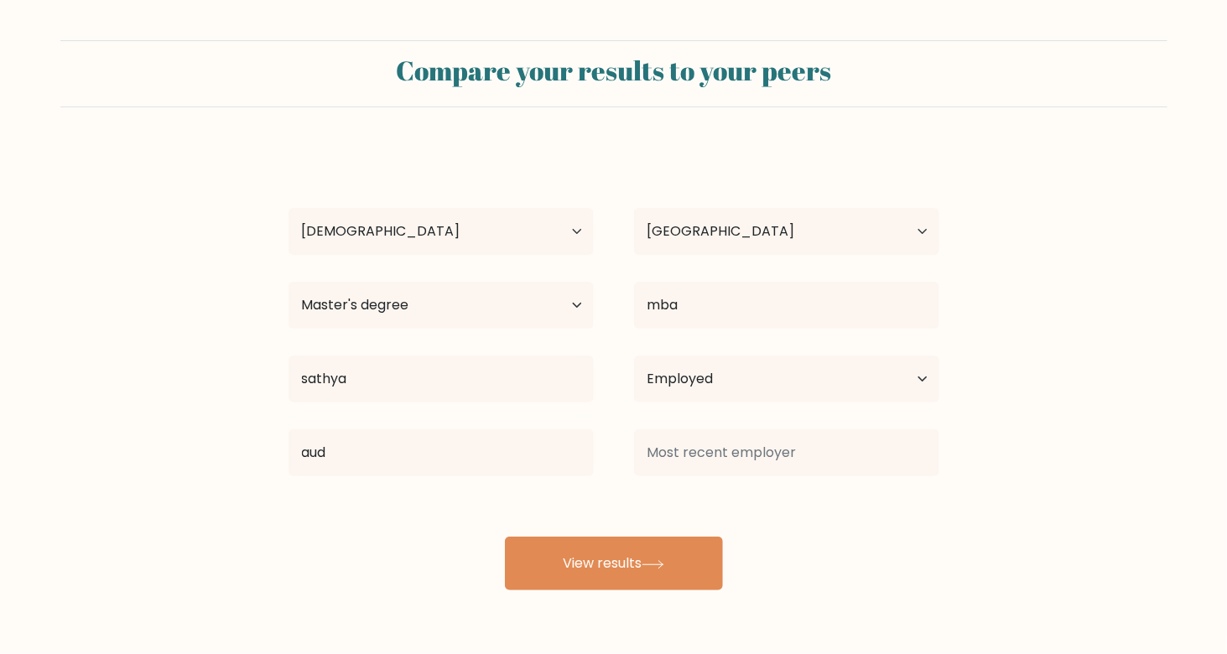
click at [494, 504] on div "s n Age Under 18 years old 18-24 years old 25-34 years old 35-44 years old 45-5…" at bounding box center [613, 369] width 671 height 443
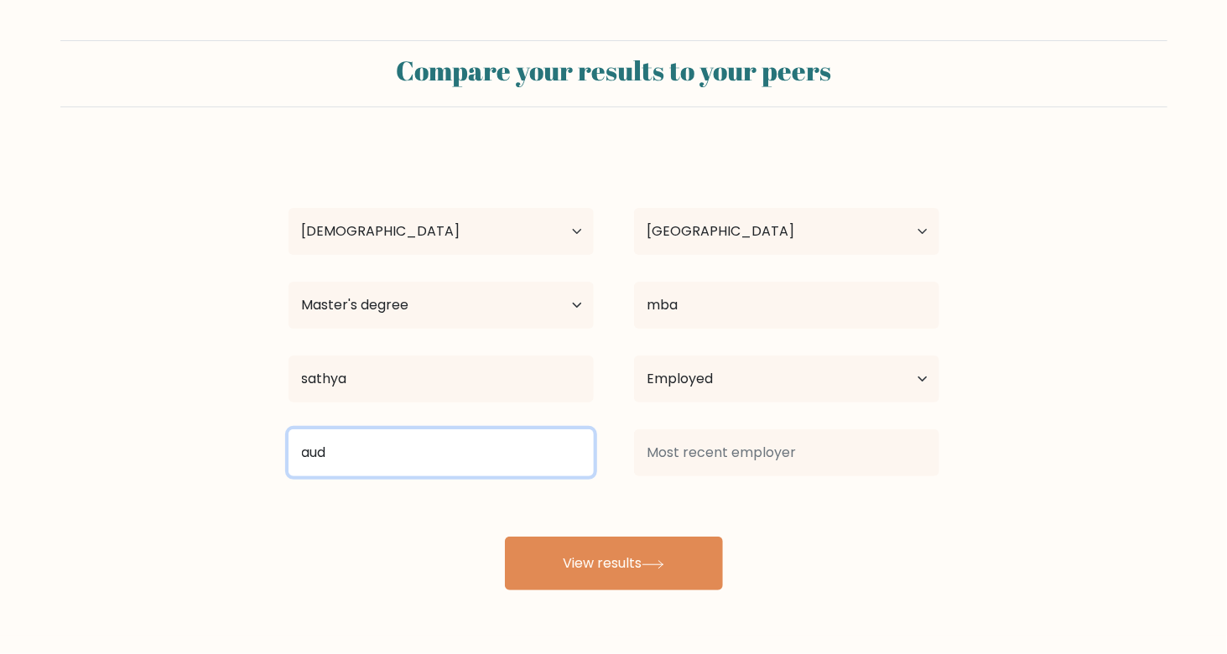
drag, startPoint x: 503, startPoint y: 442, endPoint x: 404, endPoint y: 445, distance: 99.0
click at [404, 445] on input "aud" at bounding box center [440, 452] width 305 height 47
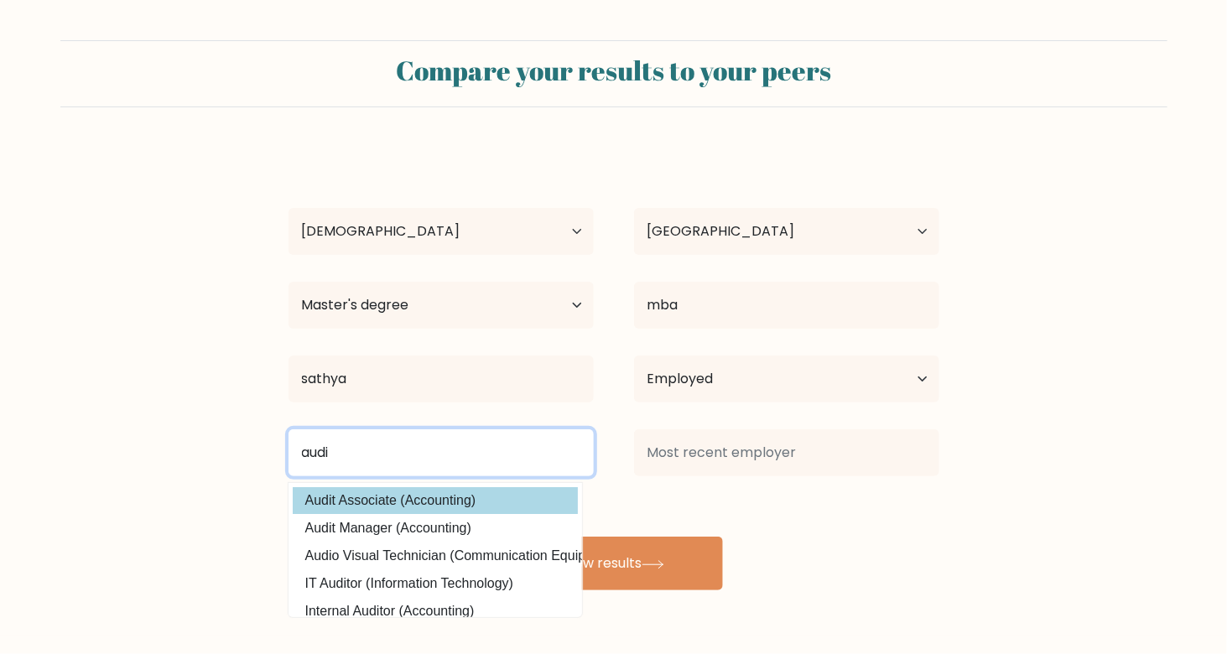
type input "audi"
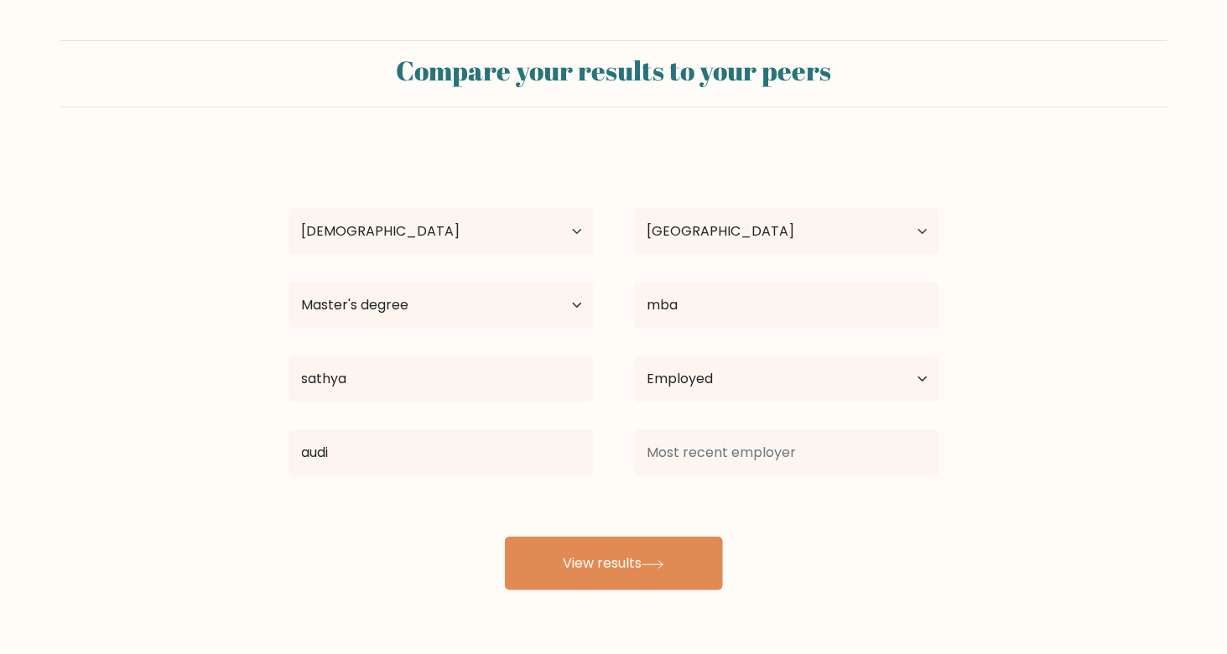
click at [354, 509] on div "s n Age Under 18 years old 18-24 years old 25-34 years old 35-44 years old 45-5…" at bounding box center [613, 369] width 671 height 443
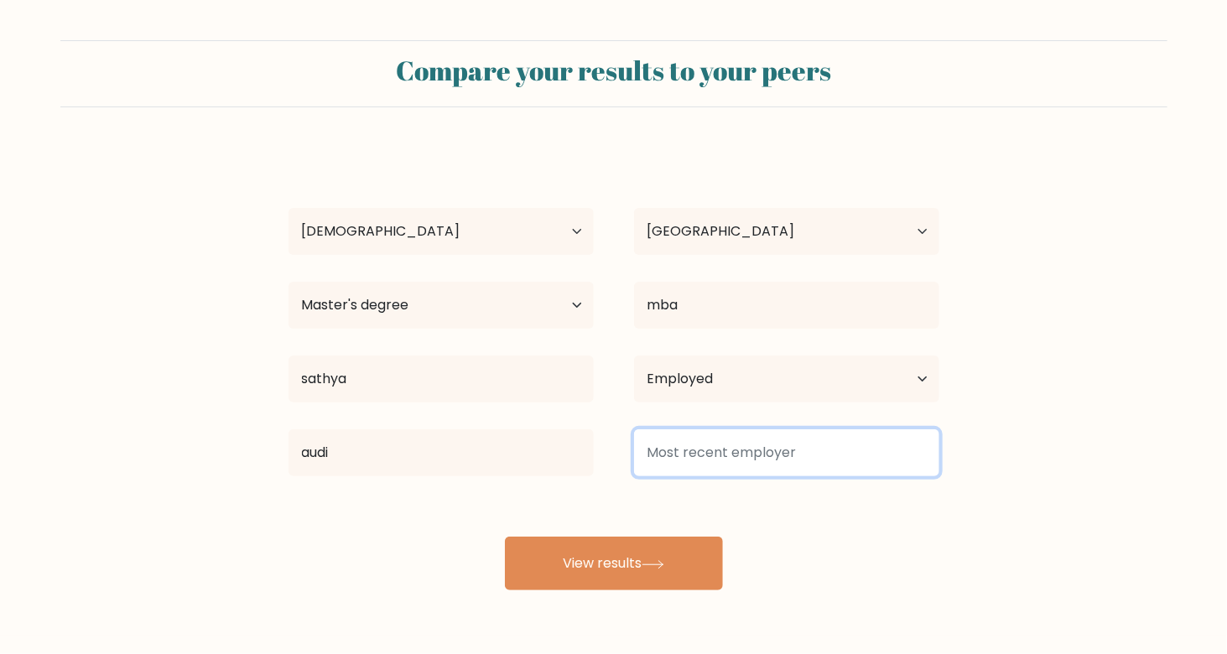
click at [730, 453] on input at bounding box center [786, 452] width 305 height 47
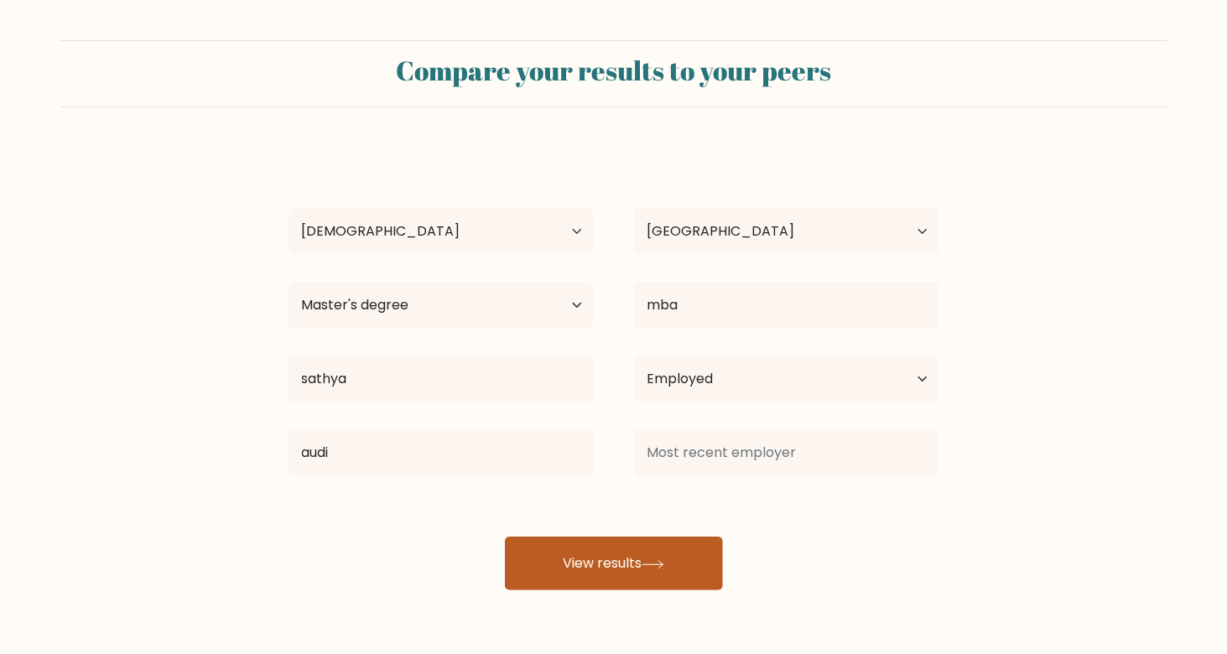
click at [642, 572] on button "View results" at bounding box center [614, 564] width 218 height 54
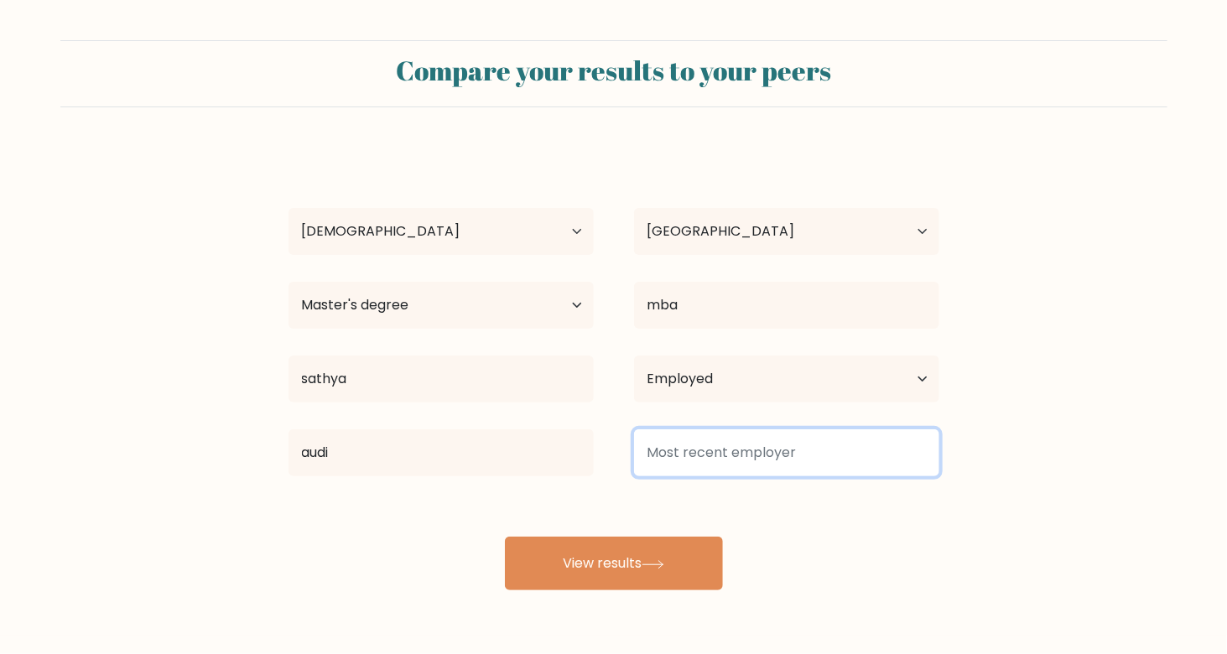
click at [746, 470] on input at bounding box center [786, 452] width 305 height 47
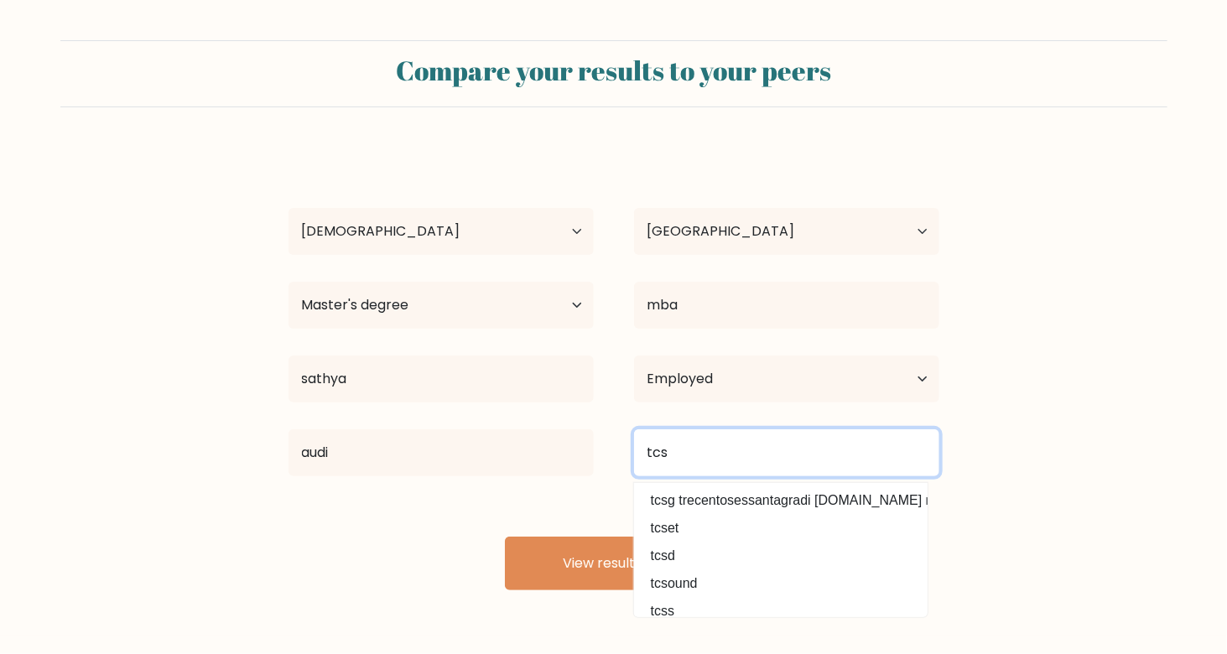
drag, startPoint x: 741, startPoint y: 471, endPoint x: 543, endPoint y: 475, distance: 197.1
click at [543, 475] on div "audi Audit Associate (Accounting) Audit Manager (Accounting) Audio Visual Techn…" at bounding box center [613, 453] width 691 height 60
type input "tcs"
click at [505, 537] on button "View results" at bounding box center [614, 564] width 218 height 54
